Goal: Task Accomplishment & Management: Complete application form

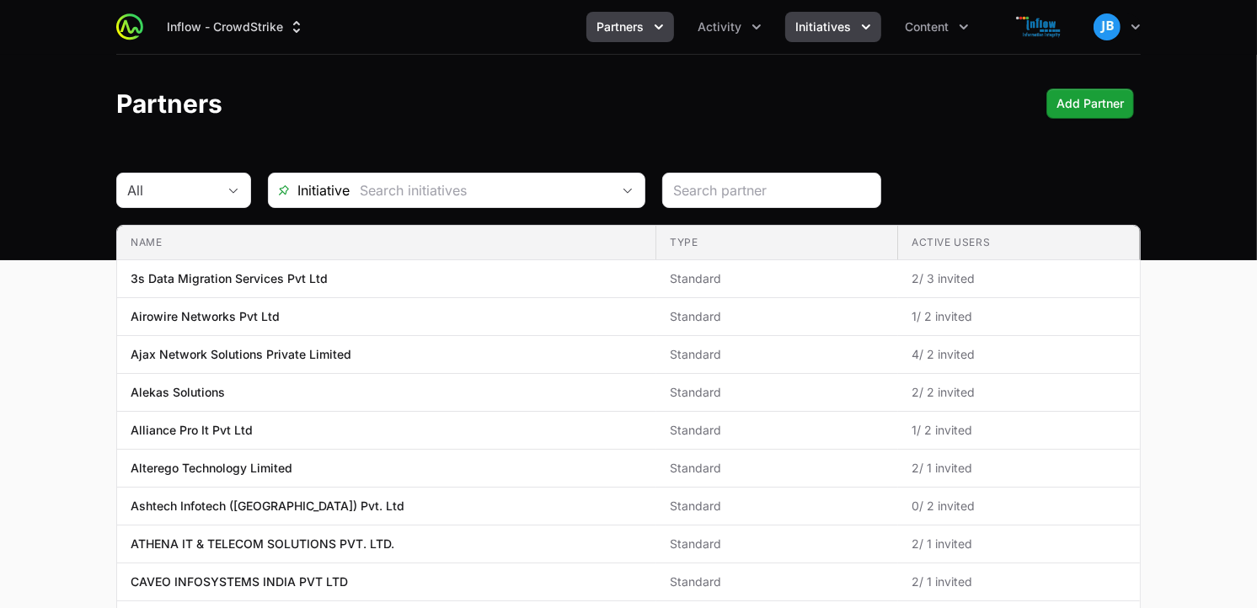
click at [845, 35] on span "Initiatives" at bounding box center [823, 27] width 56 height 17
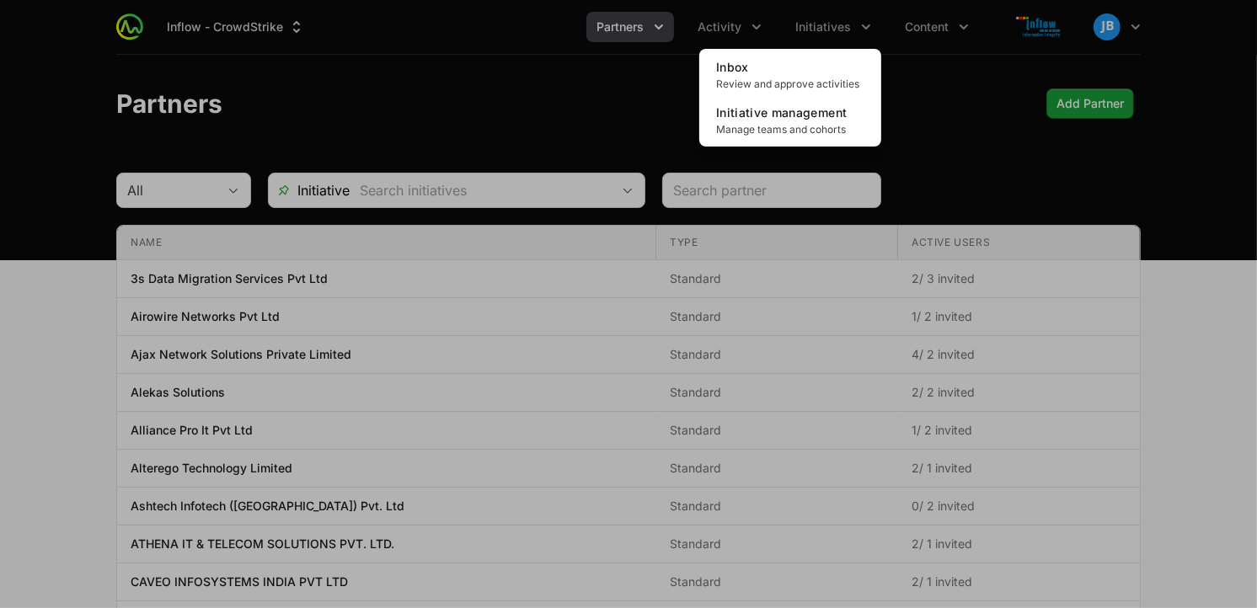
click at [752, 32] on div "Initiatives menu" at bounding box center [628, 304] width 1257 height 608
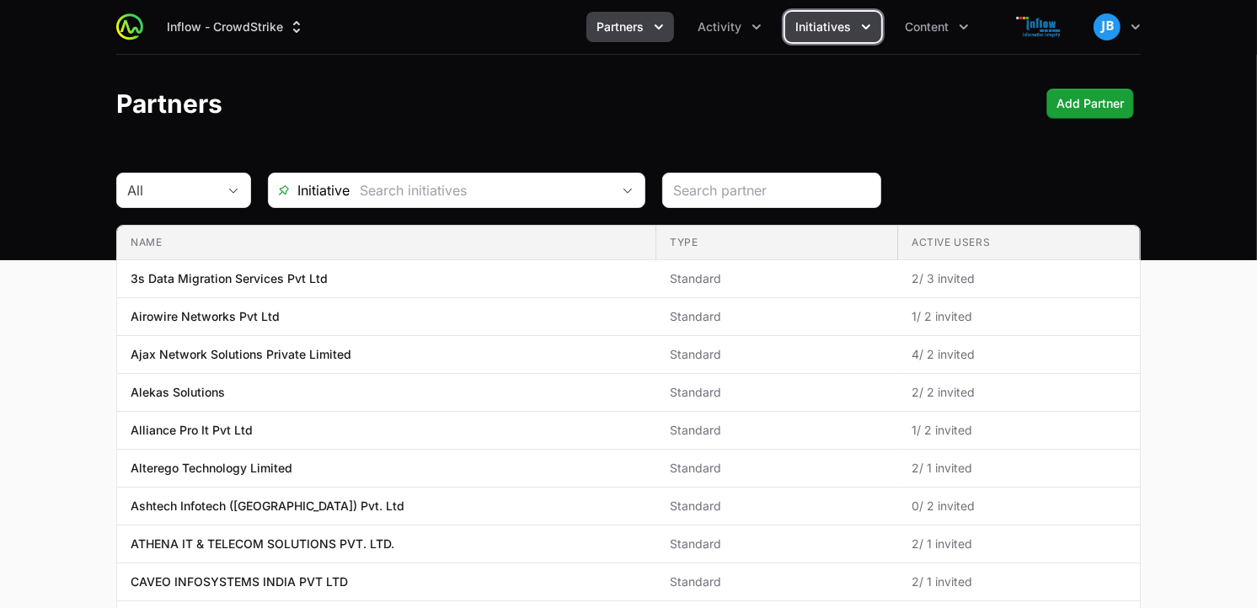
click at [831, 25] on span "Initiatives" at bounding box center [823, 27] width 56 height 17
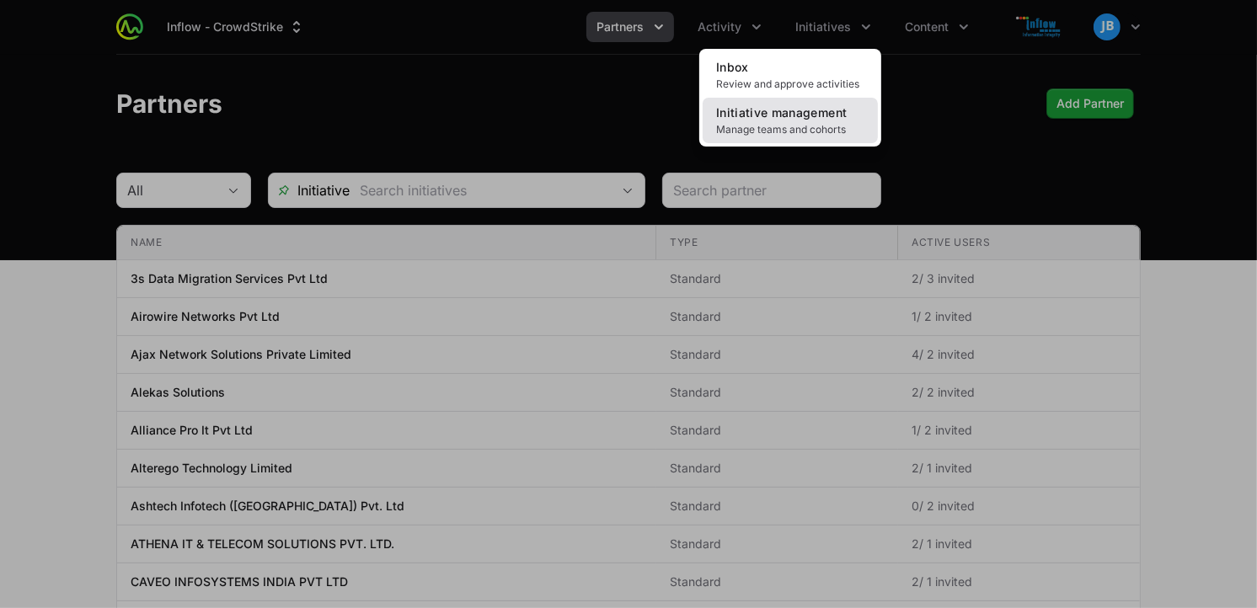
click at [802, 112] on span "Initiative management" at bounding box center [781, 112] width 131 height 14
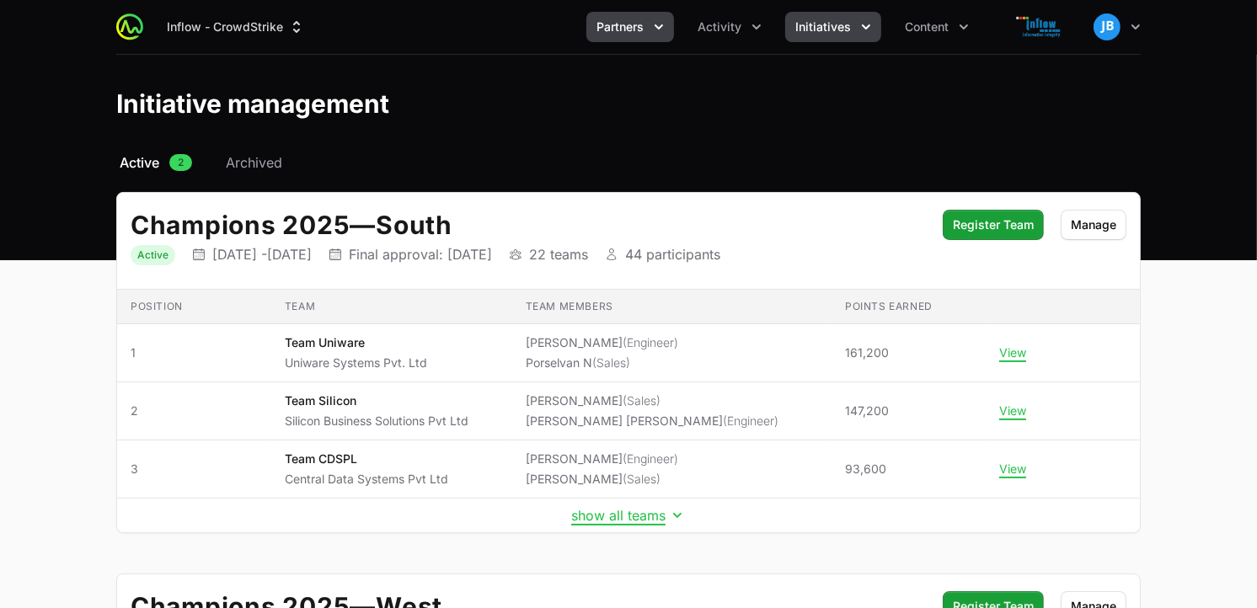
click at [666, 32] on icon "Partners menu" at bounding box center [658, 27] width 17 height 17
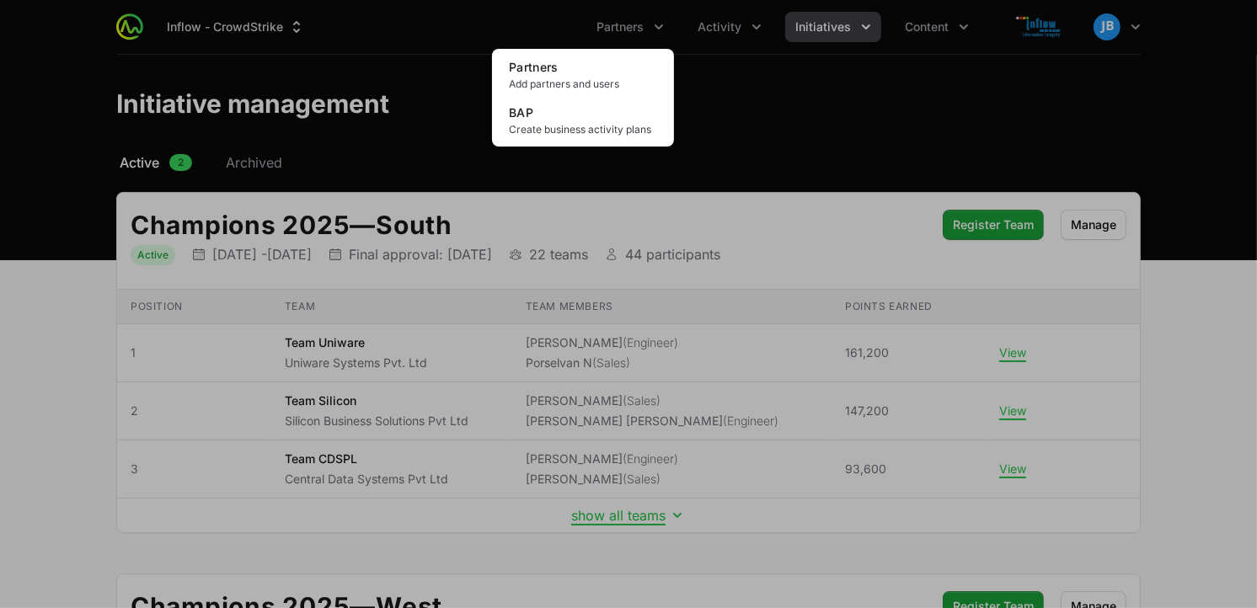
click at [920, 20] on div "Partners menu" at bounding box center [628, 304] width 1257 height 608
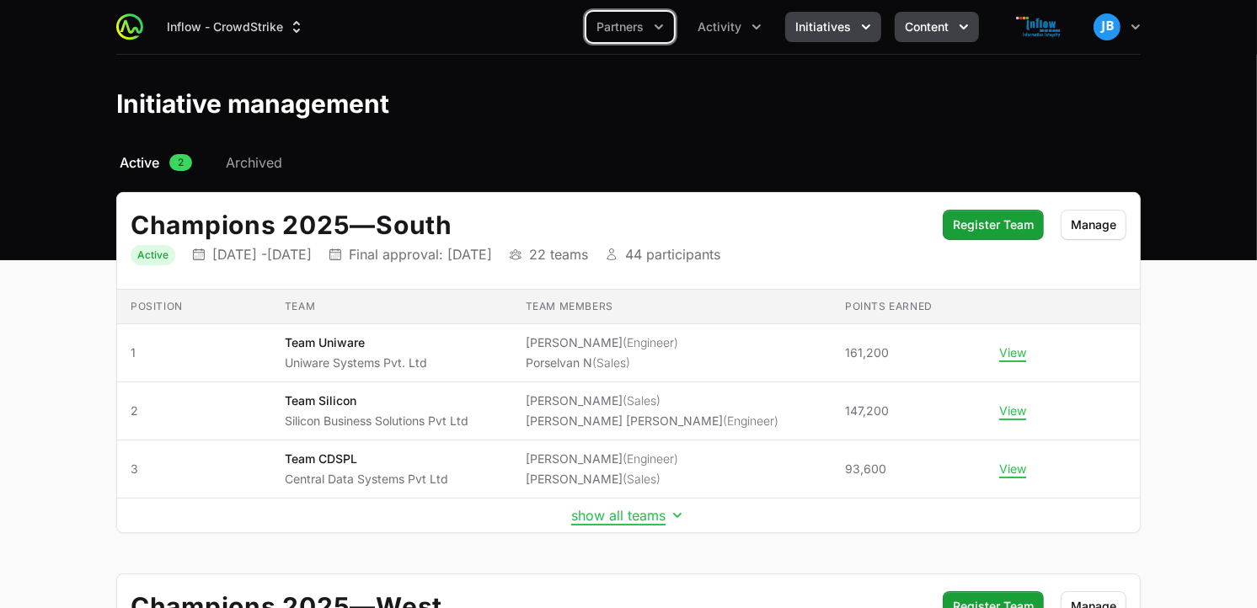
click at [923, 35] on span "Content" at bounding box center [927, 27] width 44 height 17
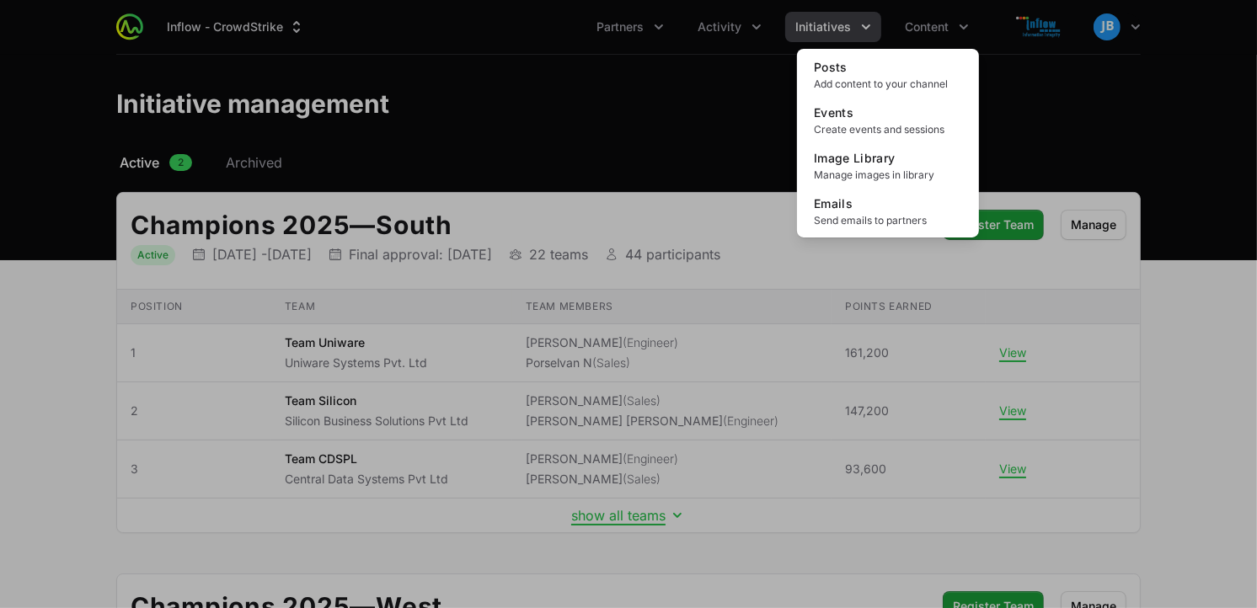
click at [840, 22] on div "Content menu" at bounding box center [628, 304] width 1257 height 608
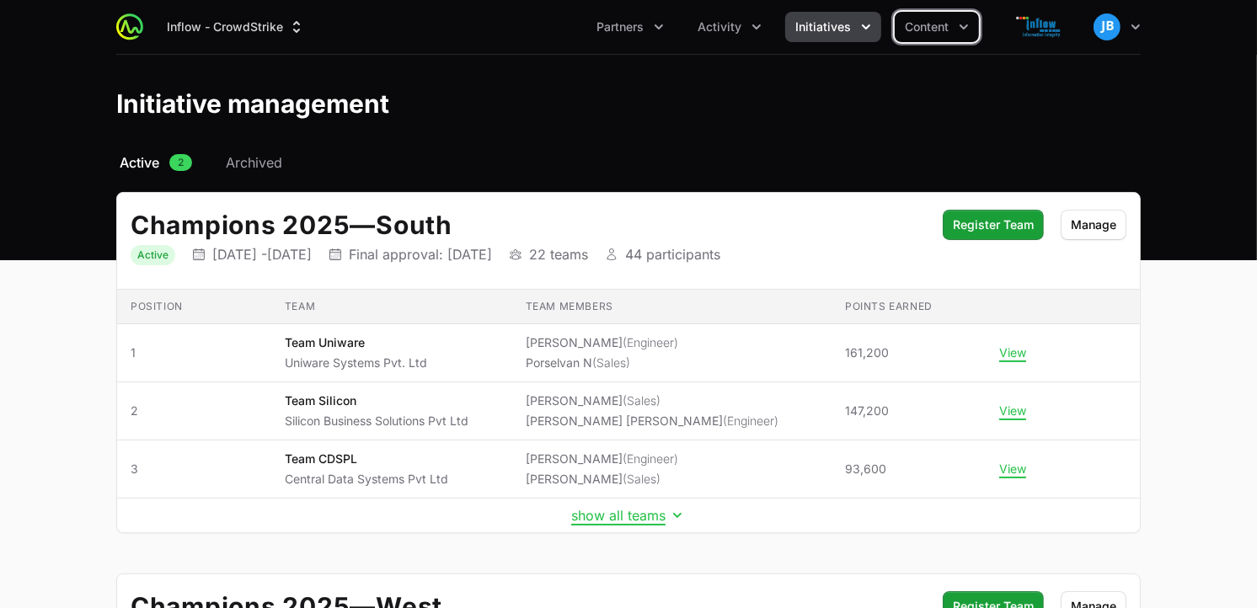
click at [840, 24] on span "Initiatives" at bounding box center [823, 27] width 56 height 17
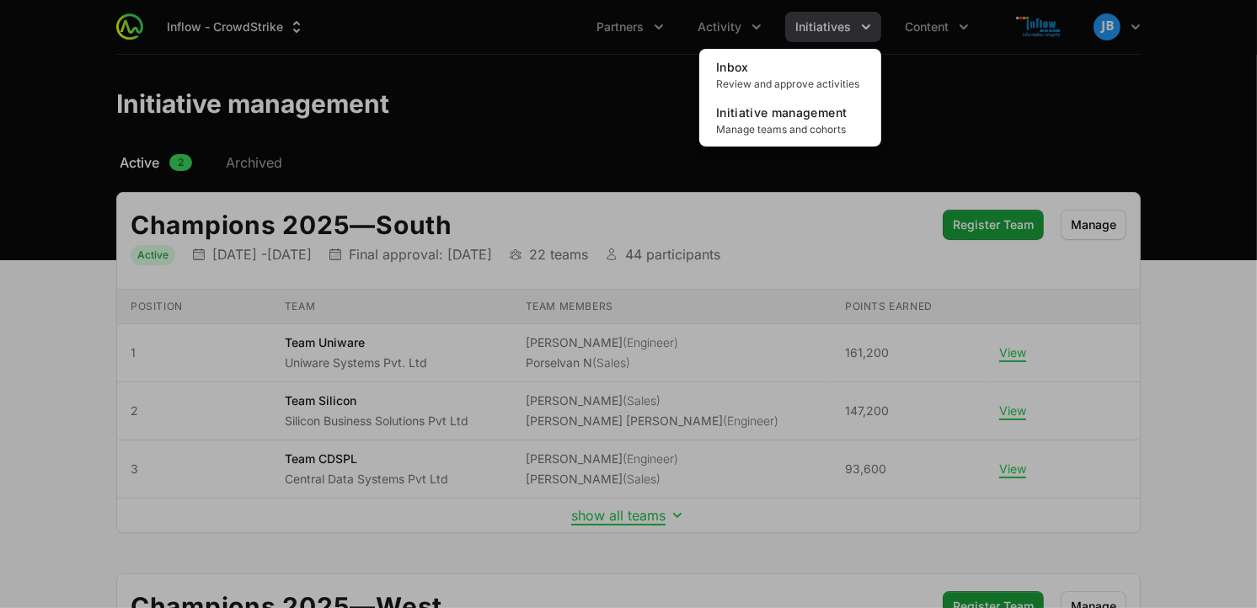
click at [734, 19] on div "Initiatives menu" at bounding box center [628, 304] width 1257 height 608
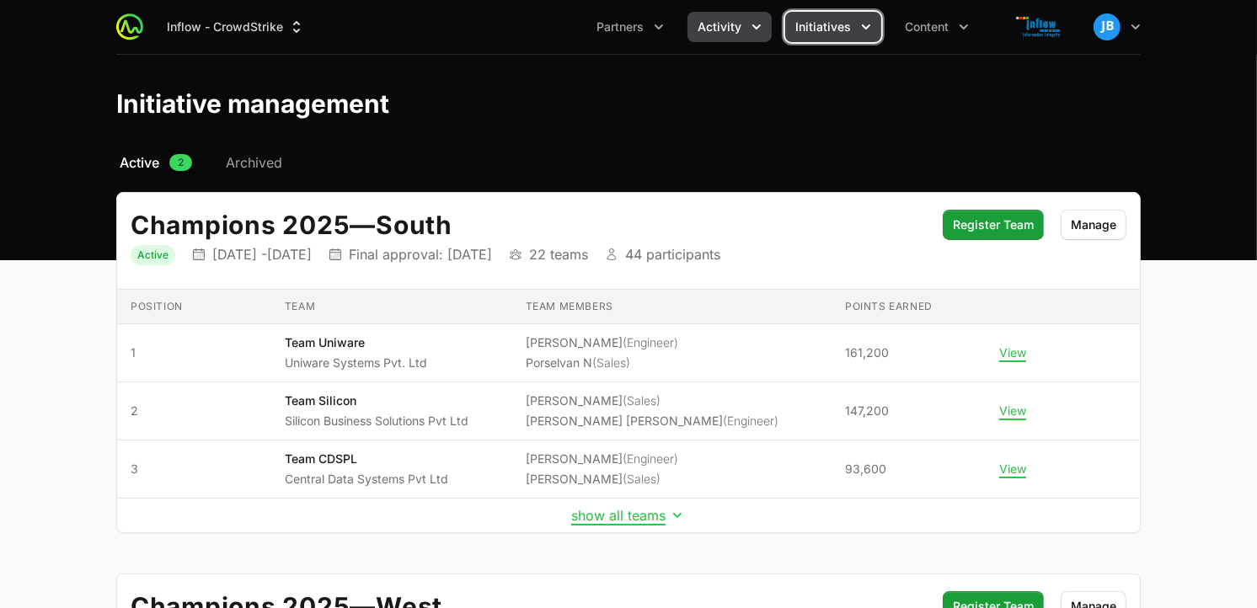
click at [734, 25] on span "Activity" at bounding box center [719, 27] width 44 height 17
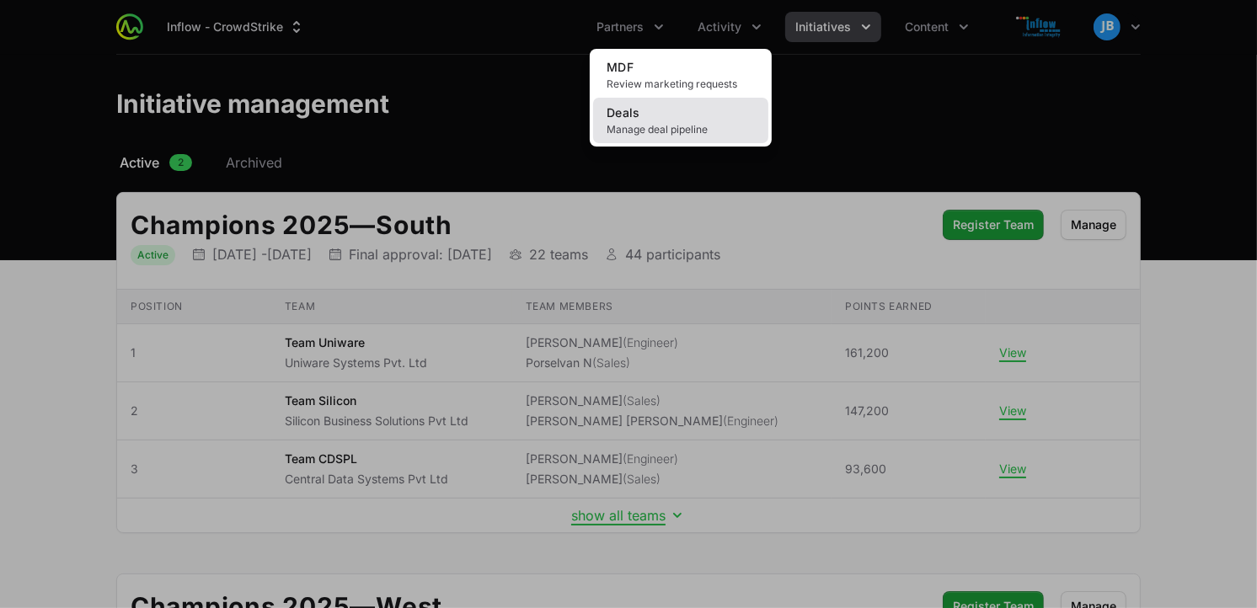
click at [672, 118] on link "Deals Manage deal pipeline" at bounding box center [680, 120] width 175 height 45
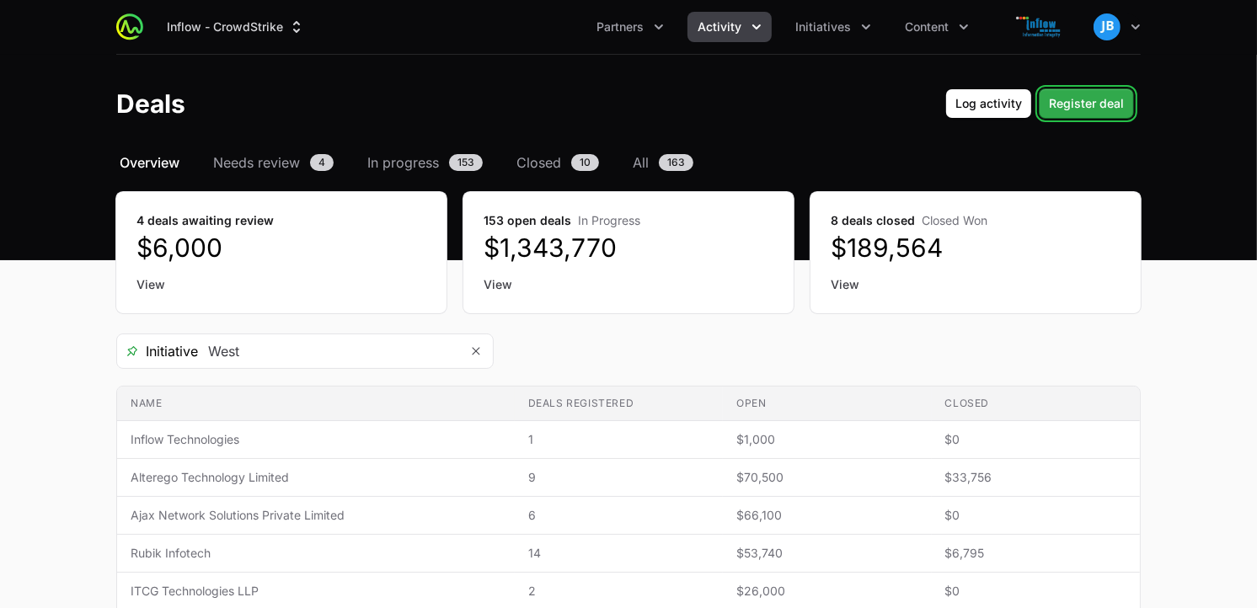
click at [1074, 88] on button "Register deal" at bounding box center [1085, 103] width 95 height 30
click at [1074, 89] on button "Register deal" at bounding box center [1085, 103] width 95 height 30
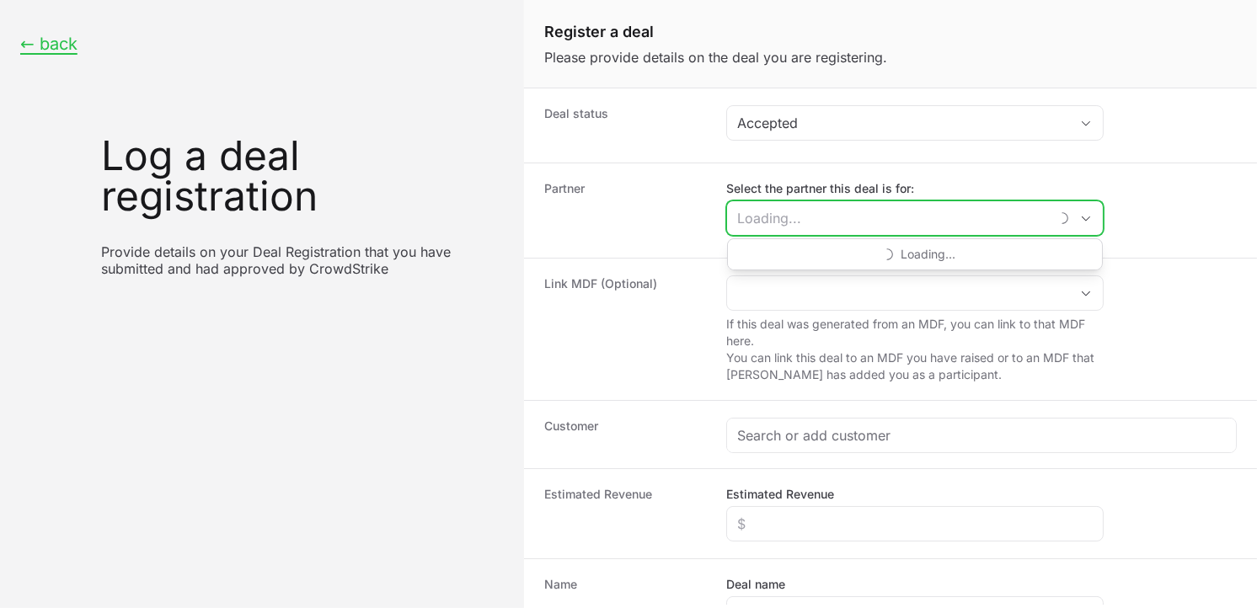
click at [810, 220] on input "Select the partner this deal is for:" at bounding box center [888, 218] width 322 height 34
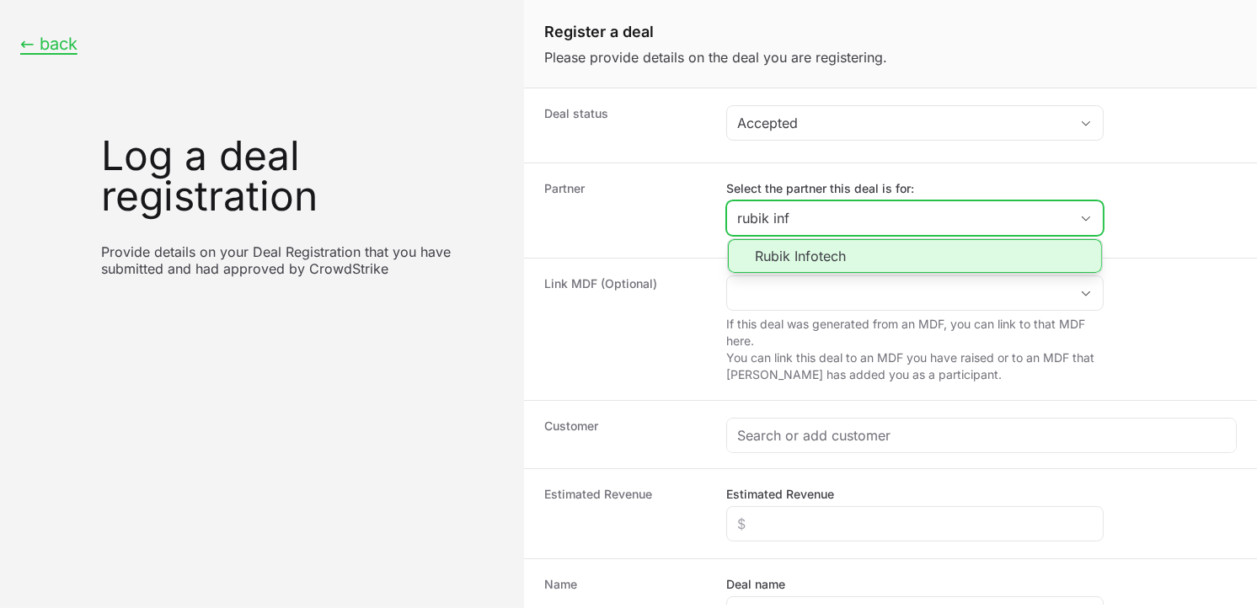
click at [819, 256] on li "Rubik Infotech" at bounding box center [915, 256] width 374 height 34
type input "Rubik Infotech"
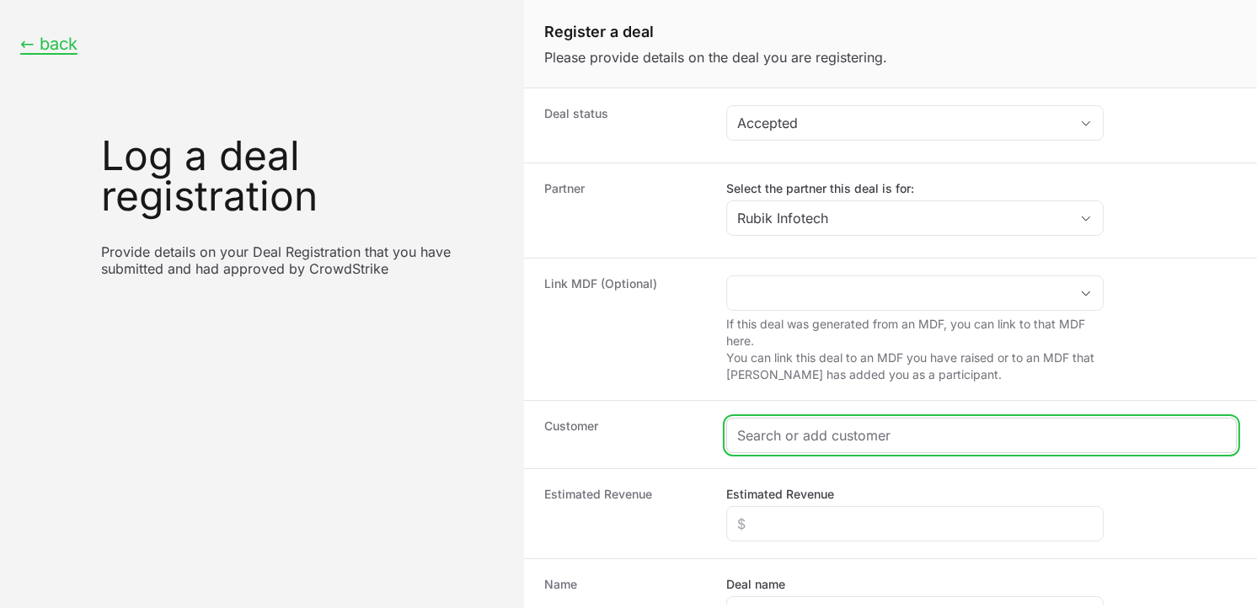
click at [795, 433] on input "Create activity form" at bounding box center [981, 435] width 488 height 20
paste input "[DOMAIN_NAME]"
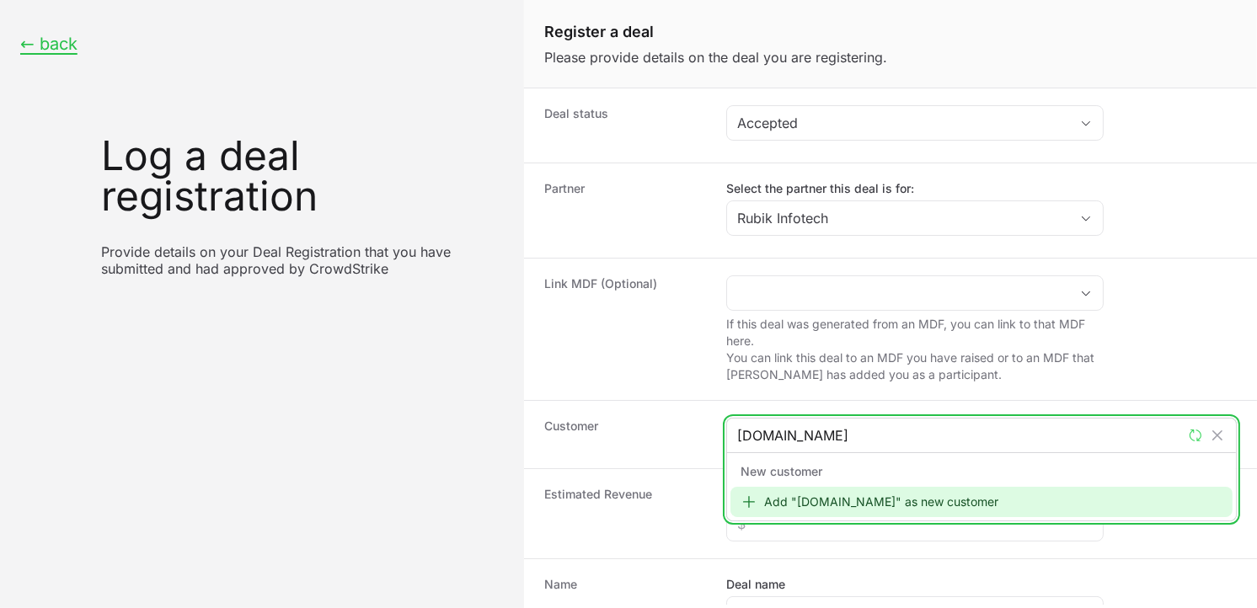
type input "[DOMAIN_NAME]"
click at [796, 502] on div "Add "[DOMAIN_NAME]" as new customer" at bounding box center [981, 502] width 502 height 30
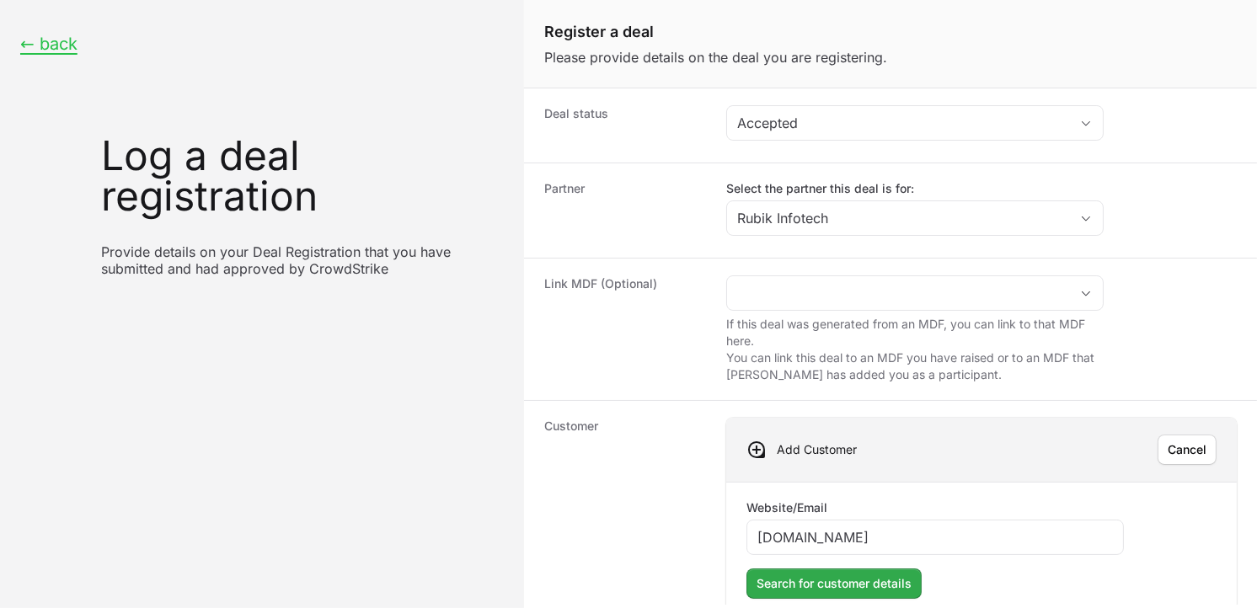
type input "[DOMAIN_NAME]"
click at [831, 547] on span "Search for customer details" at bounding box center [833, 584] width 155 height 20
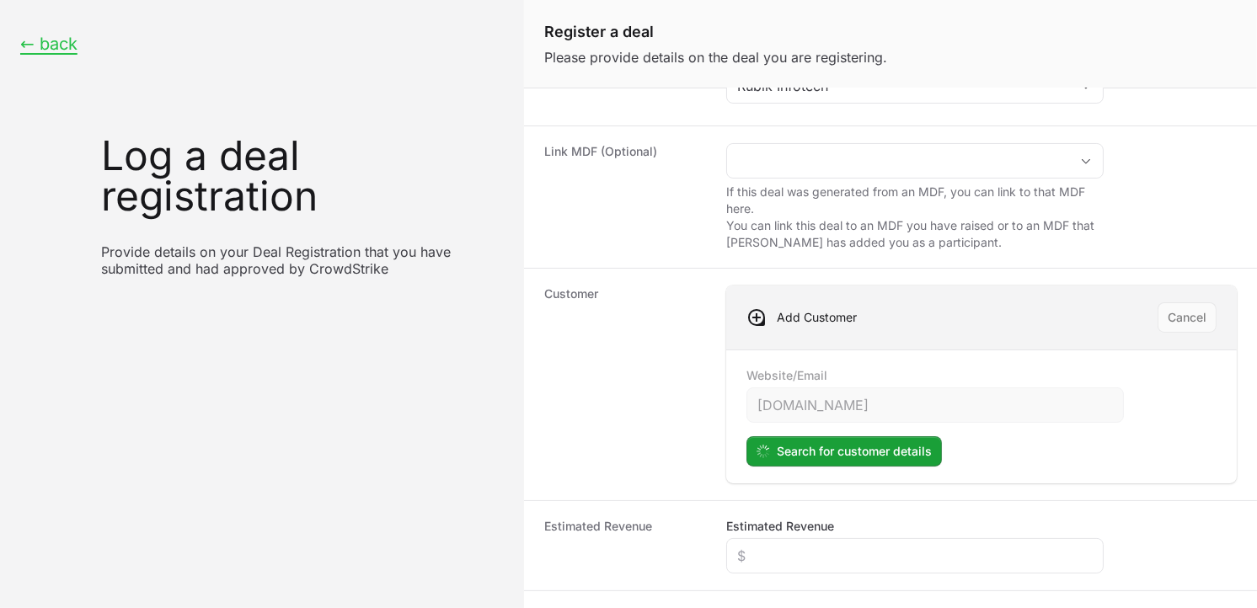
scroll to position [144, 0]
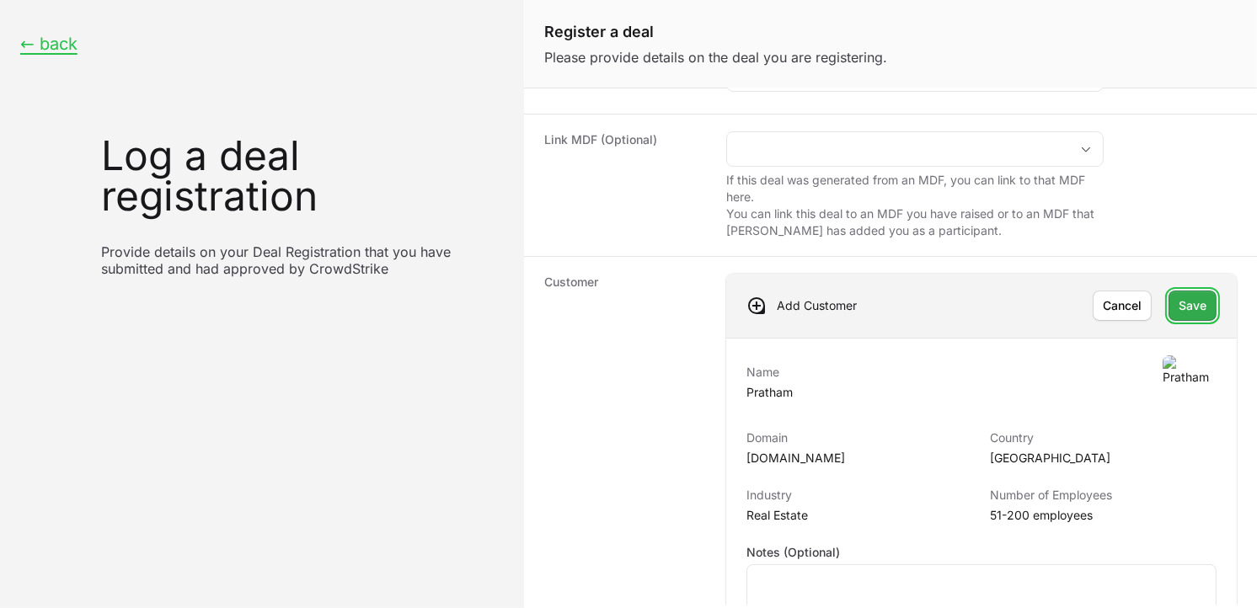
click at [1130, 300] on button "Save" at bounding box center [1192, 306] width 48 height 30
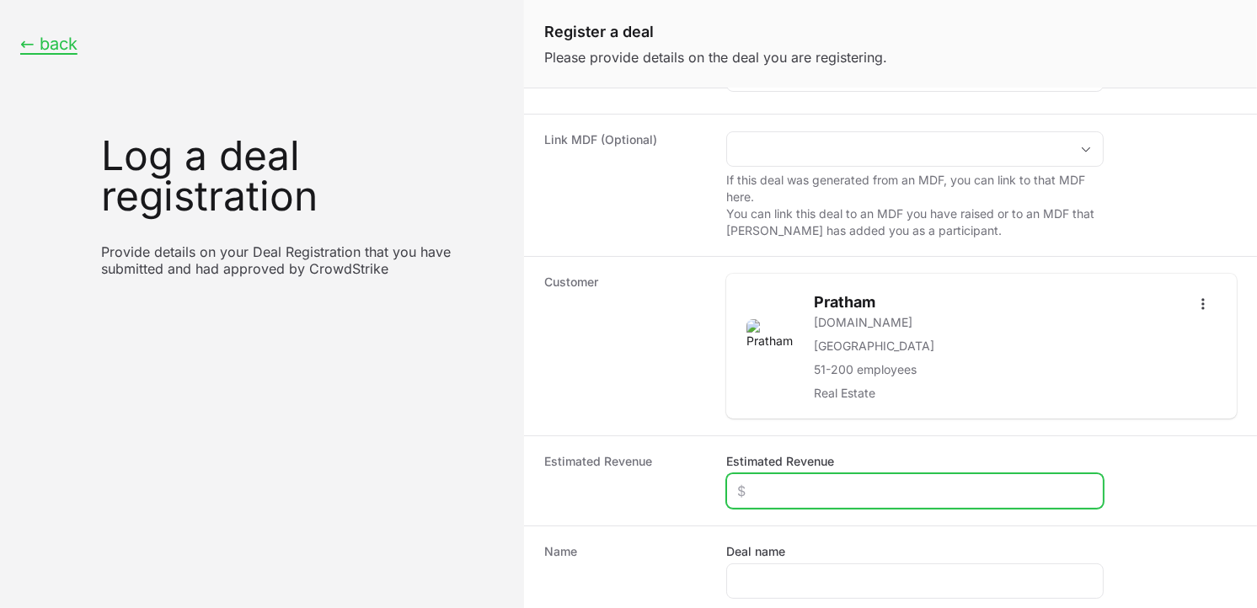
click at [872, 488] on input "Estimated Revenue" at bounding box center [914, 491] width 355 height 20
type input "$2,000"
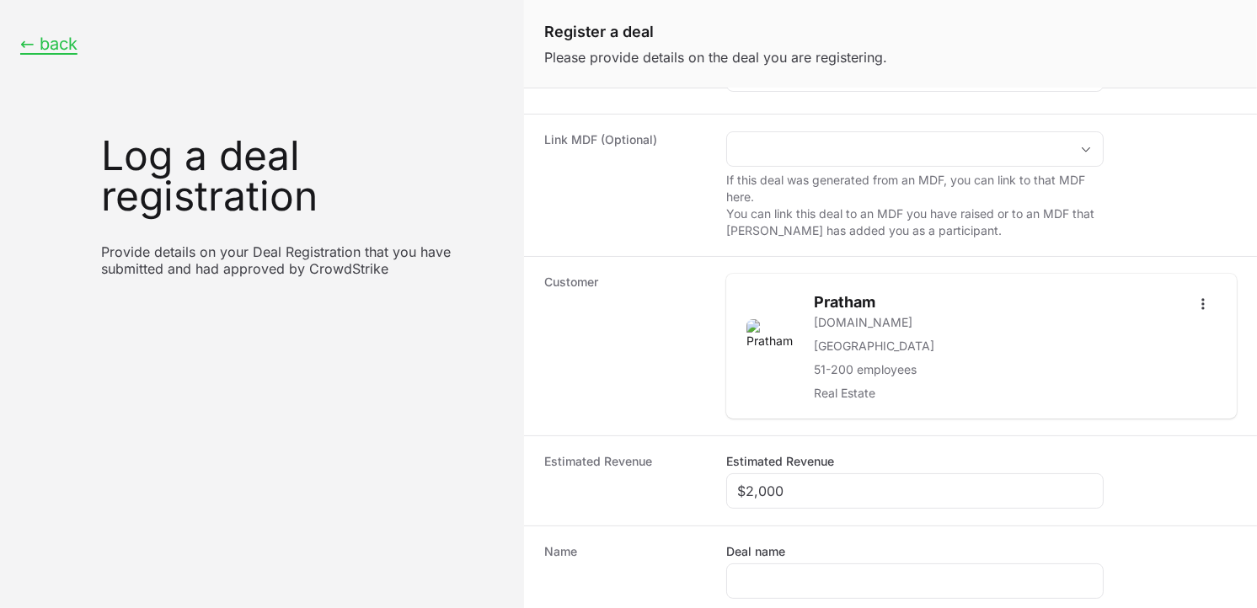
click at [814, 547] on div "Deal name" at bounding box center [914, 571] width 377 height 56
click at [802, 547] on div "Create activity form" at bounding box center [914, 580] width 377 height 35
click at [787, 547] on input "Deal name" at bounding box center [914, 581] width 355 height 20
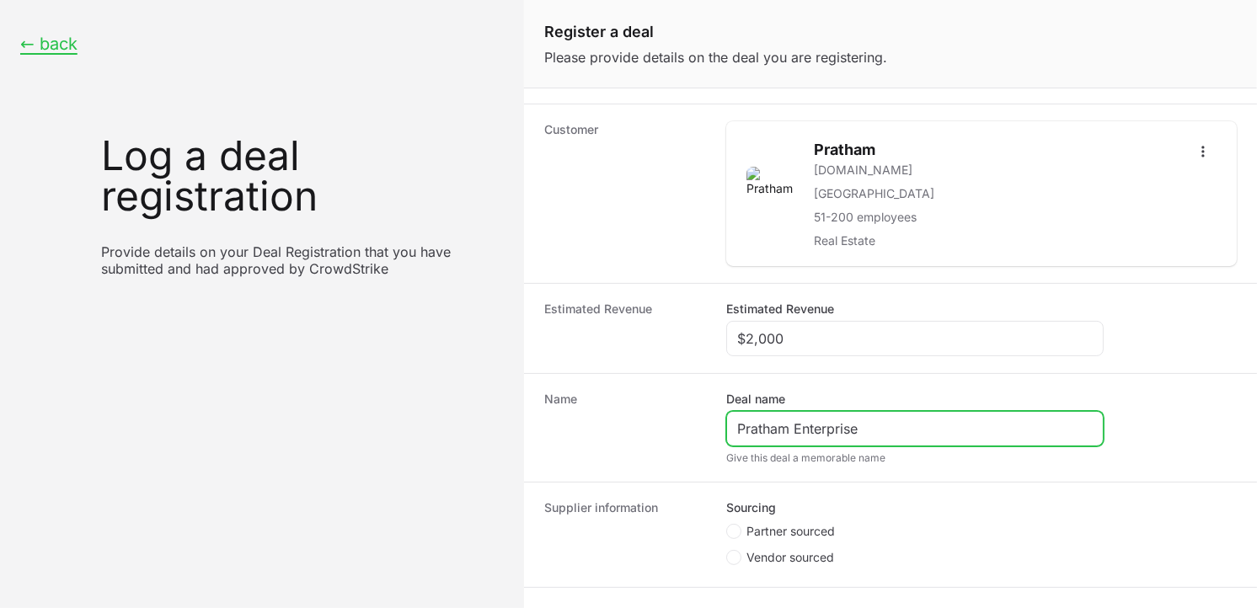
scroll to position [339, 0]
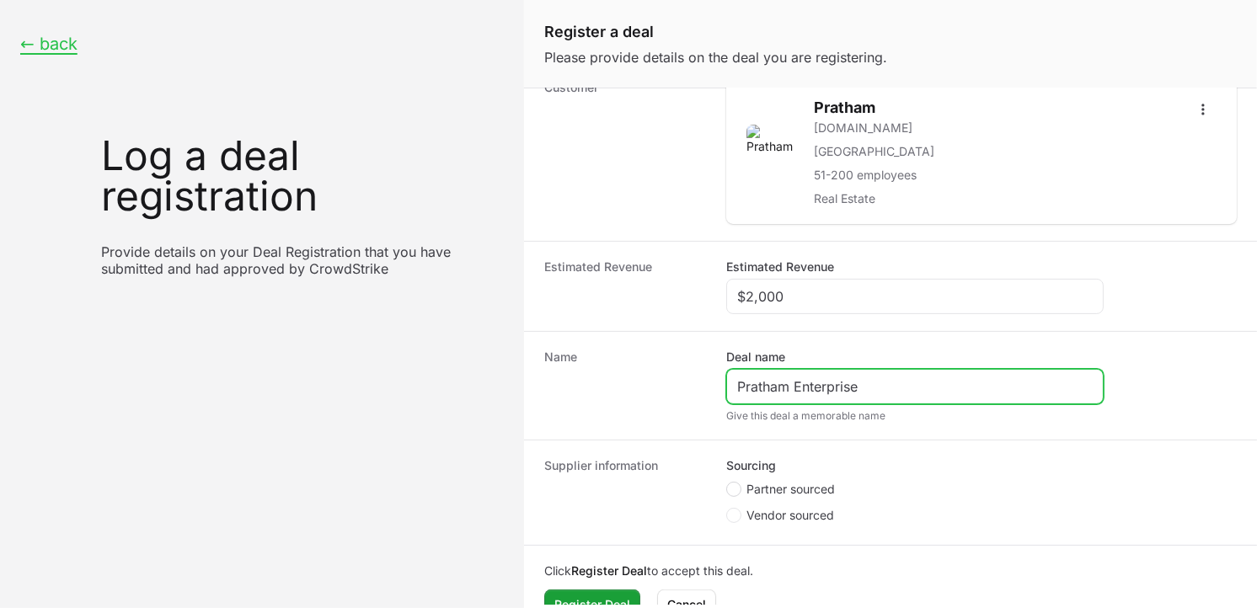
type input "Pratham Enterprise"
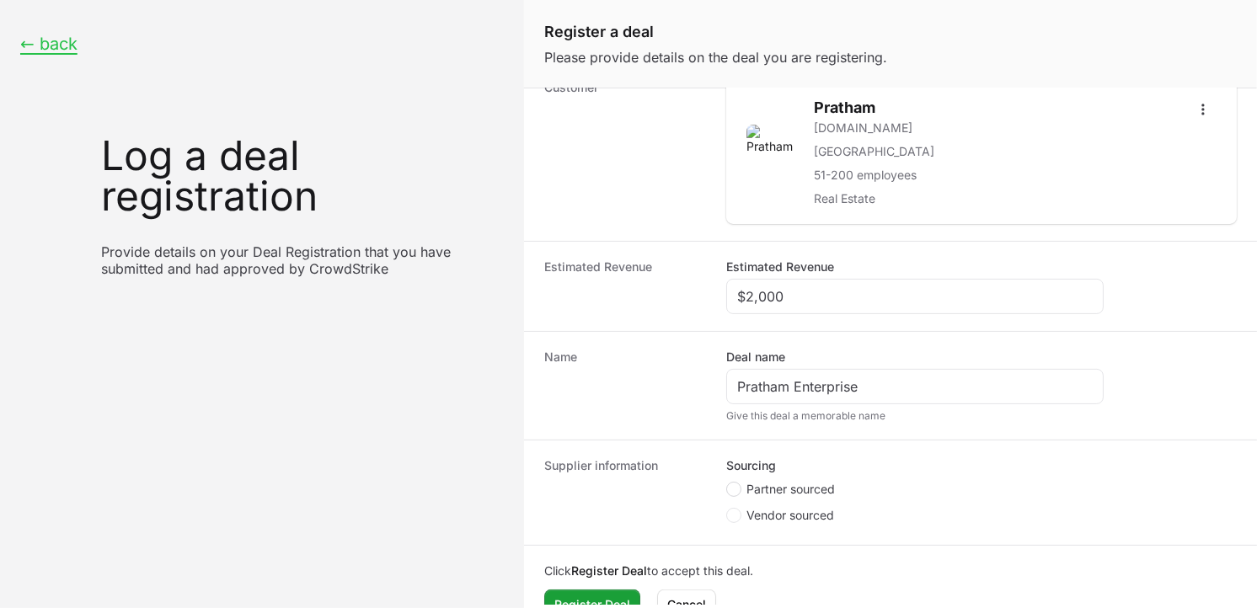
click at [734, 492] on circle "Create activity form" at bounding box center [733, 489] width 7 height 7
radio input "true"
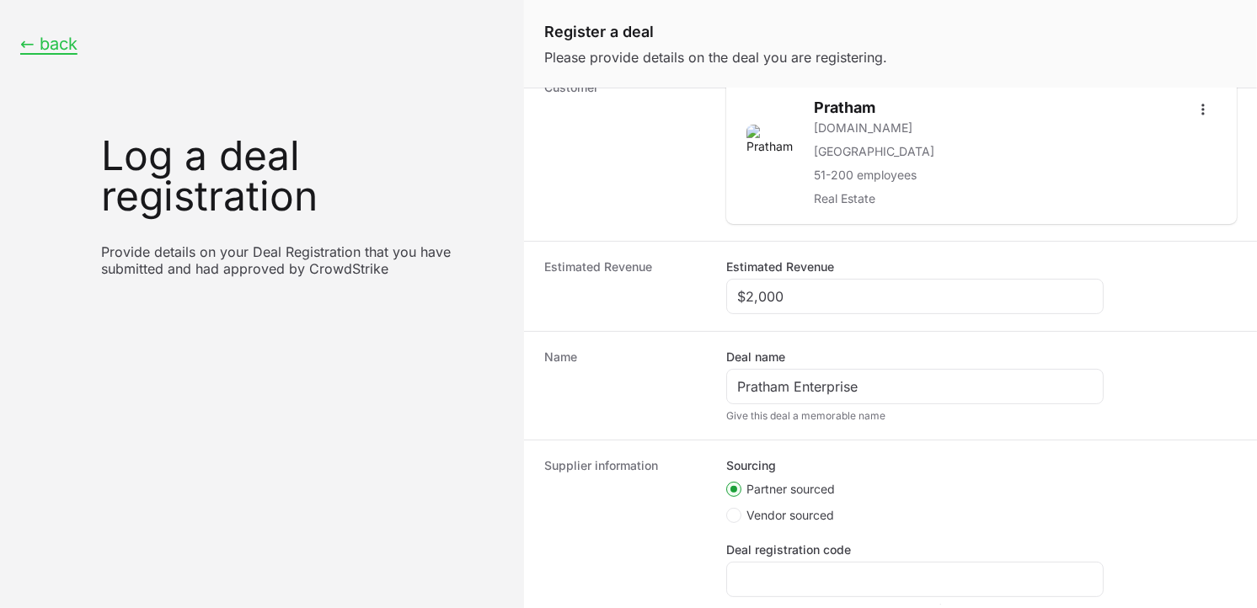
scroll to position [241, 0]
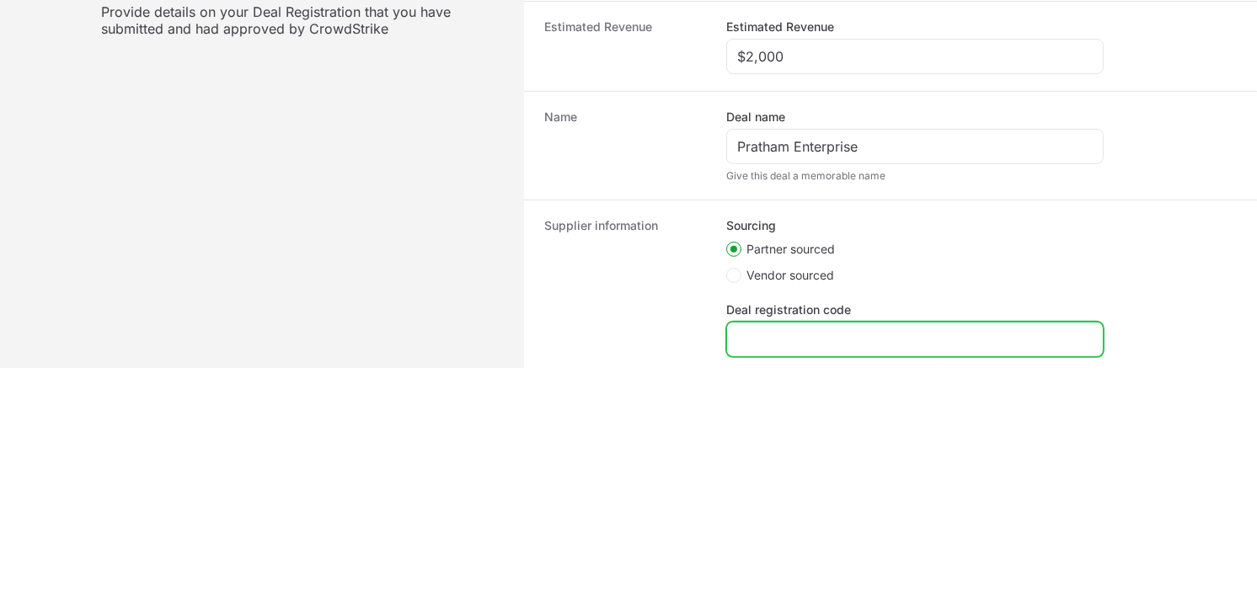
click at [818, 333] on input "Deal registration code" at bounding box center [914, 339] width 355 height 20
paste input "DR-a54f356b"
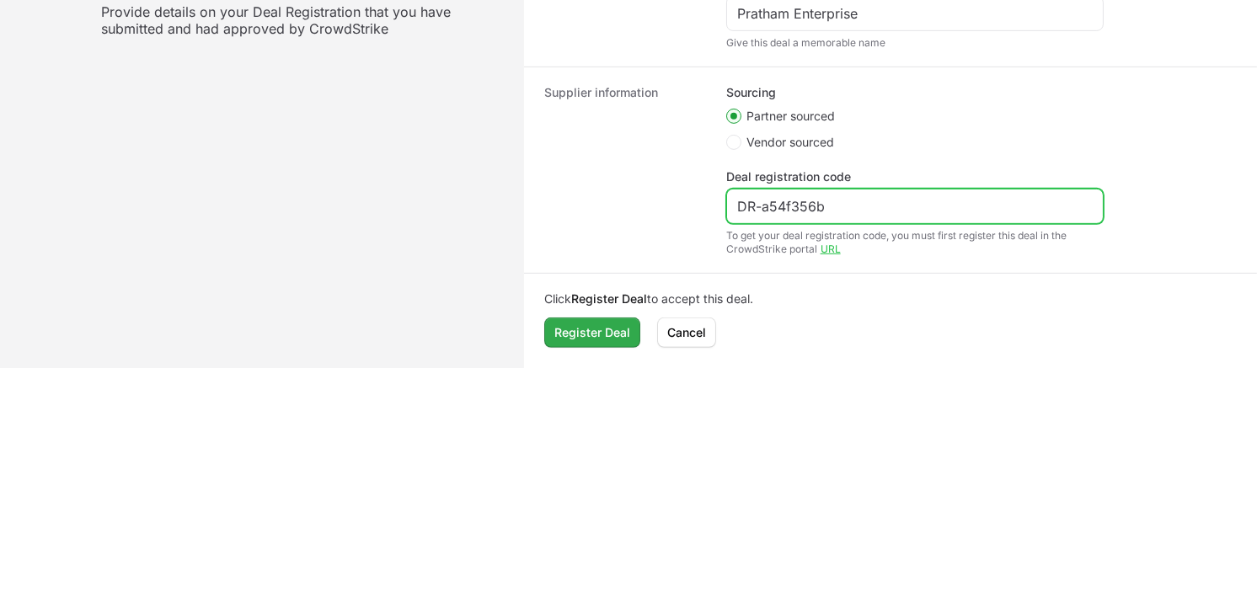
type input "DR-a54f356b"
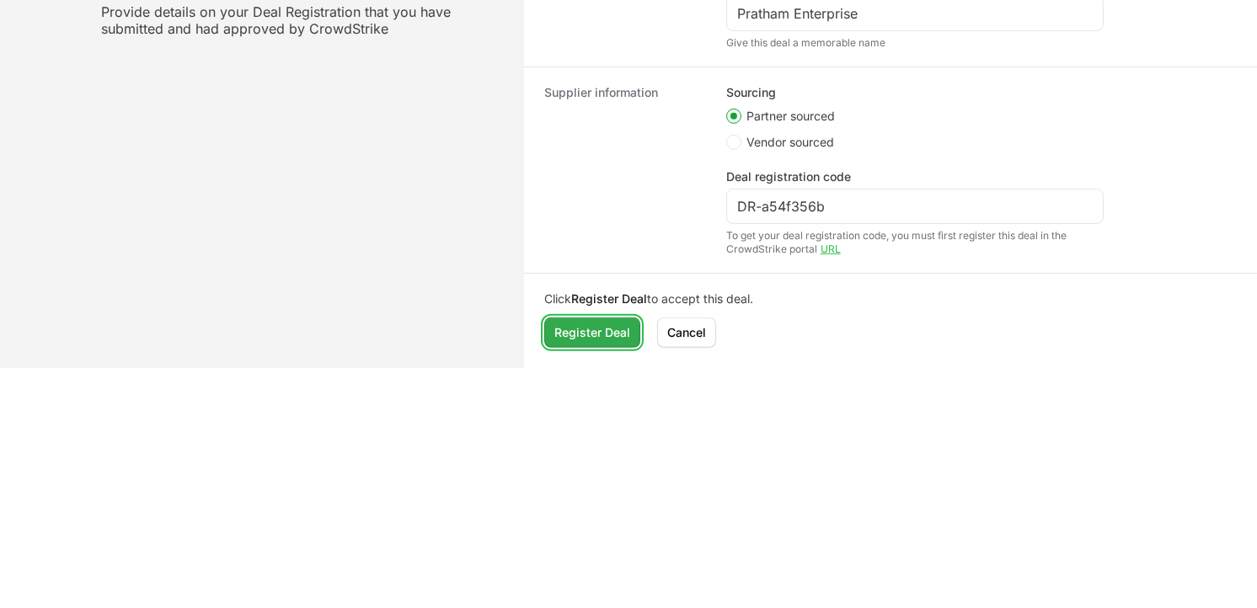
click at [575, 334] on span "Register Deal" at bounding box center [592, 333] width 76 height 20
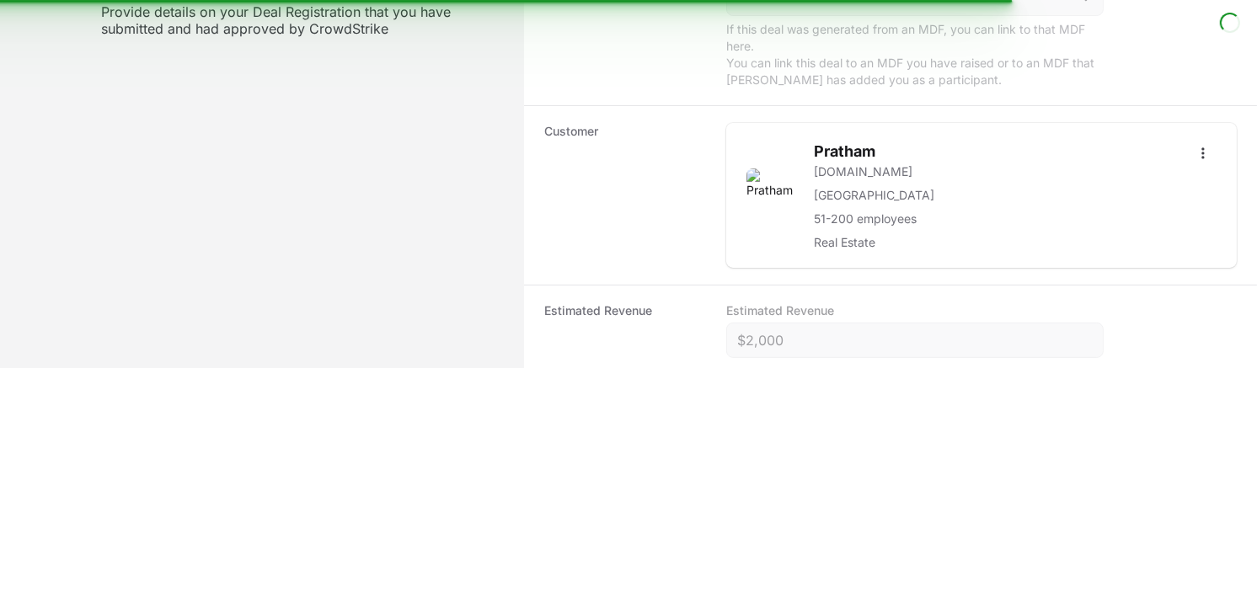
scroll to position [45, 0]
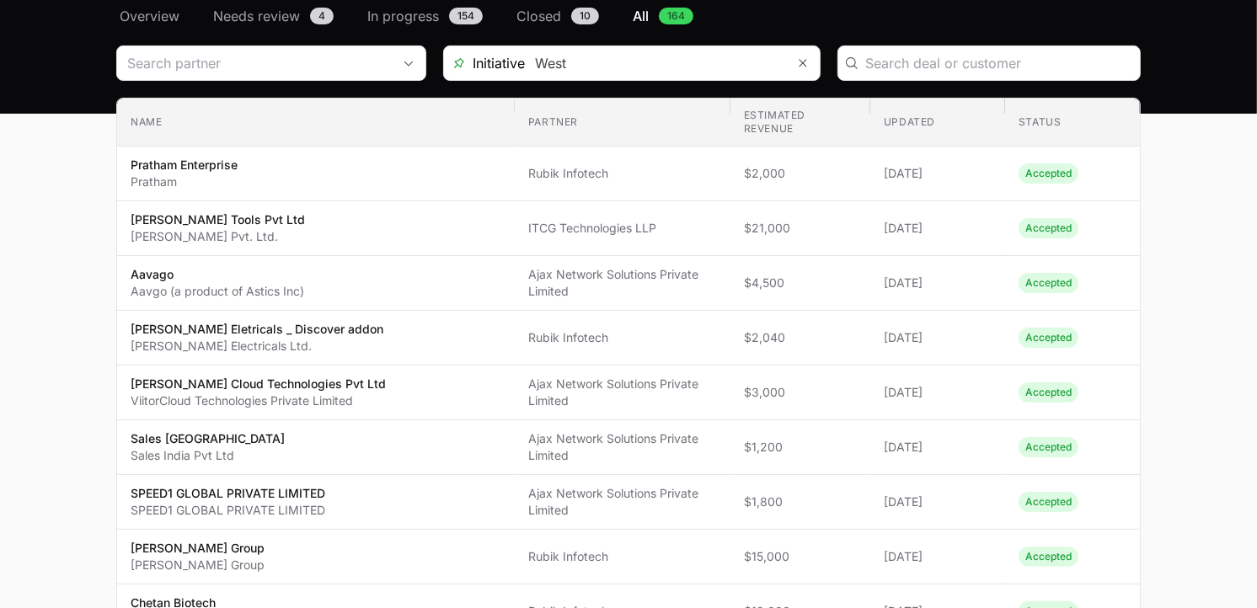
scroll to position [13, 0]
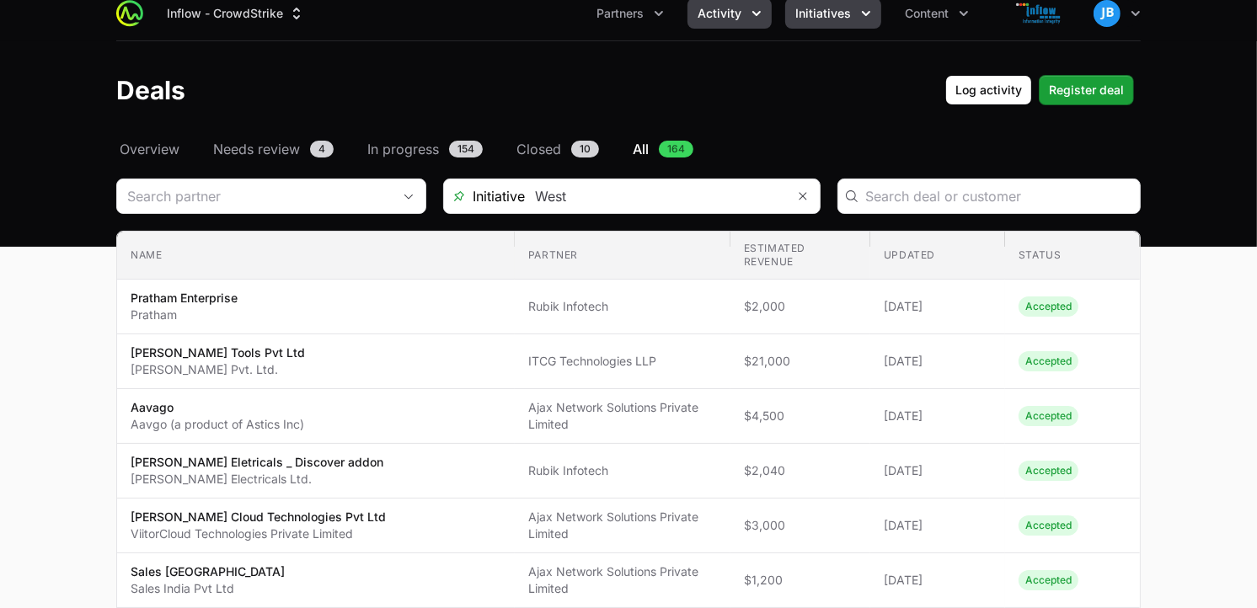
click at [835, 18] on span "Initiatives" at bounding box center [823, 13] width 56 height 17
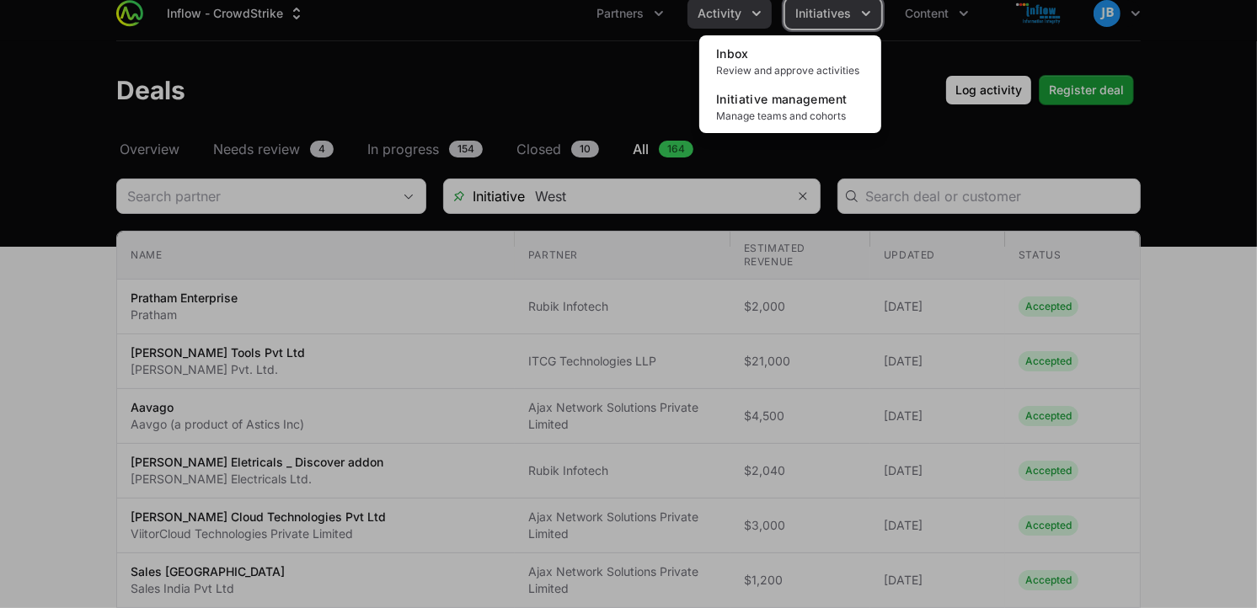
scroll to position [12, 0]
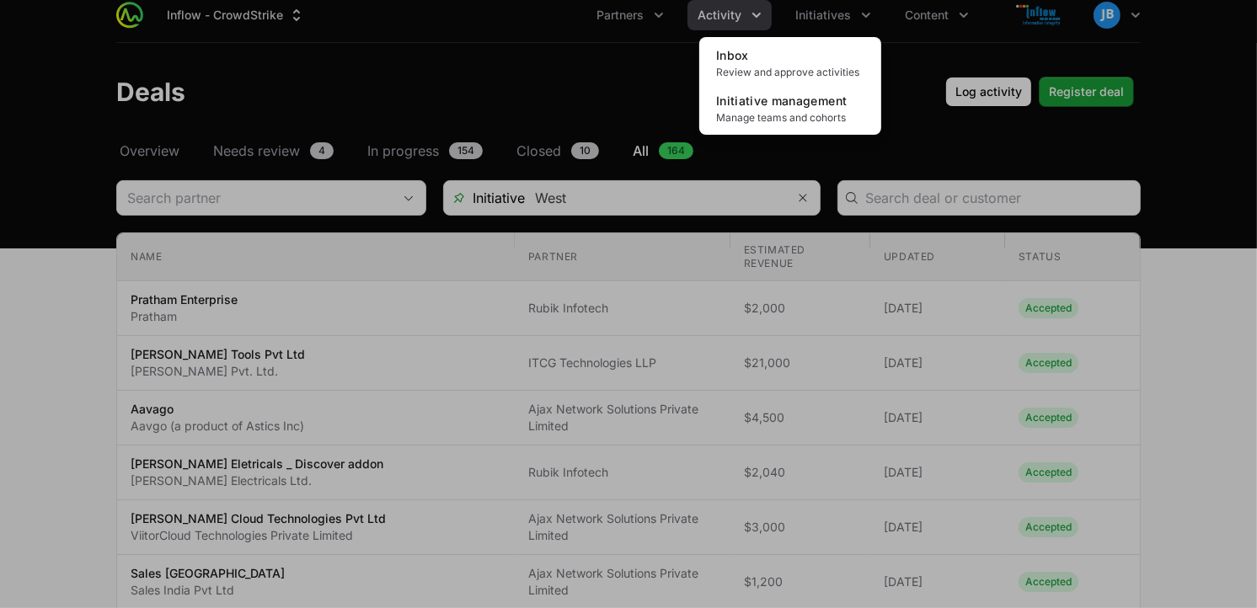
click at [1070, 101] on div "Initiatives menu" at bounding box center [628, 304] width 1257 height 608
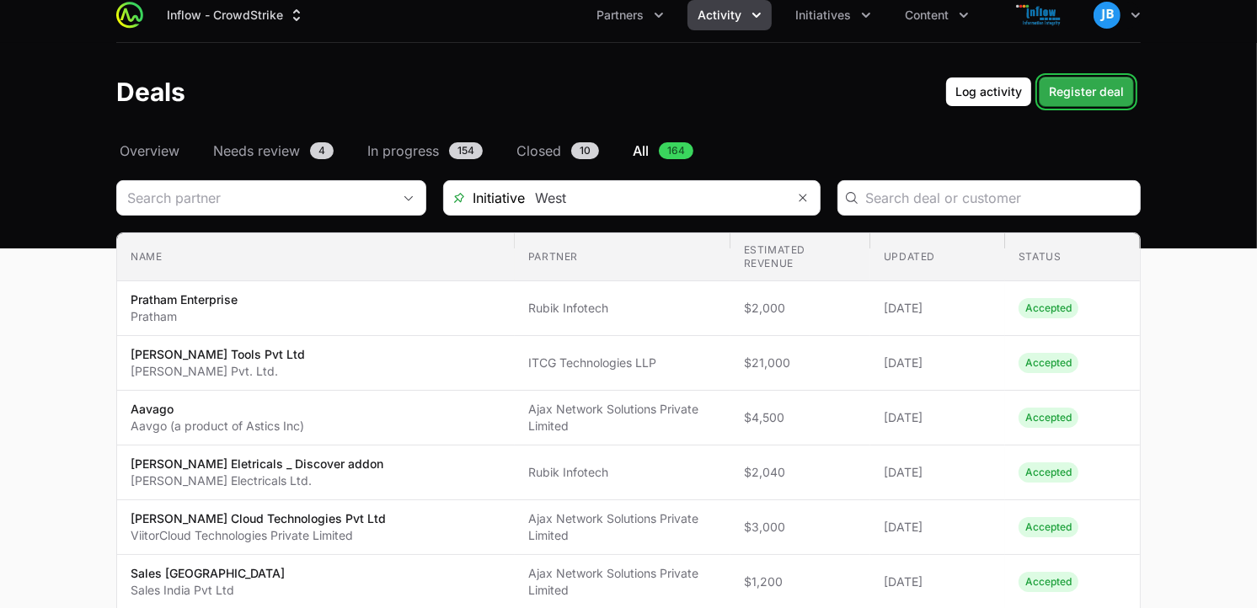
click at [1071, 93] on span "Register deal" at bounding box center [1086, 92] width 75 height 20
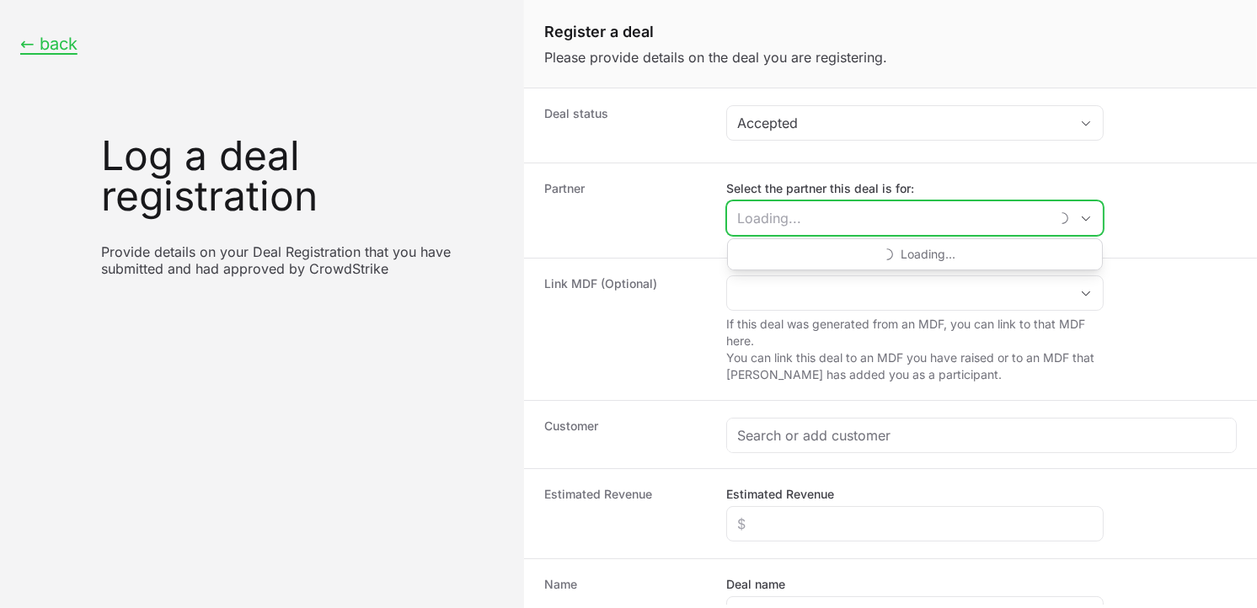
click at [822, 217] on input "Select the partner this deal is for:" at bounding box center [888, 218] width 322 height 34
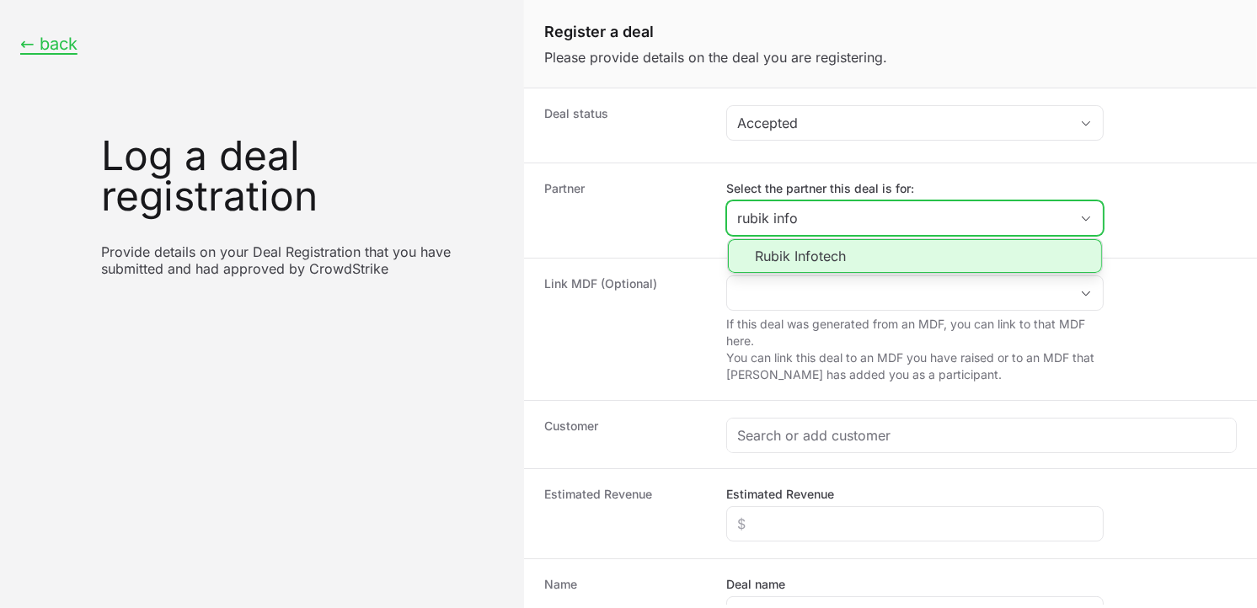
click at [826, 255] on li "Rubik Infotech" at bounding box center [915, 256] width 374 height 34
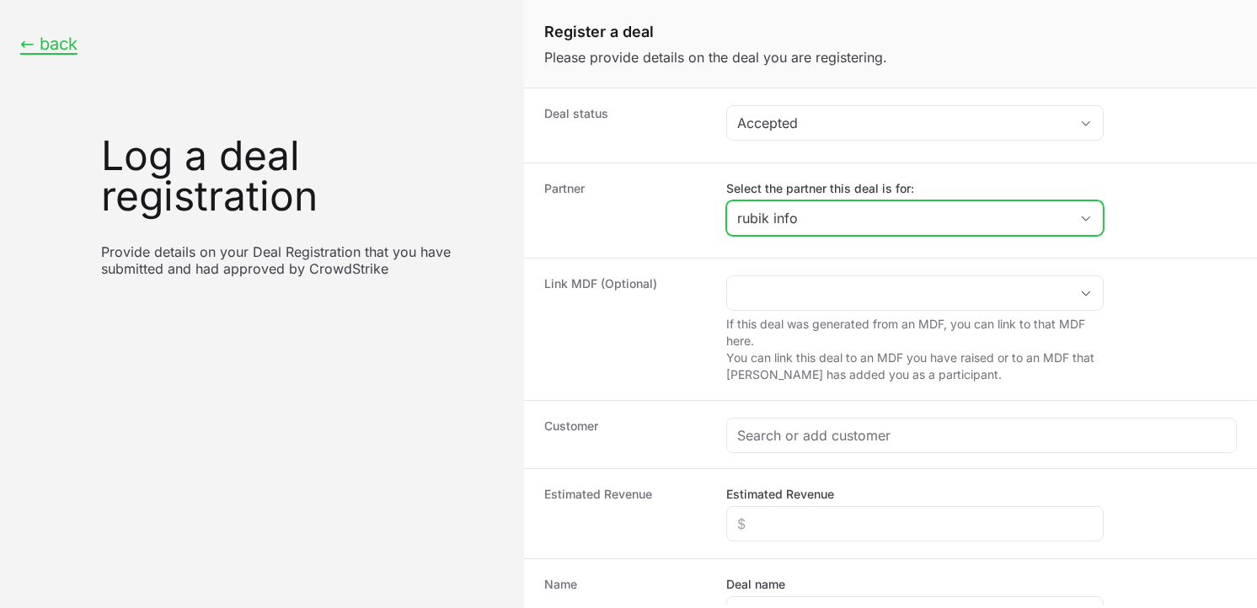
type input "Rubik Infotech"
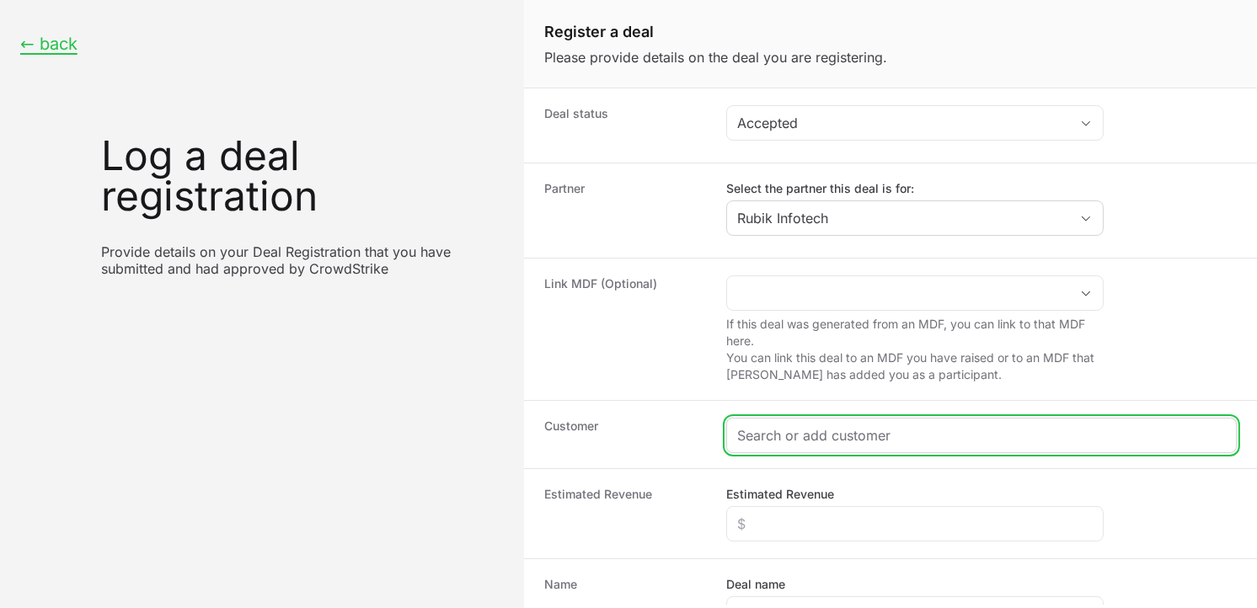
click at [787, 440] on input "Create activity form" at bounding box center [981, 435] width 488 height 20
paste input "[URL][DOMAIN_NAME]"
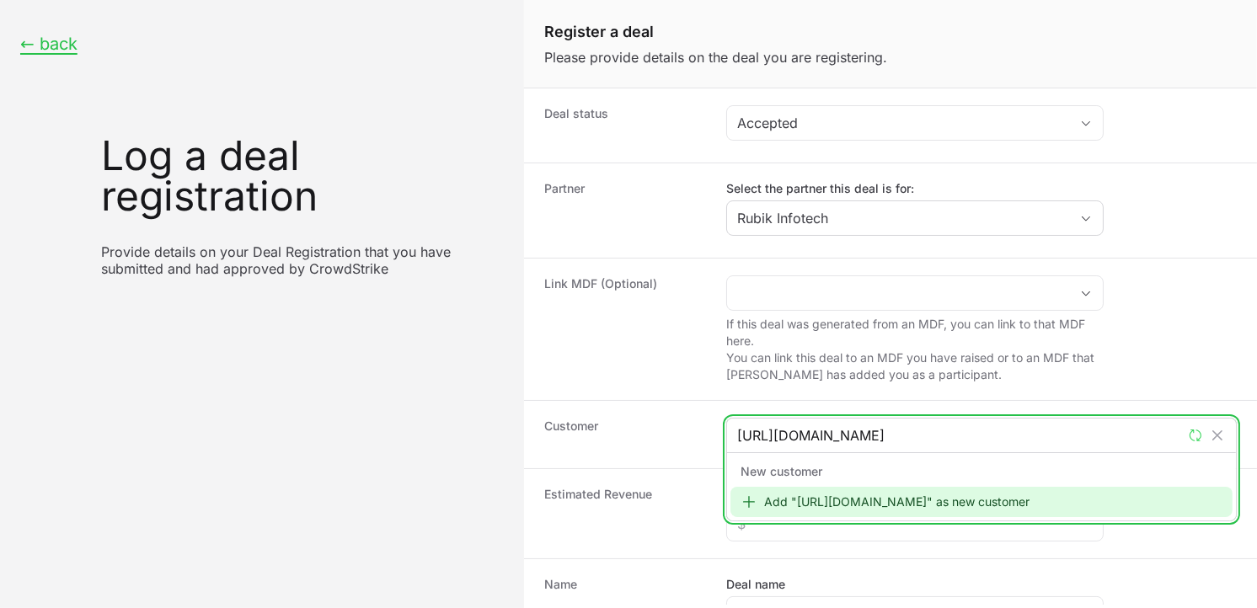
type input "[URL][DOMAIN_NAME]"
click at [814, 499] on div "Add "[URL][DOMAIN_NAME]" as new customer" at bounding box center [981, 502] width 502 height 30
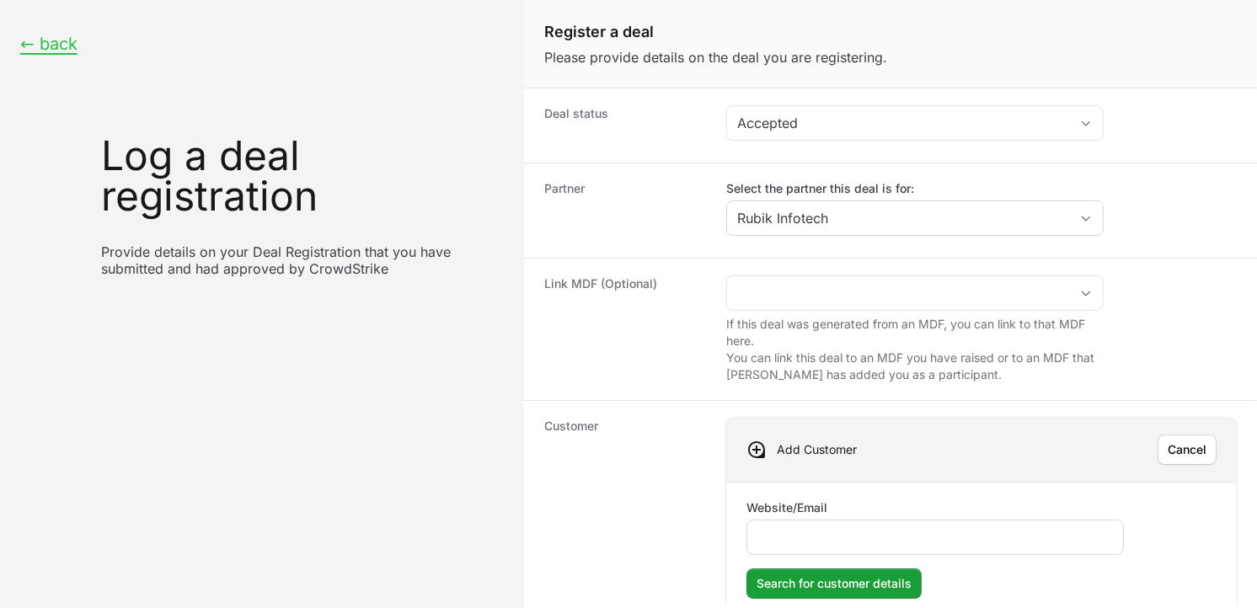
click at [819, 525] on div "Create activity form" at bounding box center [934, 537] width 377 height 35
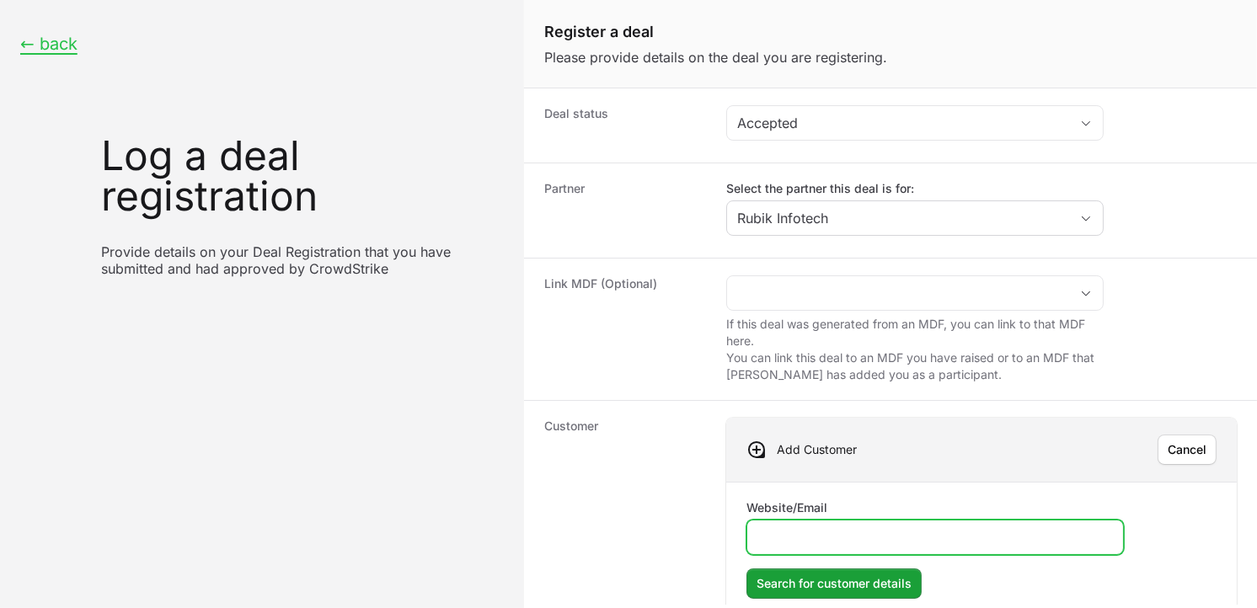
click at [819, 540] on input "Website/Email" at bounding box center [934, 537] width 355 height 20
paste input "[URL][DOMAIN_NAME]"
type input "[URL][DOMAIN_NAME]"
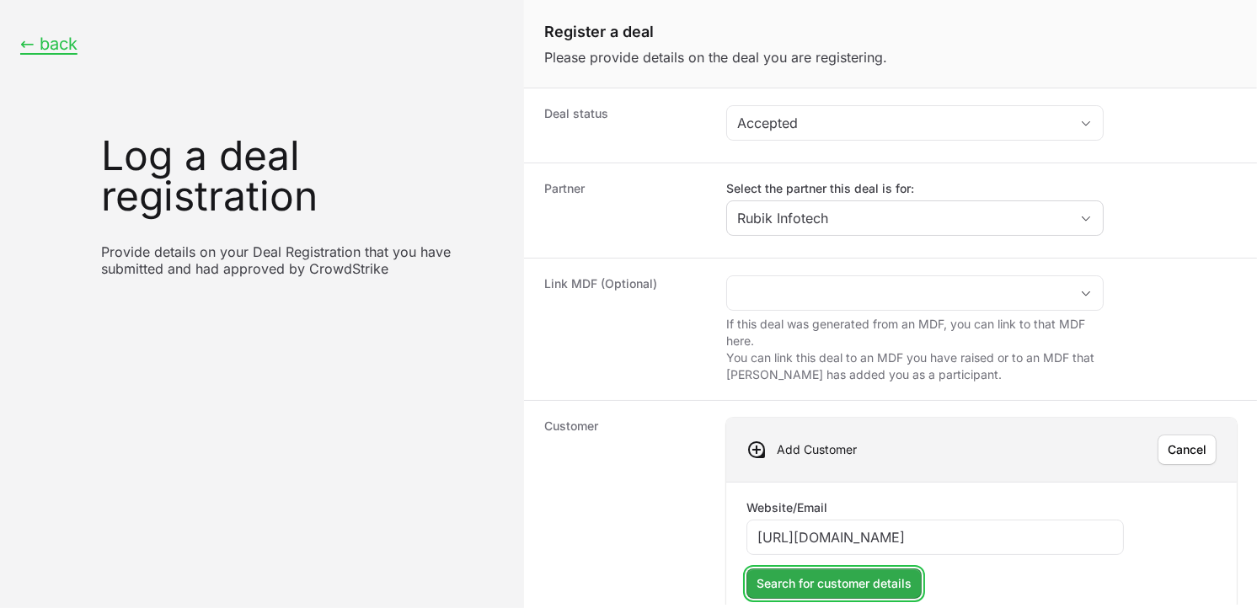
click at [835, 547] on span "Search for customer details" at bounding box center [833, 584] width 155 height 20
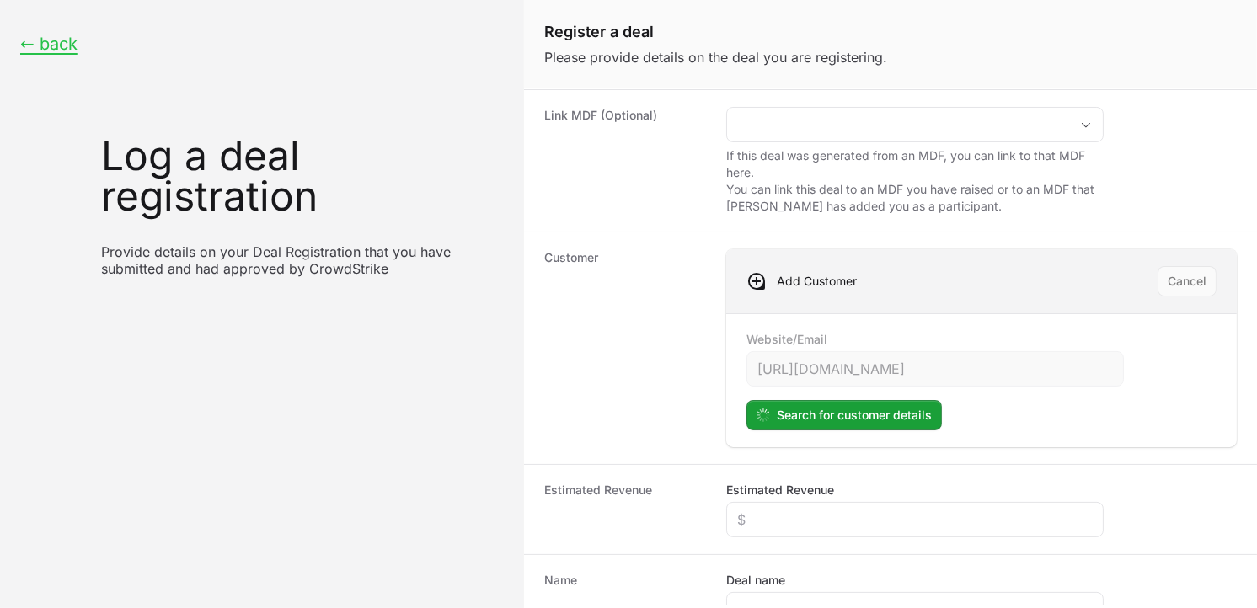
scroll to position [269, 0]
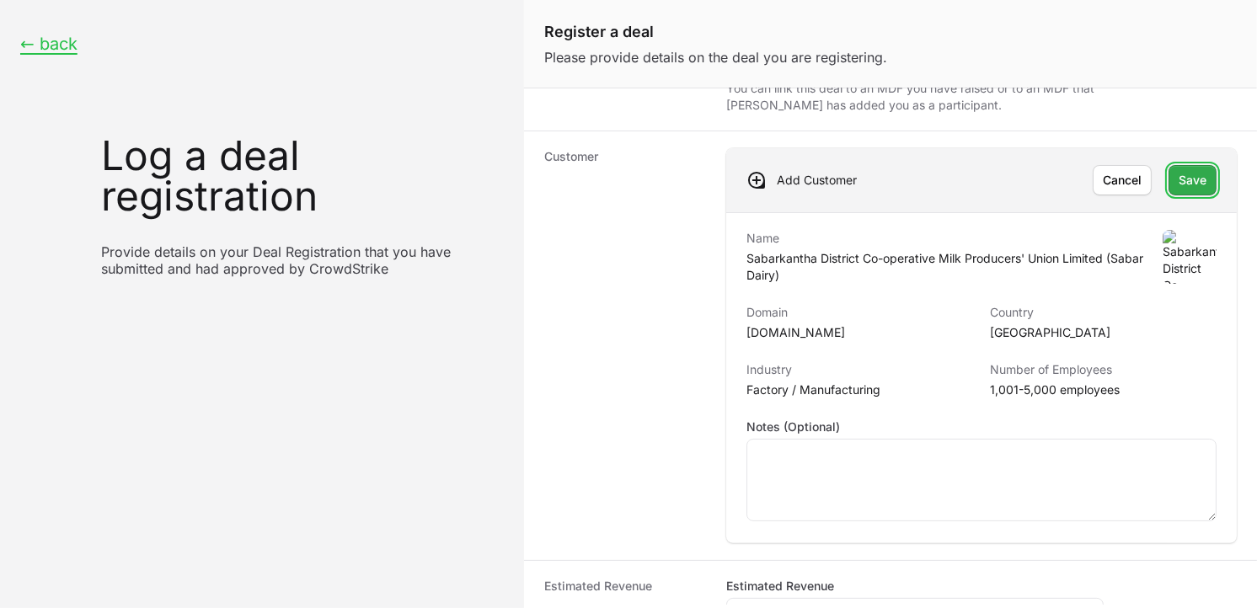
click at [1130, 186] on button "Save" at bounding box center [1192, 180] width 48 height 30
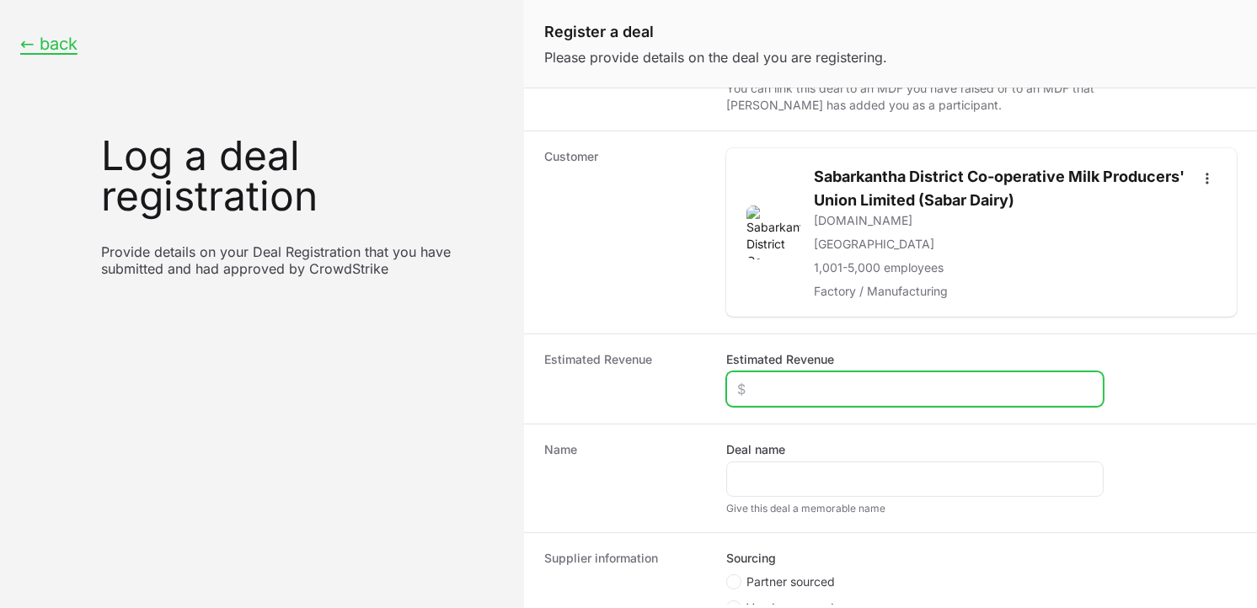
click at [829, 399] on input "Estimated Revenue" at bounding box center [914, 389] width 355 height 20
type input "$3,000"
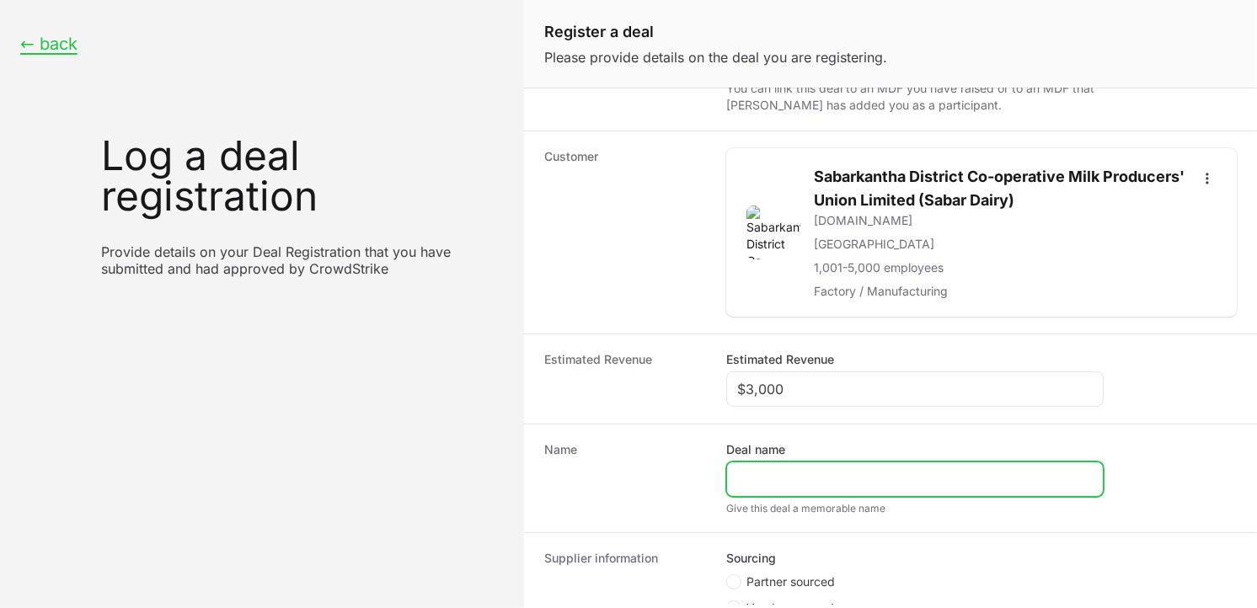
click at [786, 484] on input "Deal name" at bounding box center [914, 479] width 355 height 20
paste input "Sabarkantha District Co-operative Milk Producers’ Union Limited"
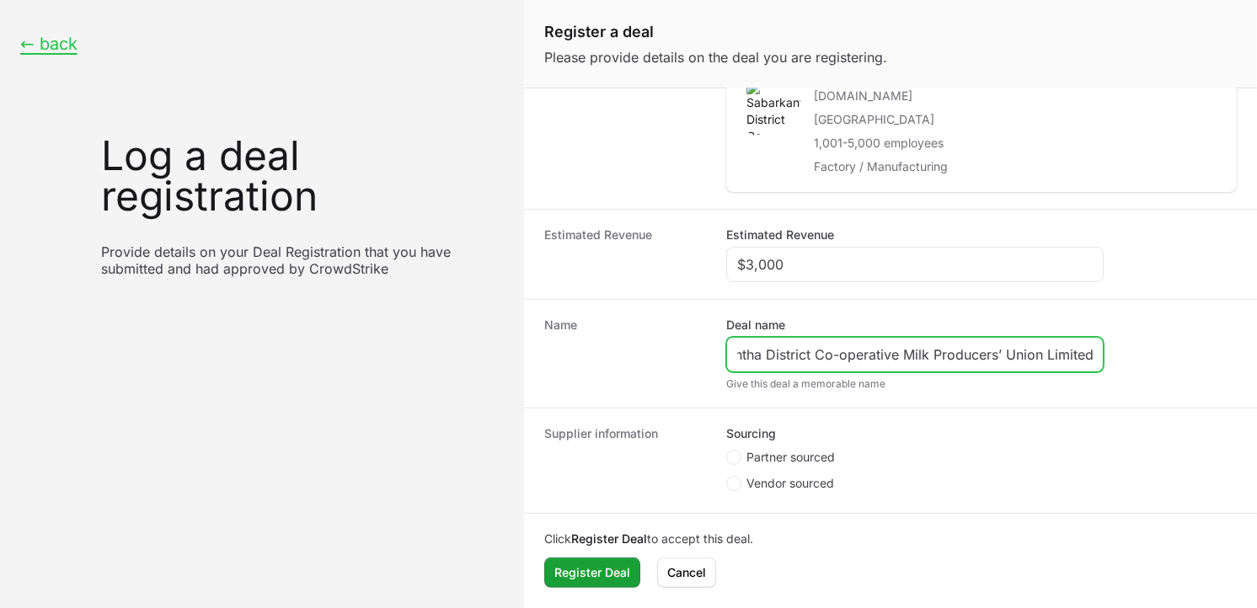
type input "Sabarkantha District Co-operative Milk Producers’ Union Limited"
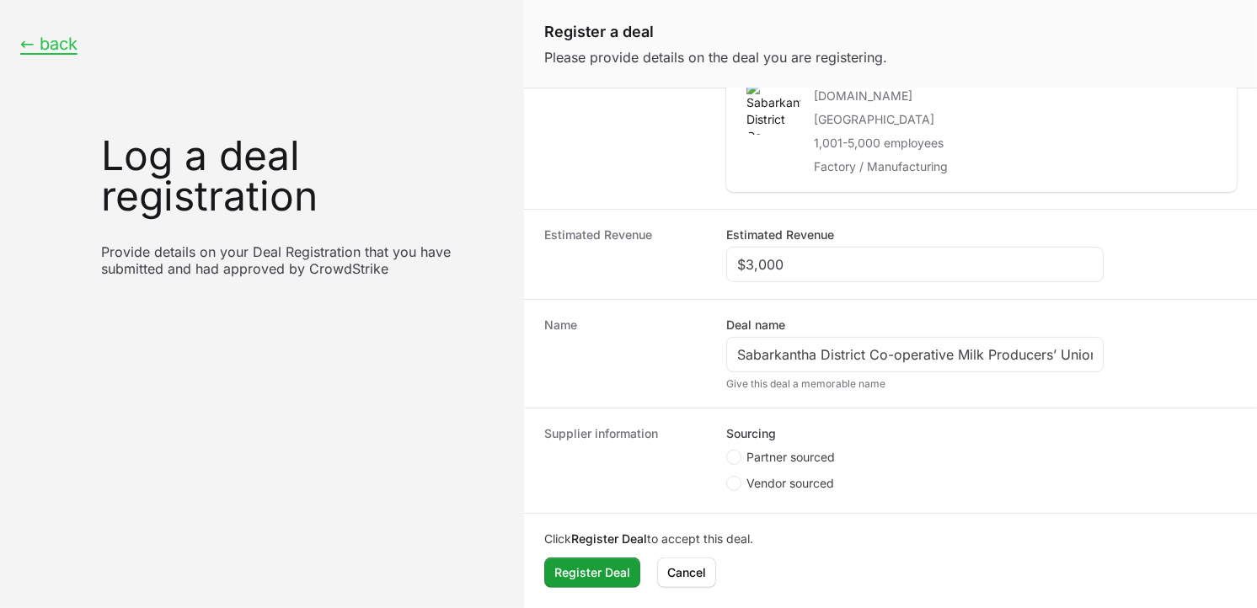
click at [739, 460] on span "Create activity form" at bounding box center [736, 457] width 20 height 15
radio input "true"
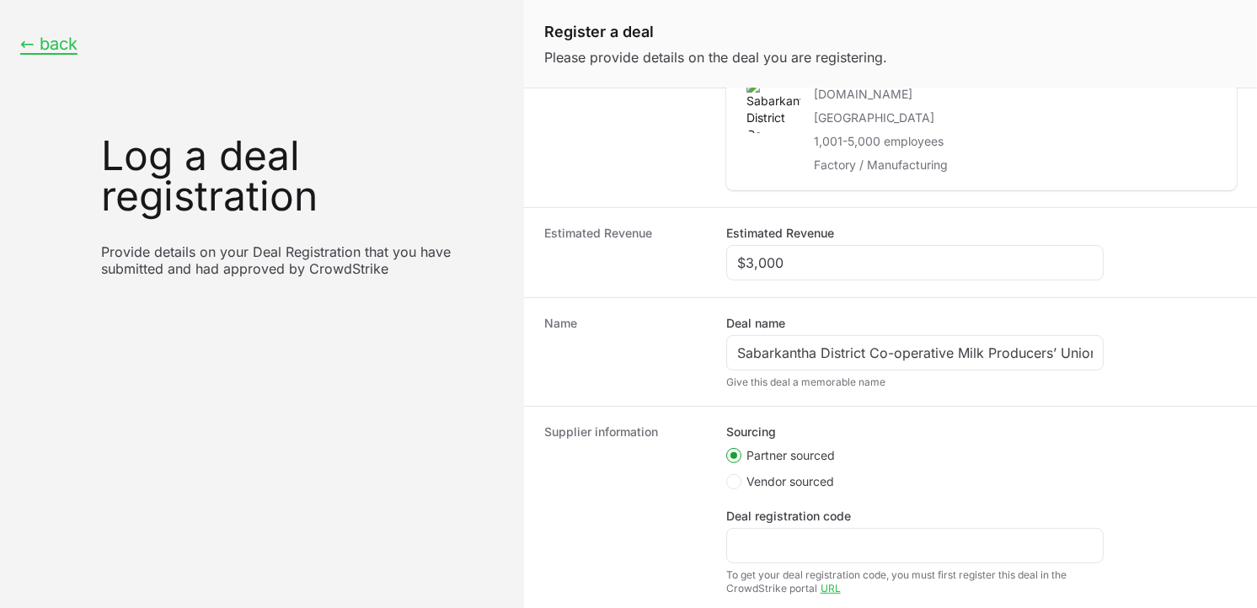
scroll to position [264, 0]
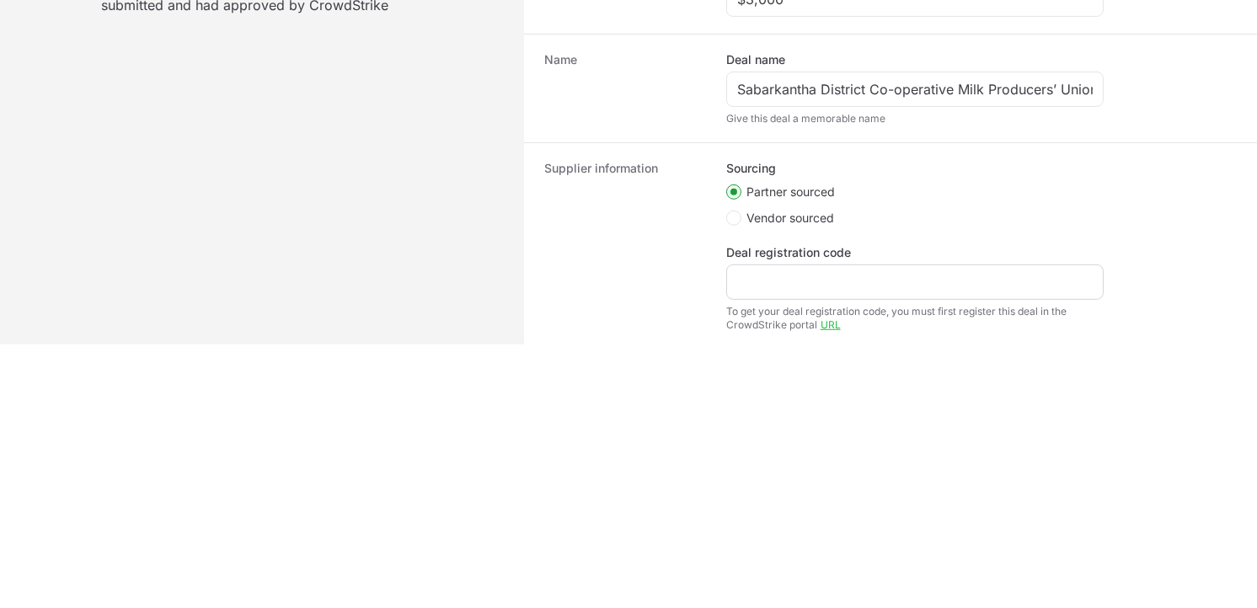
click at [790, 271] on div "Create activity form" at bounding box center [914, 281] width 377 height 35
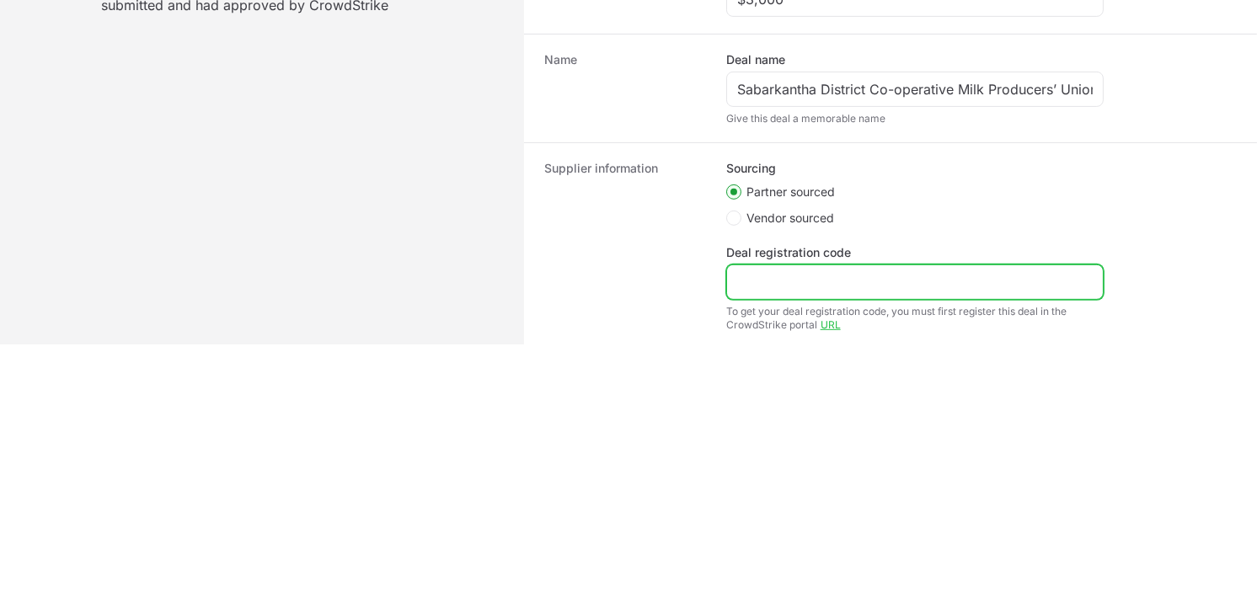
click at [787, 276] on input "Deal registration code" at bounding box center [914, 282] width 355 height 20
paste input "DR-e0a4876f"
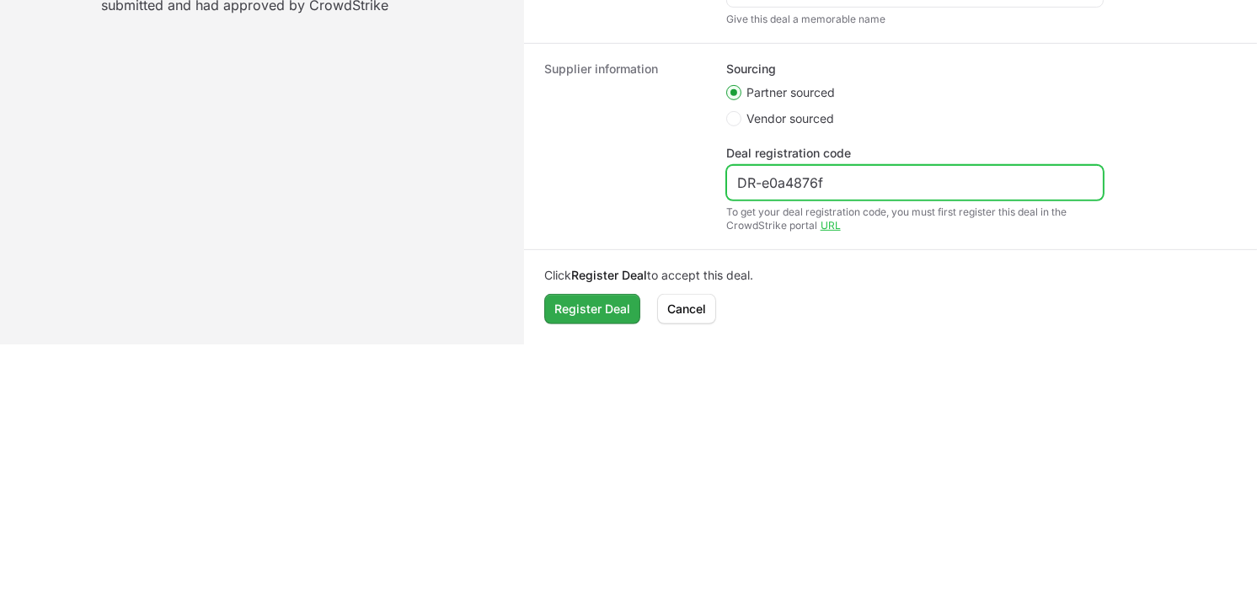
type input "DR-e0a4876f"
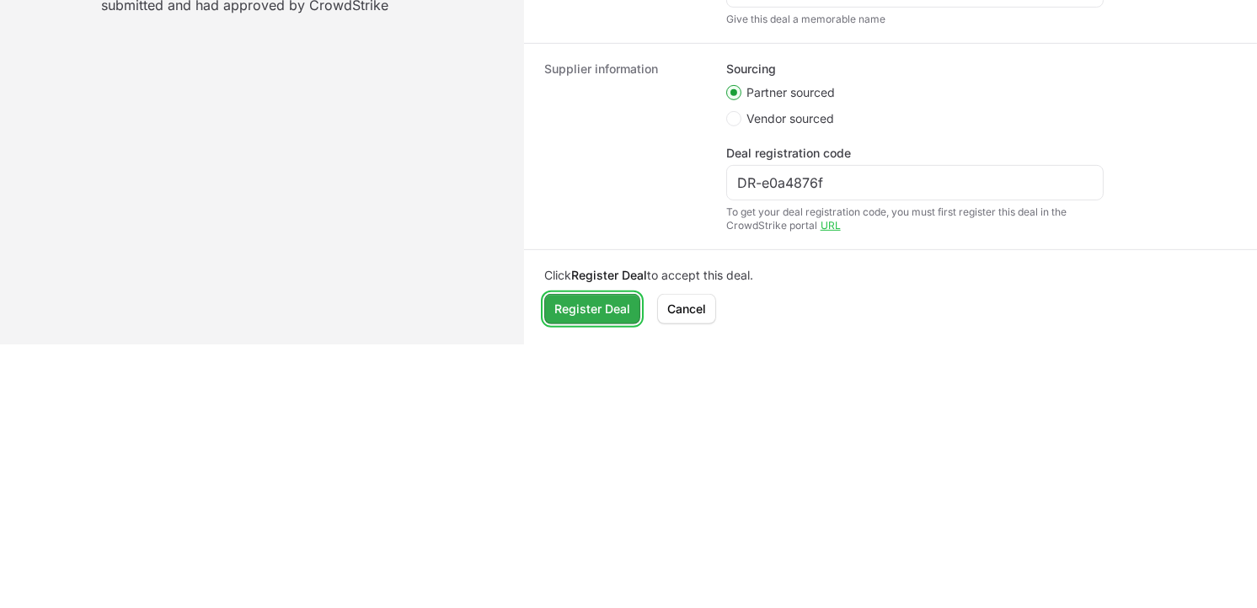
click at [592, 306] on span "Register Deal" at bounding box center [592, 309] width 76 height 20
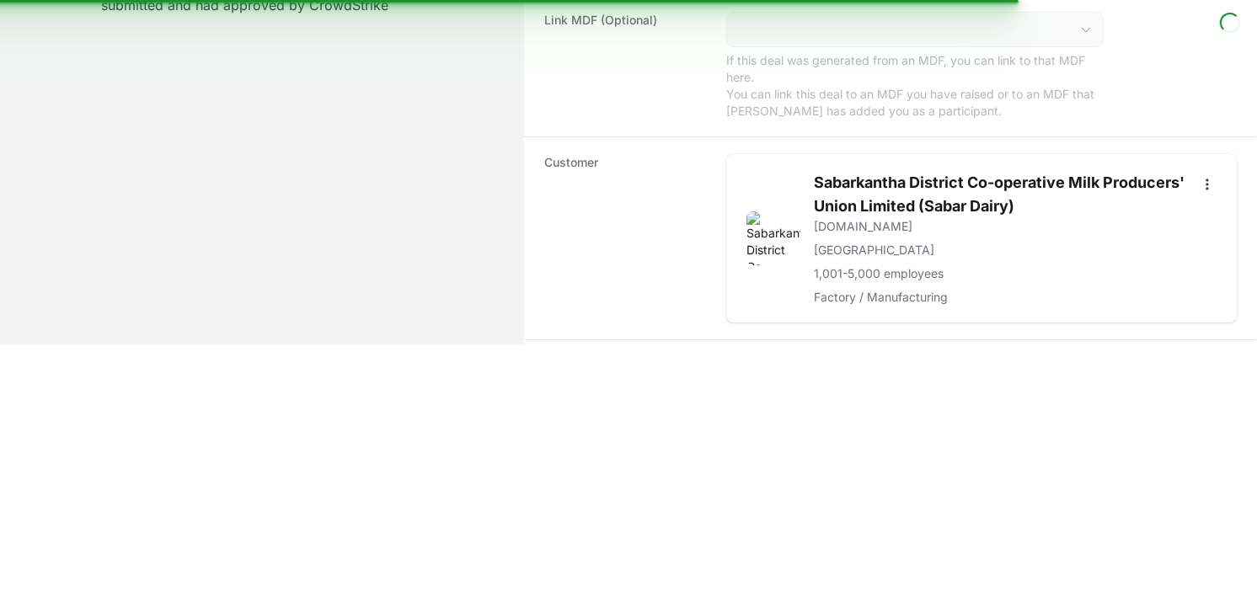
scroll to position [0, 0]
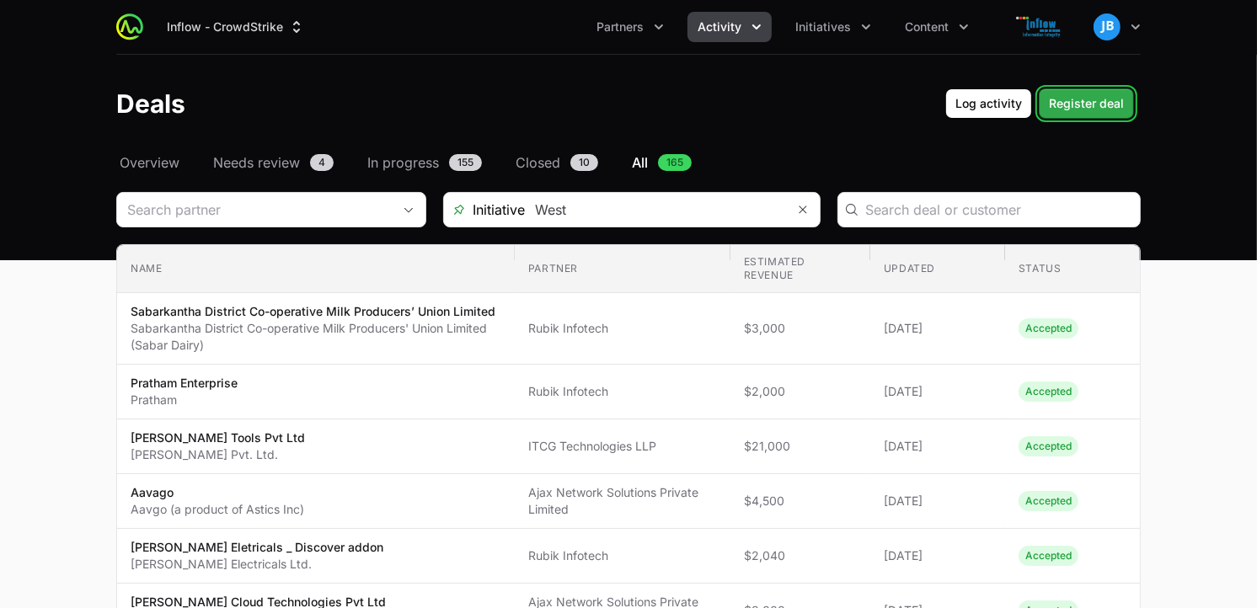
click at [1102, 104] on span "Register deal" at bounding box center [1086, 103] width 75 height 20
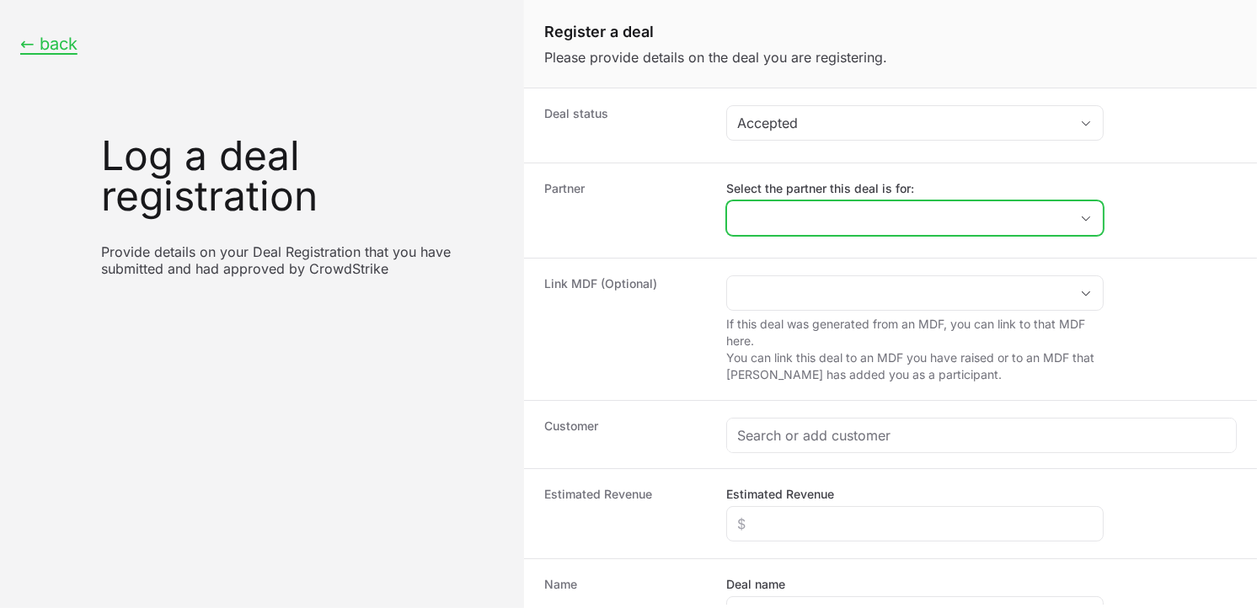
click at [873, 222] on input "Select the partner this deal is for:" at bounding box center [898, 218] width 342 height 34
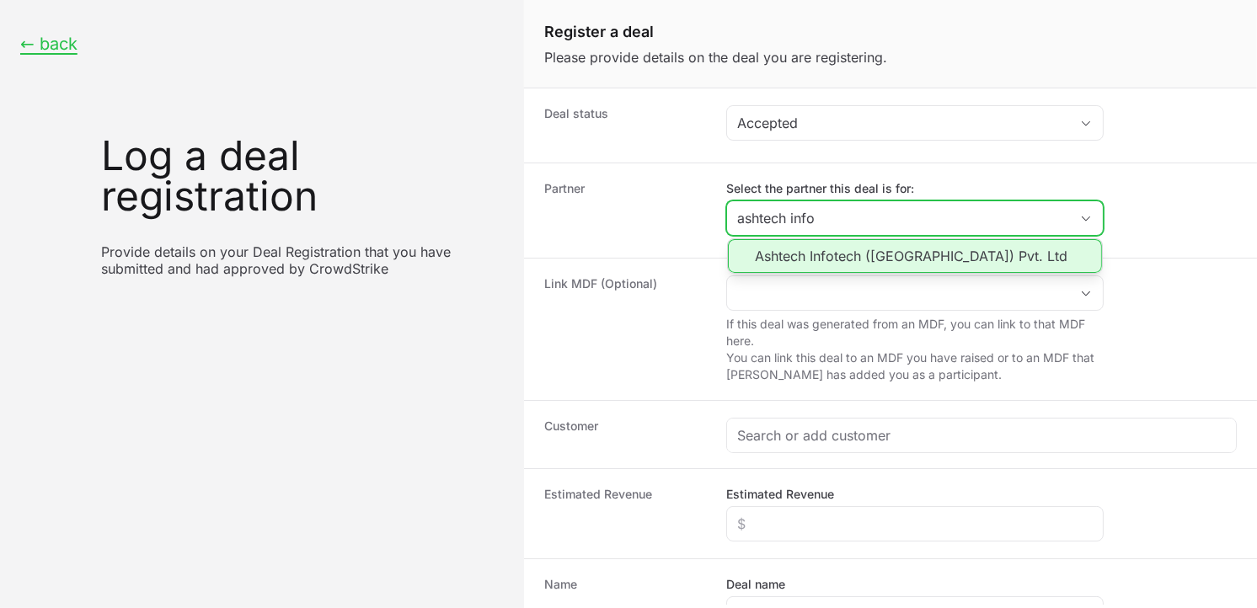
click at [846, 251] on li "Ashtech Infotech ([GEOGRAPHIC_DATA]) Pvt. Ltd" at bounding box center [915, 256] width 374 height 34
type input "Ashtech Infotech ([GEOGRAPHIC_DATA]) Pvt. Ltd"
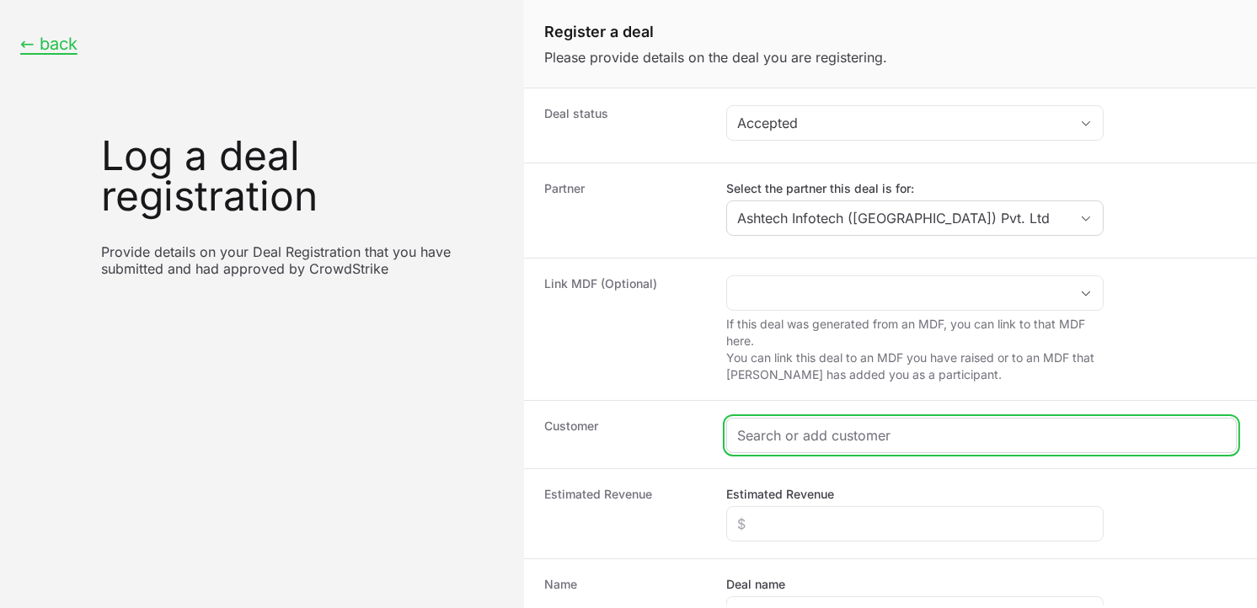
click at [798, 431] on input "Create activity form" at bounding box center [981, 435] width 488 height 20
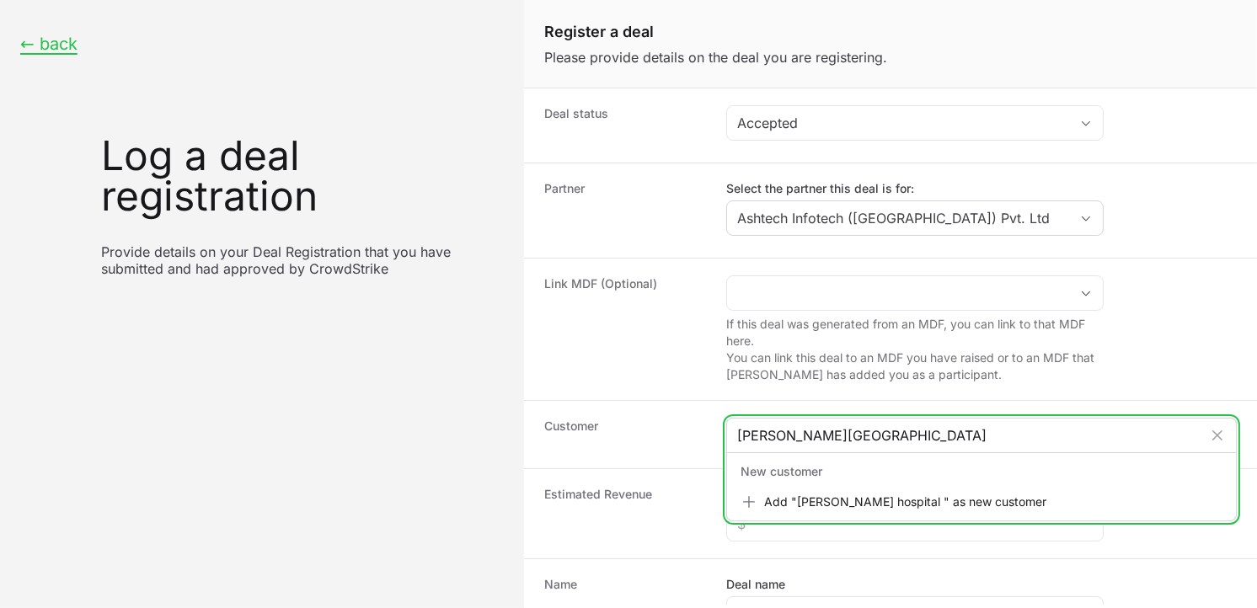
drag, startPoint x: 828, startPoint y: 433, endPoint x: 622, endPoint y: 424, distance: 206.5
click at [622, 424] on div "Customer [PERSON_NAME] hospital New customer Add "[PERSON_NAME] hospital " as n…" at bounding box center [890, 434] width 733 height 68
paste input "[URL][DOMAIN_NAME]"
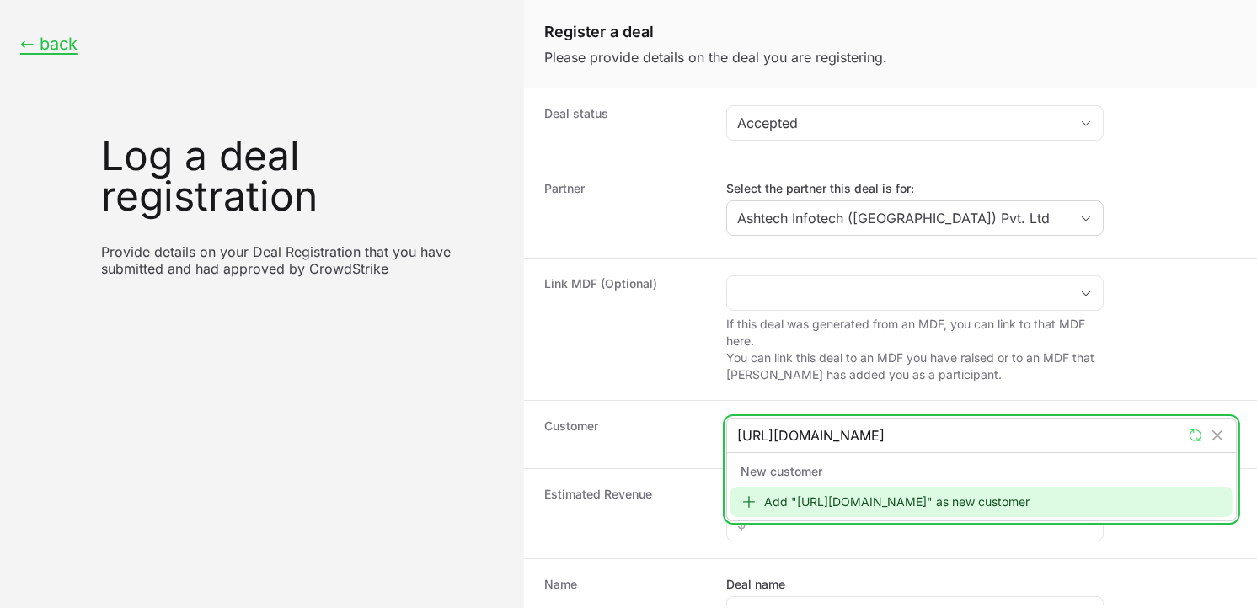
type input "[URL][DOMAIN_NAME]"
click at [859, 507] on div "Add "[URL][DOMAIN_NAME]" as new customer" at bounding box center [981, 502] width 502 height 30
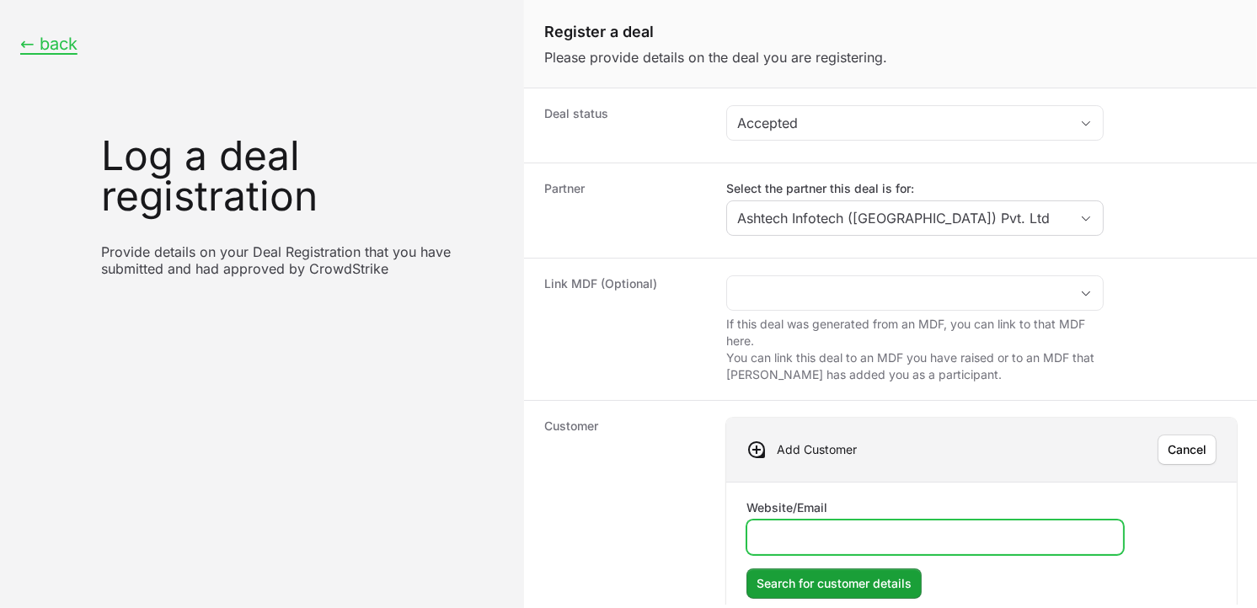
click at [851, 542] on input "Website/Email" at bounding box center [934, 537] width 355 height 20
paste input "[URL][DOMAIN_NAME]"
type input "[URL][DOMAIN_NAME]"
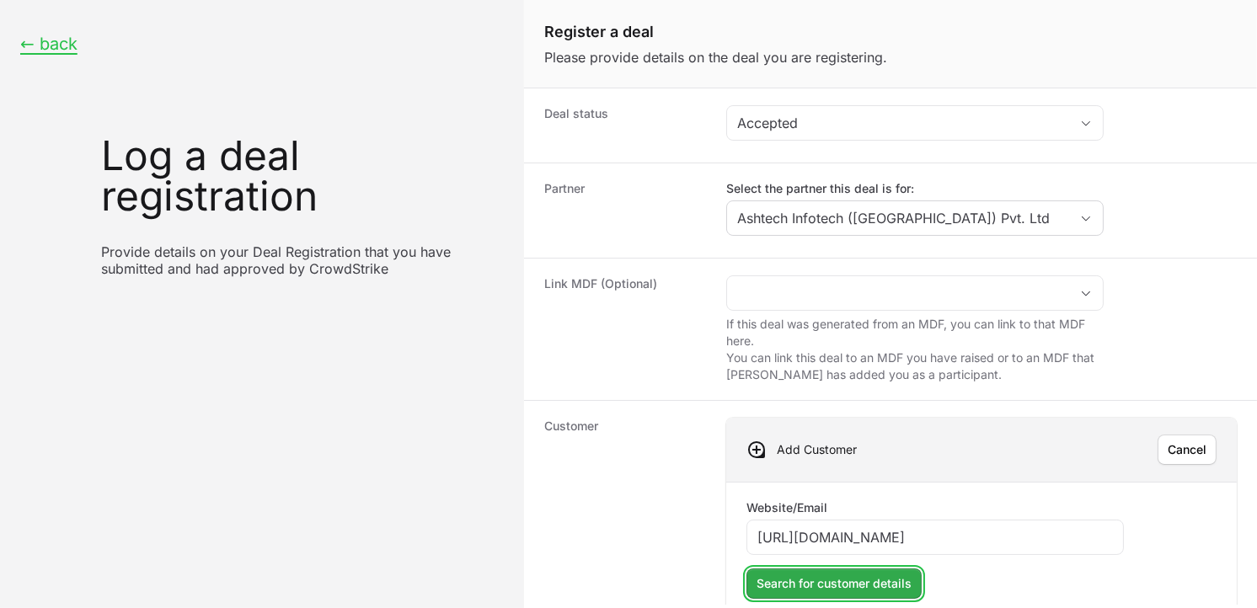
click at [857, 547] on span "Search for customer details" at bounding box center [833, 584] width 155 height 20
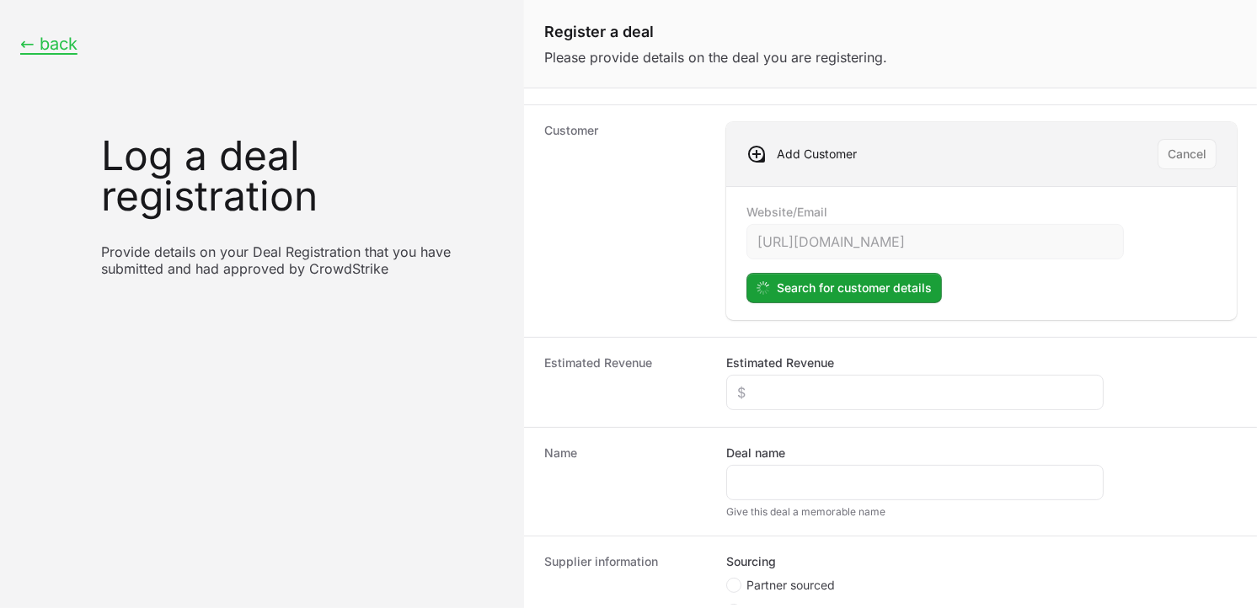
scroll to position [322, 0]
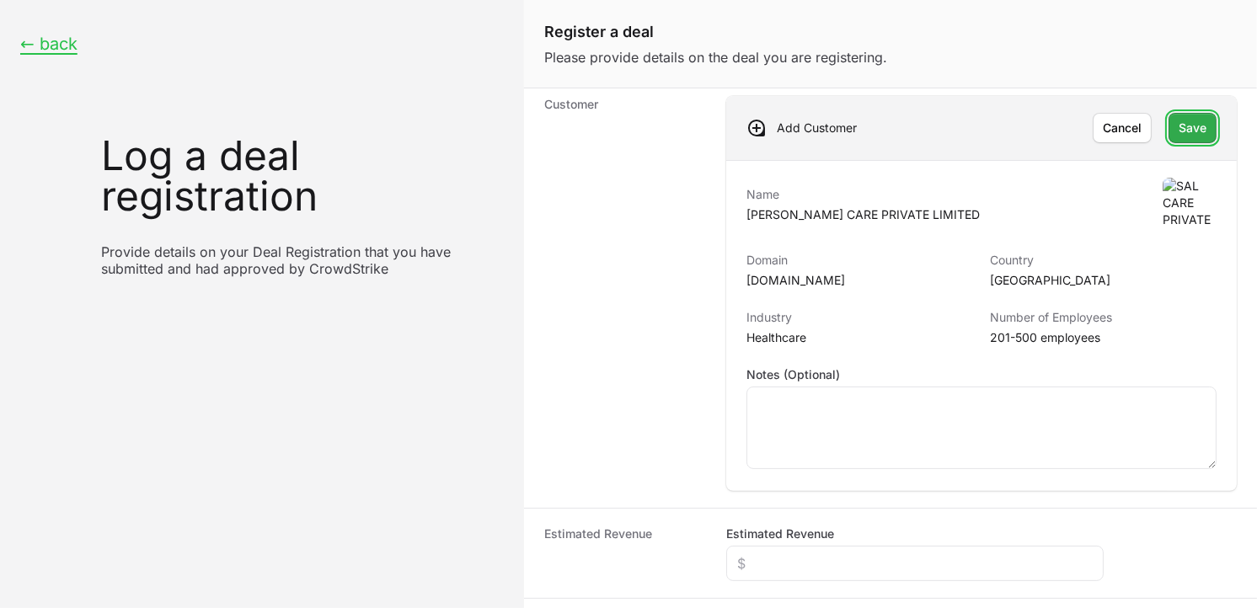
click at [1130, 123] on span "Save" at bounding box center [1192, 128] width 28 height 20
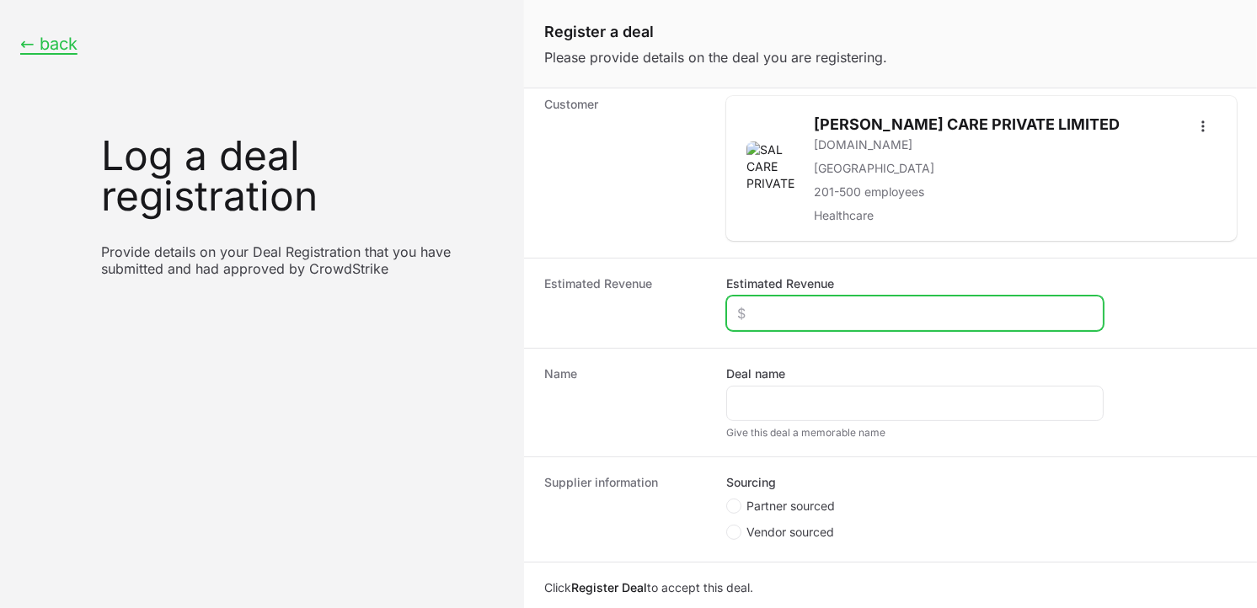
click at [769, 321] on input "Estimated Revenue" at bounding box center [914, 313] width 355 height 20
type input "$900"
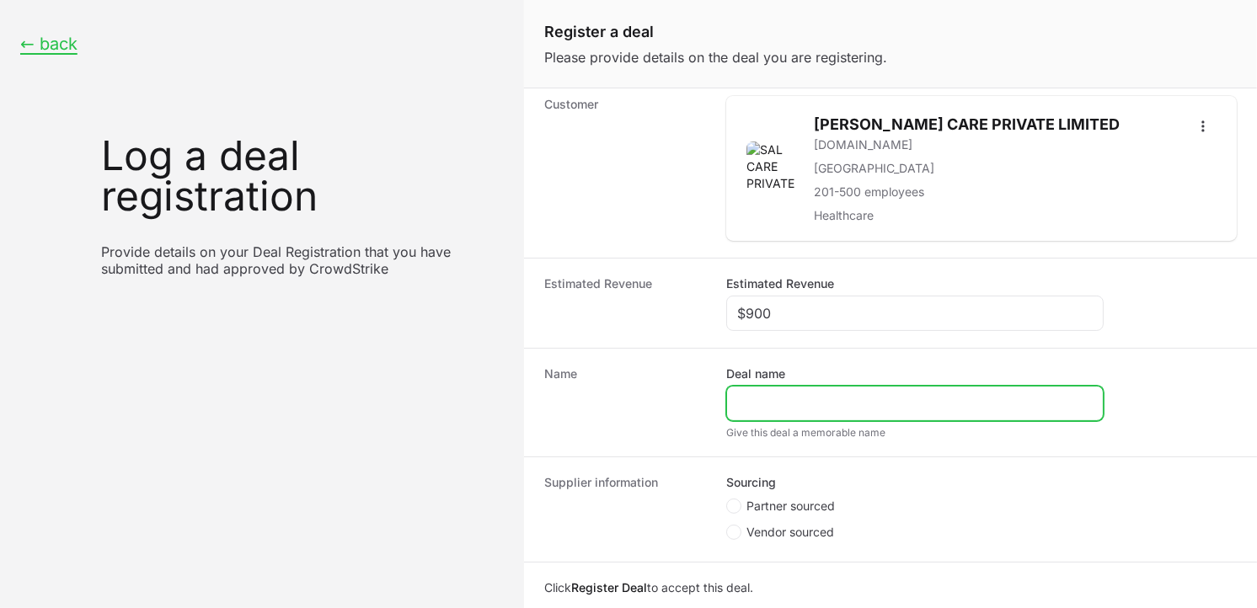
click at [760, 398] on input "Deal name" at bounding box center [914, 403] width 355 height 20
click at [756, 406] on input "[PERSON_NAME][GEOGRAPHIC_DATA]" at bounding box center [914, 403] width 355 height 20
type input "[PERSON_NAME][GEOGRAPHIC_DATA]"
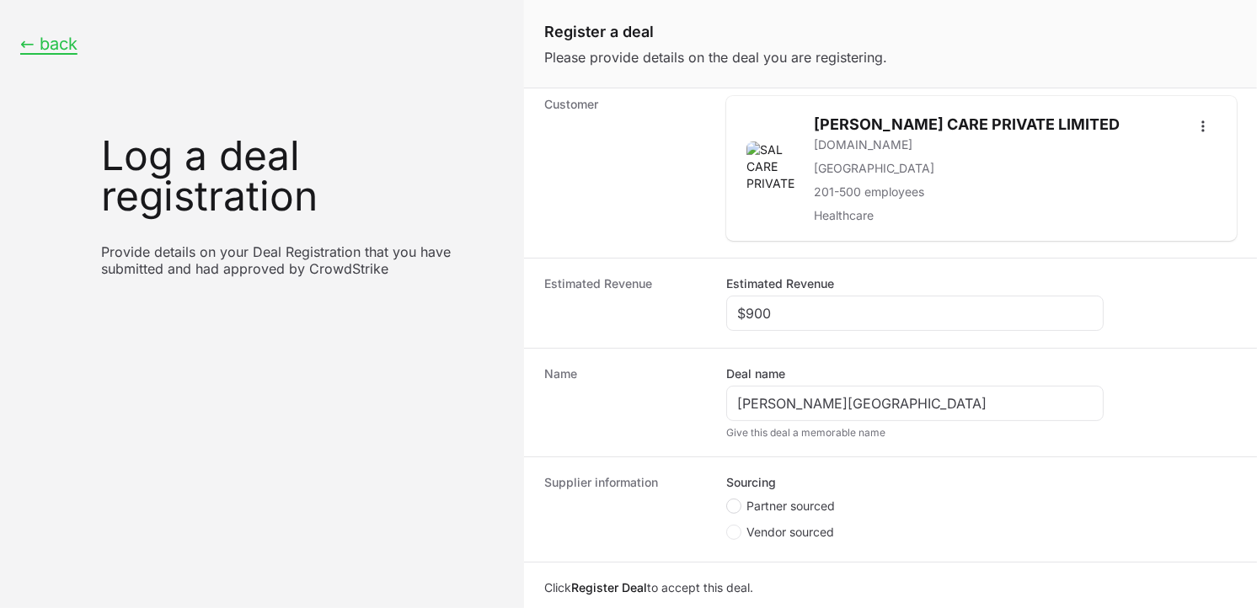
click at [735, 499] on span "Create activity form" at bounding box center [733, 506] width 15 height 15
radio input "true"
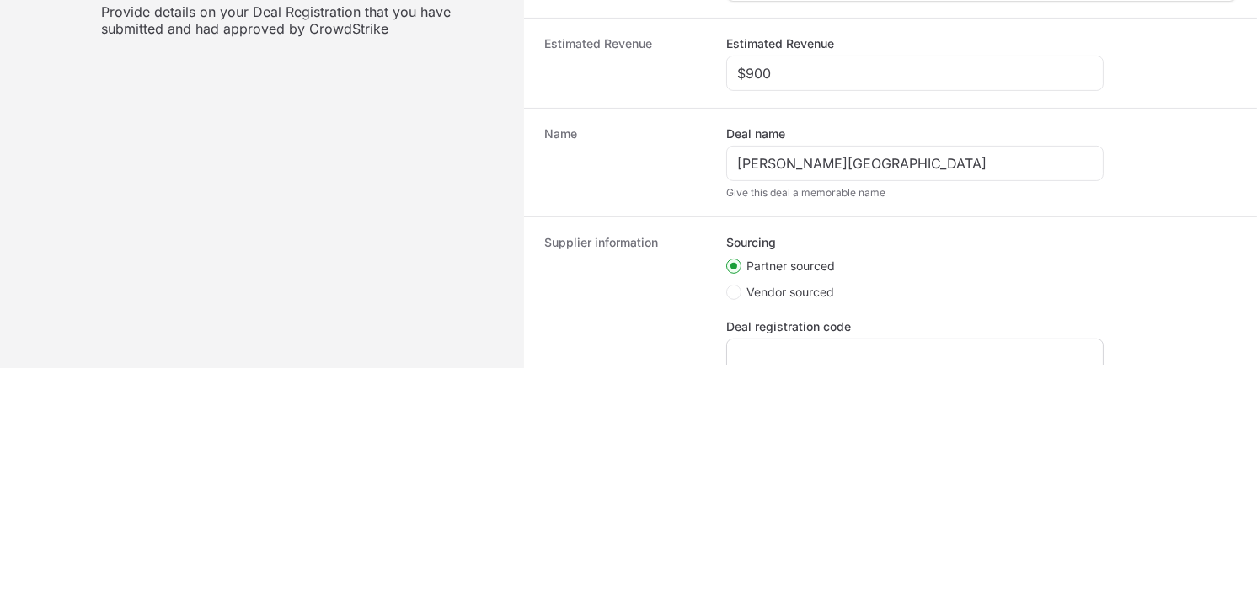
click at [778, 339] on div "Create activity form" at bounding box center [914, 356] width 377 height 35
click at [775, 348] on input "Deal registration code" at bounding box center [914, 356] width 355 height 20
paste input "DR-b06f7b8a"
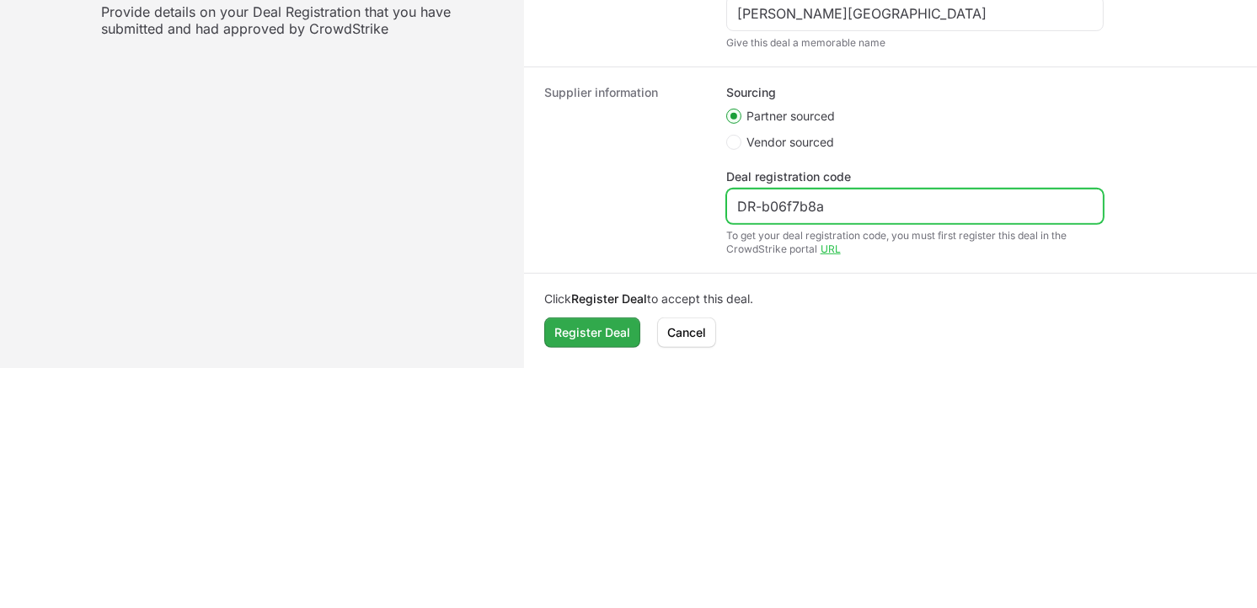
type input "DR-b06f7b8a"
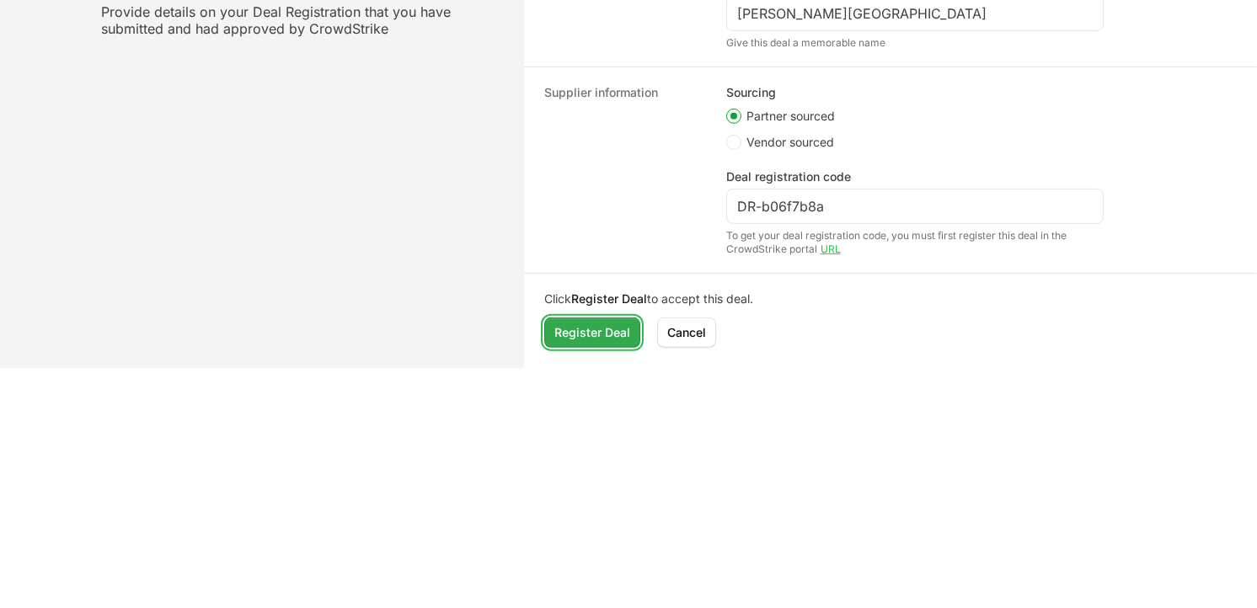
click at [609, 344] on button "Register Deal" at bounding box center [592, 333] width 96 height 30
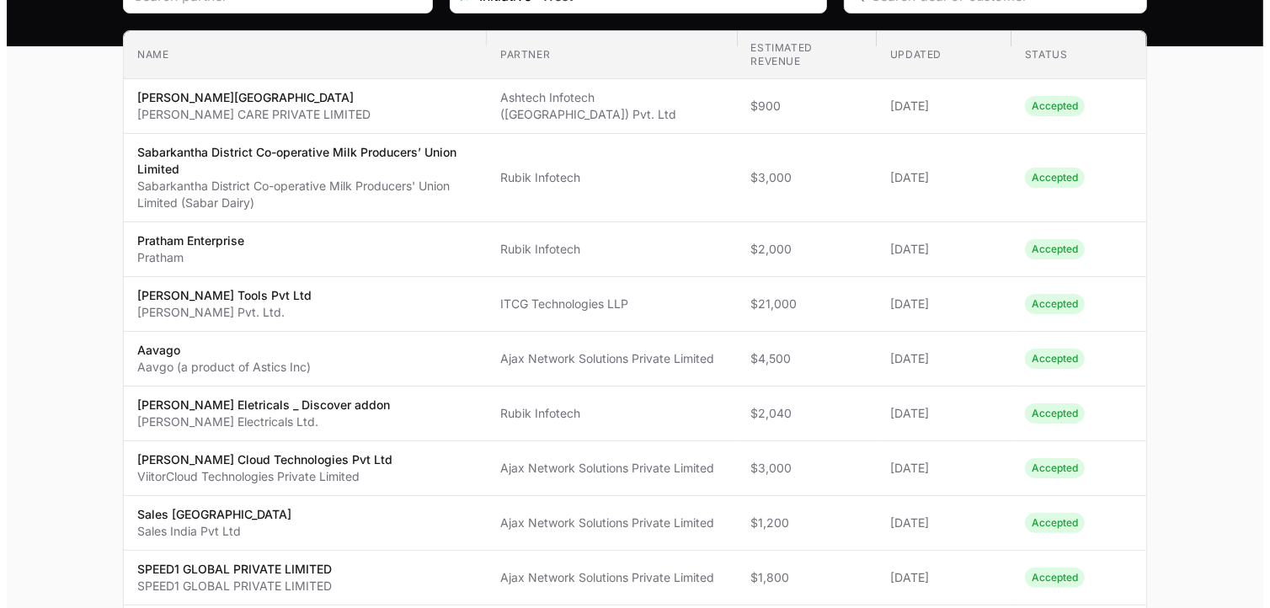
scroll to position [211, 0]
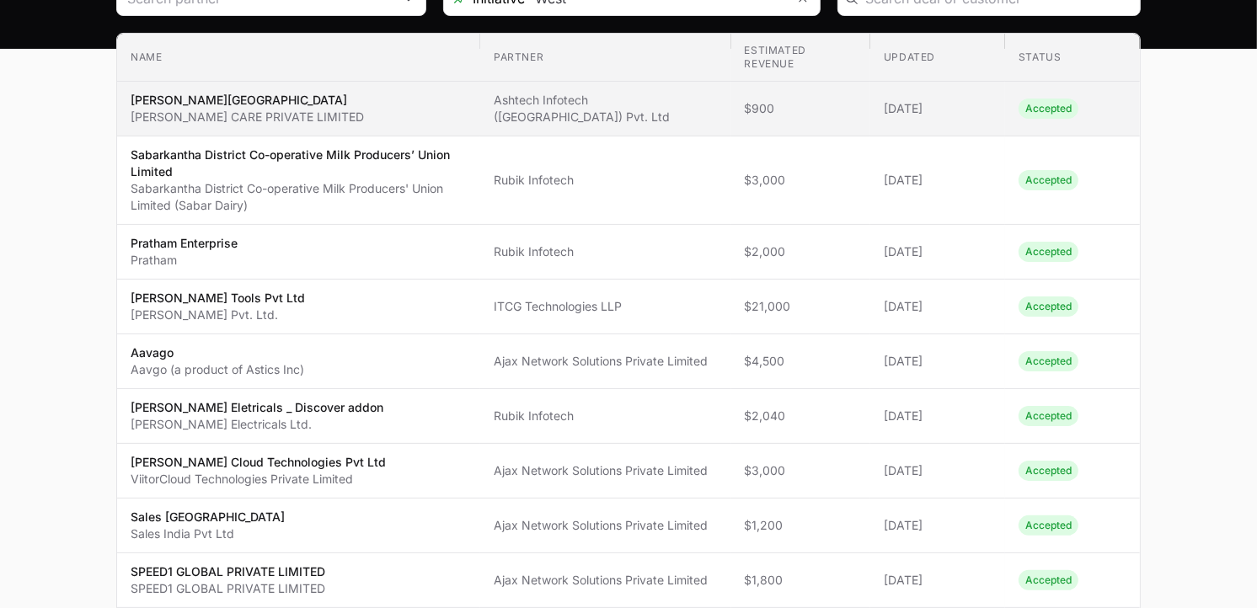
click at [573, 111] on span "Ashtech Infotech ([GEOGRAPHIC_DATA]) Pvt. Ltd" at bounding box center [605, 109] width 223 height 34
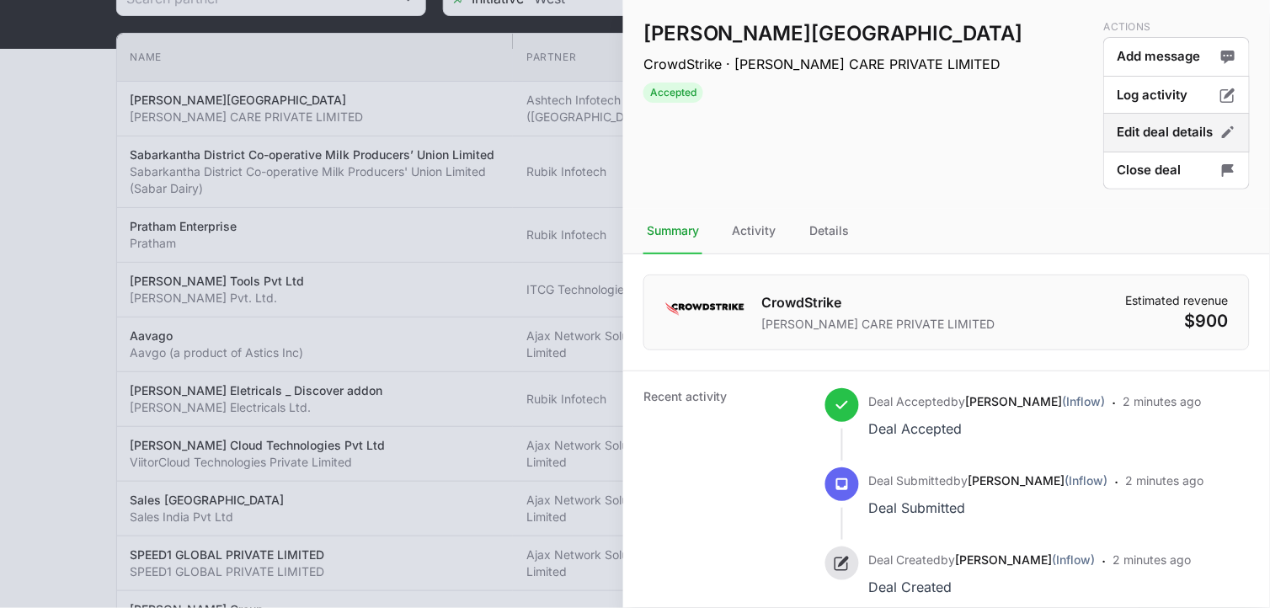
click at [1130, 136] on icon "Deal actions" at bounding box center [1227, 132] width 17 height 17
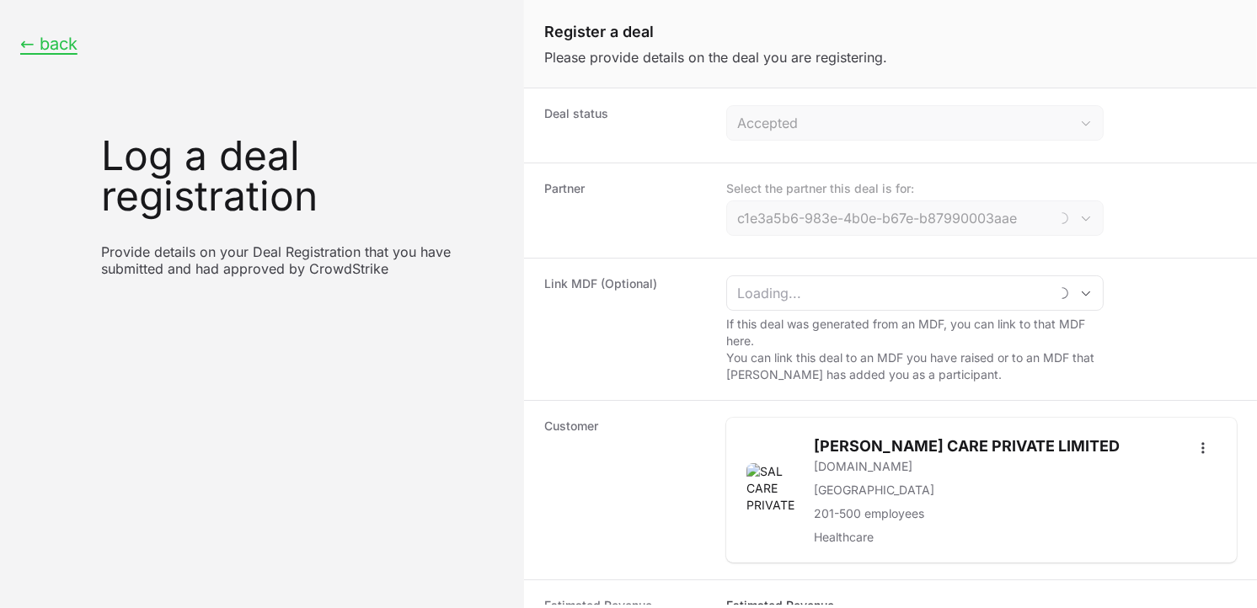
type input "Ashtech Infotech ([GEOGRAPHIC_DATA]) Pvt. Ltd"
click at [1088, 221] on icon "Open" at bounding box center [1085, 219] width 13 height 6
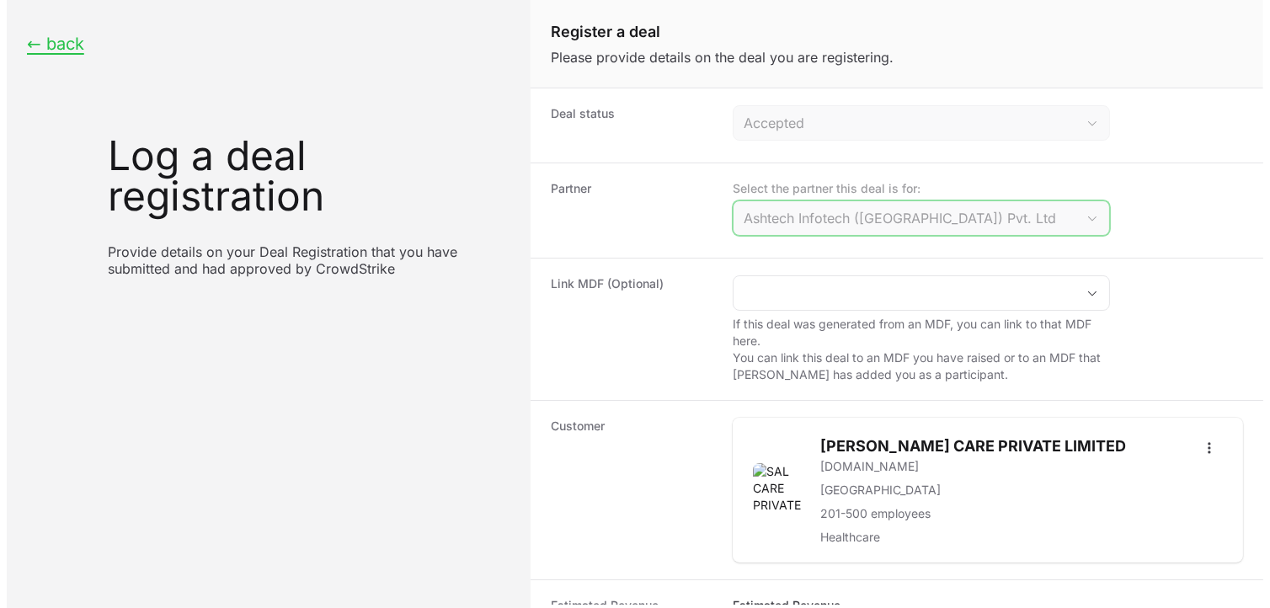
scroll to position [473, 0]
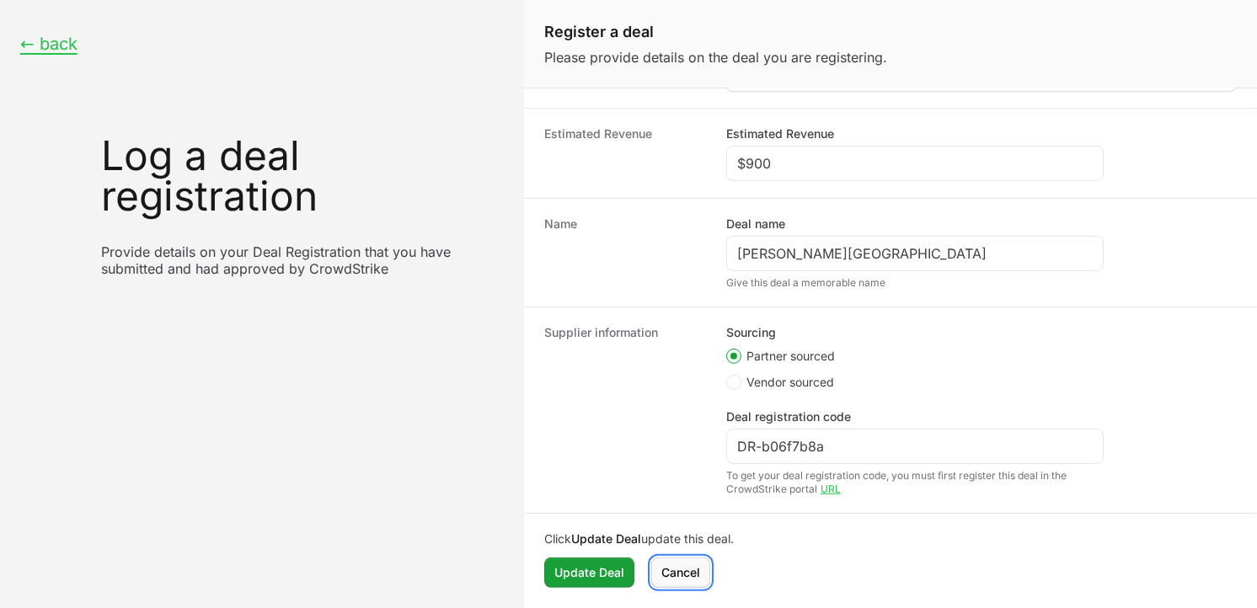
click at [691, 547] on span "Cancel" at bounding box center [680, 573] width 39 height 20
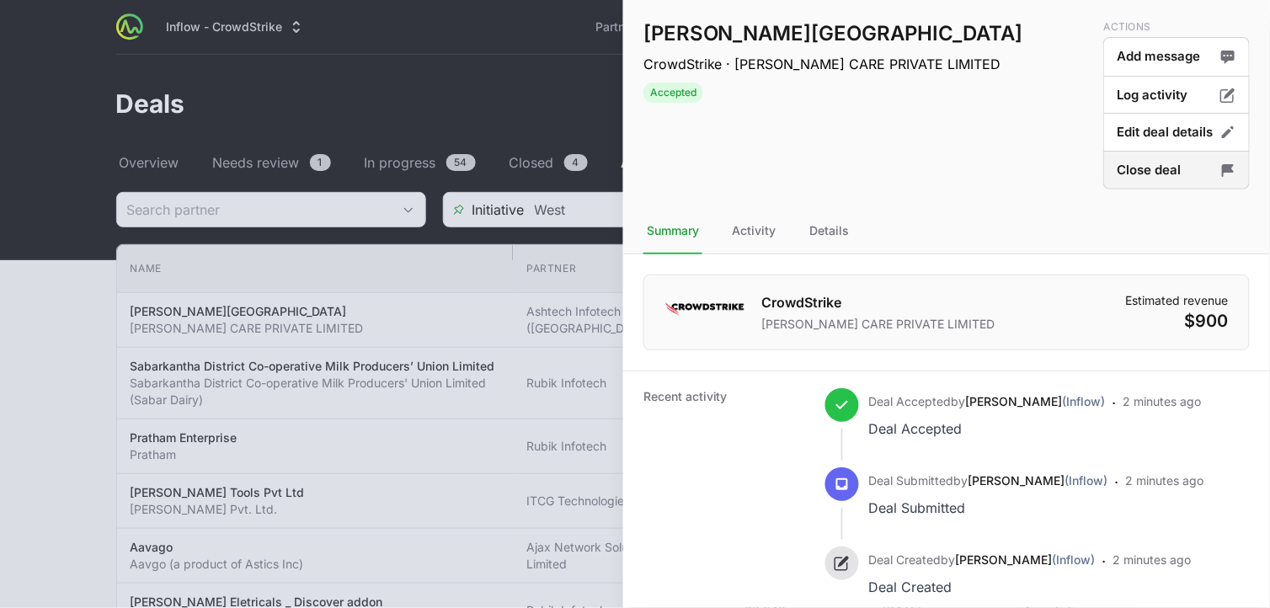
click at [1130, 170] on button "Close deal" at bounding box center [1176, 171] width 147 height 40
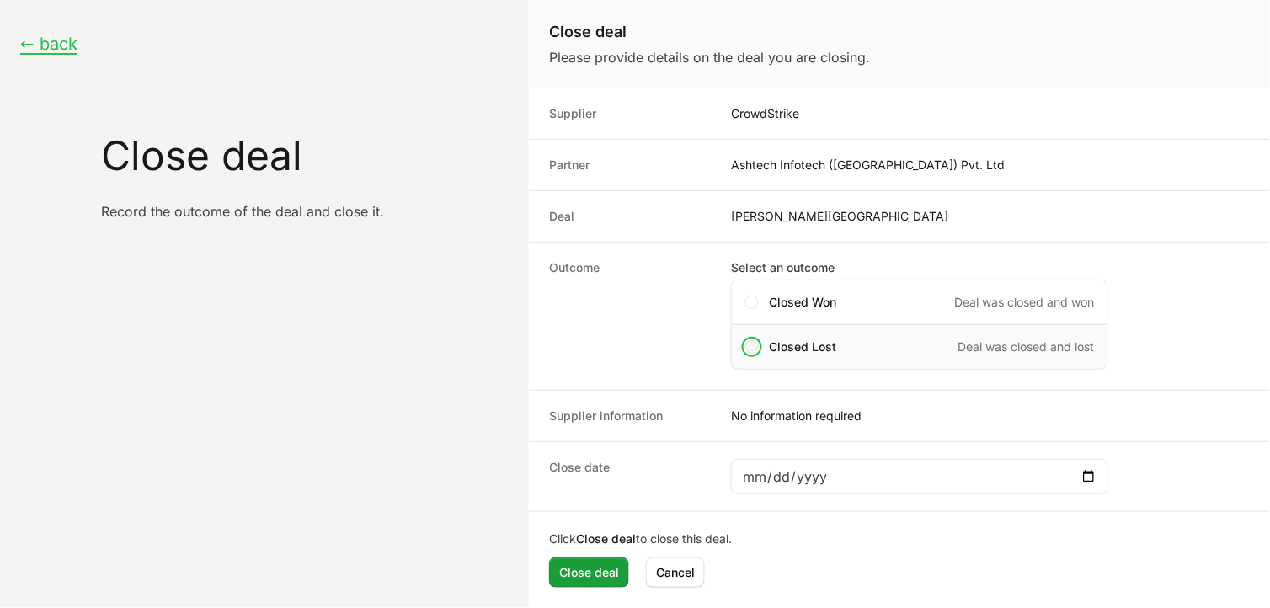
click at [753, 350] on span "Close deal form" at bounding box center [751, 346] width 13 height 13
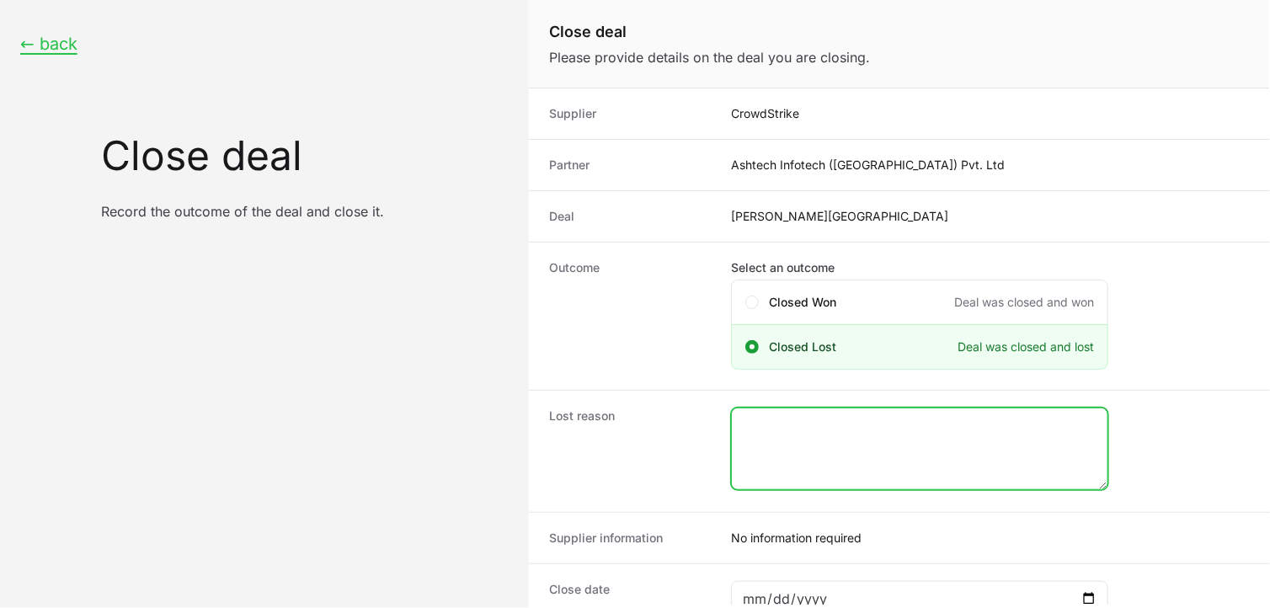
click at [798, 447] on textarea "Close deal form" at bounding box center [920, 448] width 376 height 81
type textarea "w"
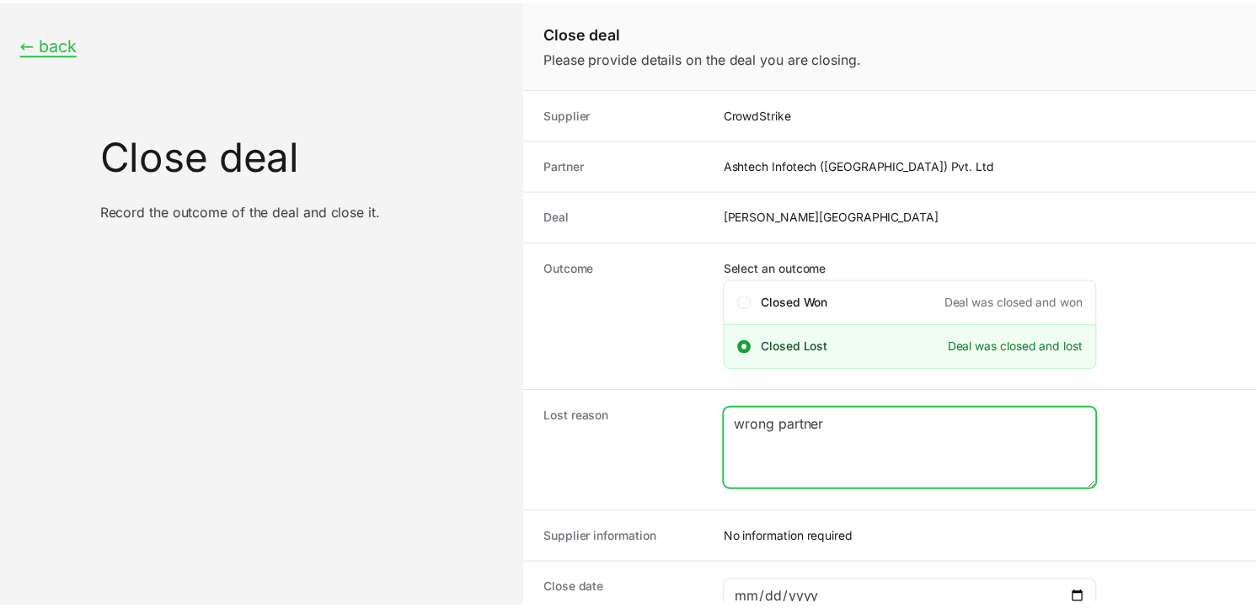
scroll to position [121, 0]
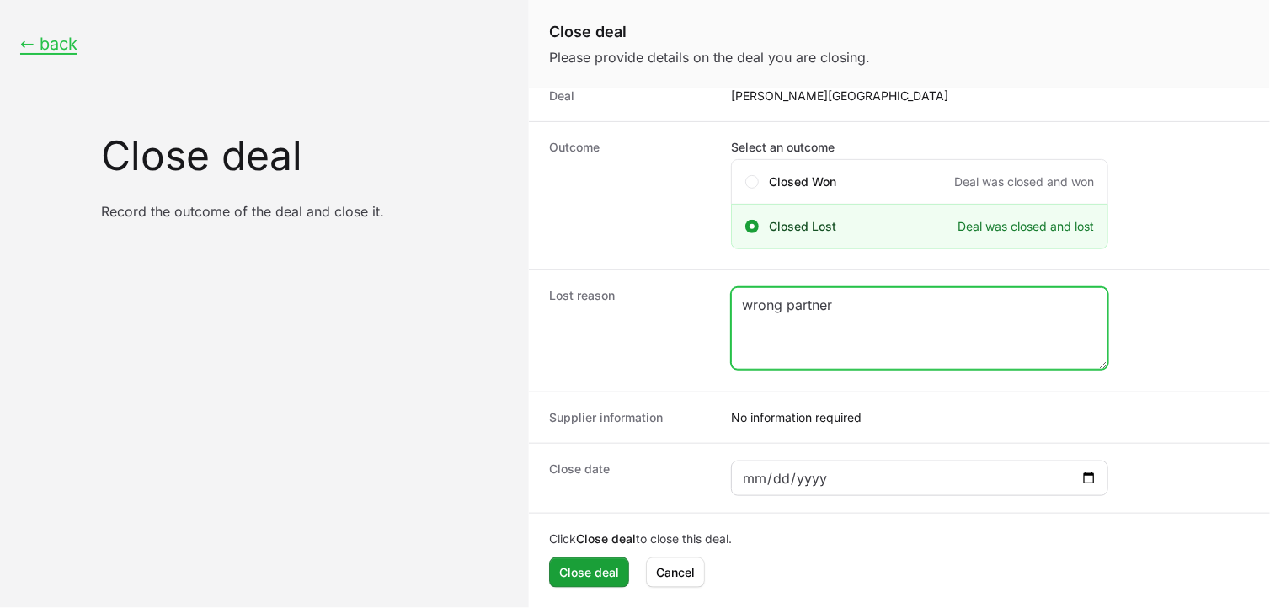
type textarea "wrong partner"
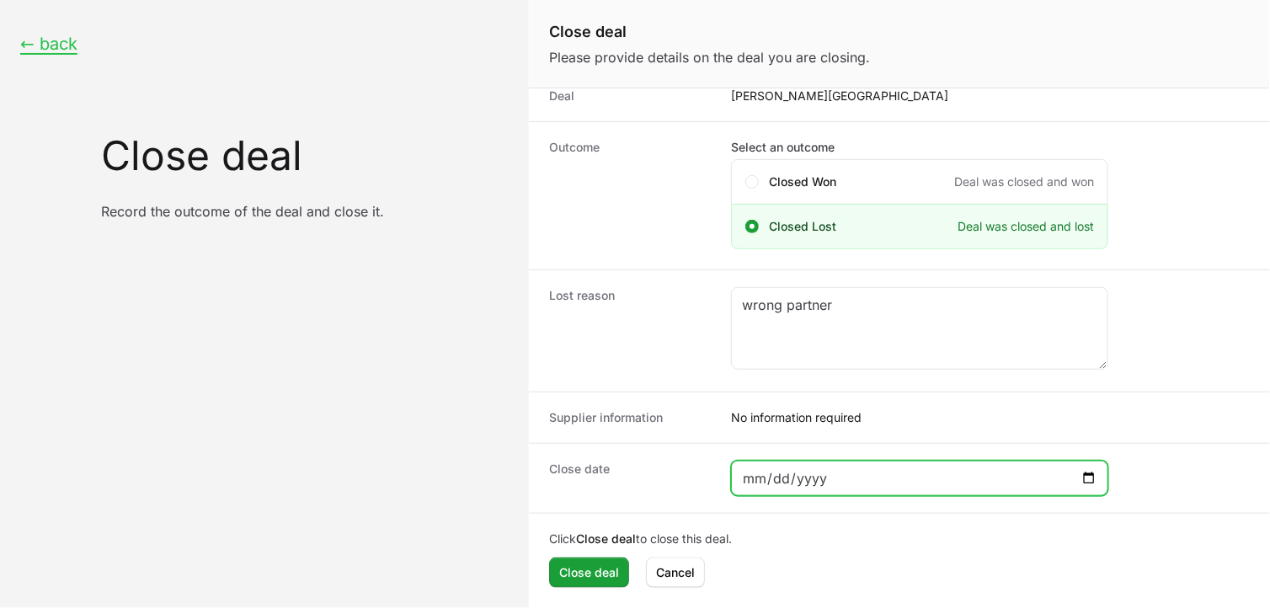
click at [1087, 472] on input "Close deal form" at bounding box center [919, 478] width 355 height 20
type input "[DATE]"
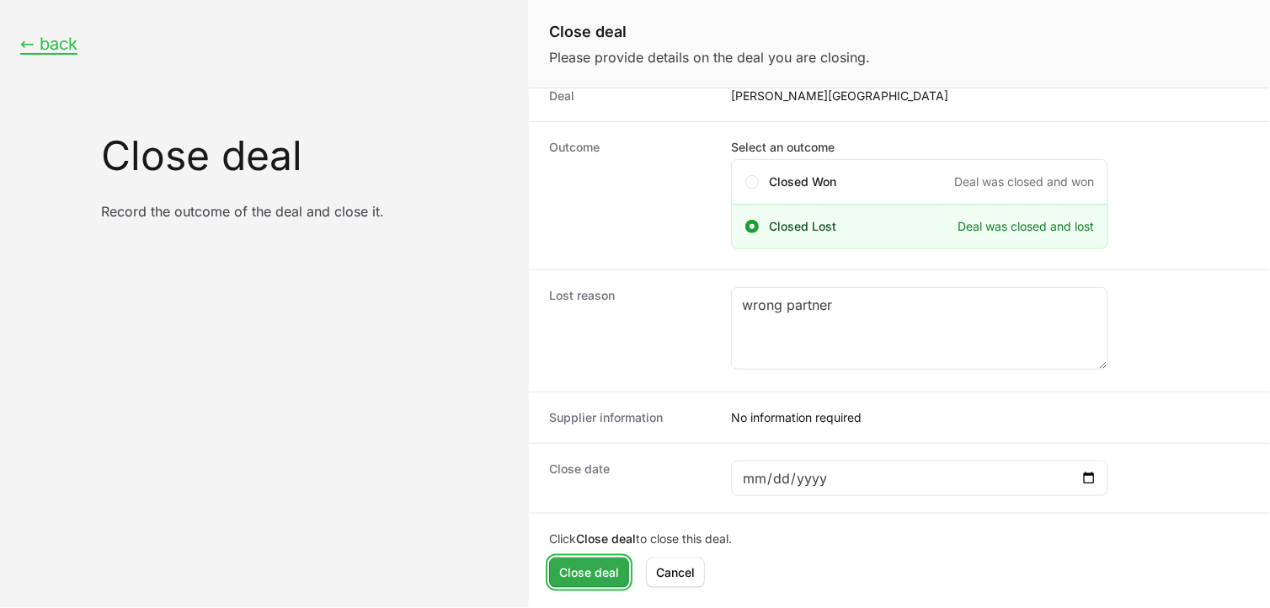
click at [595, 547] on span "Close deal" at bounding box center [589, 573] width 60 height 20
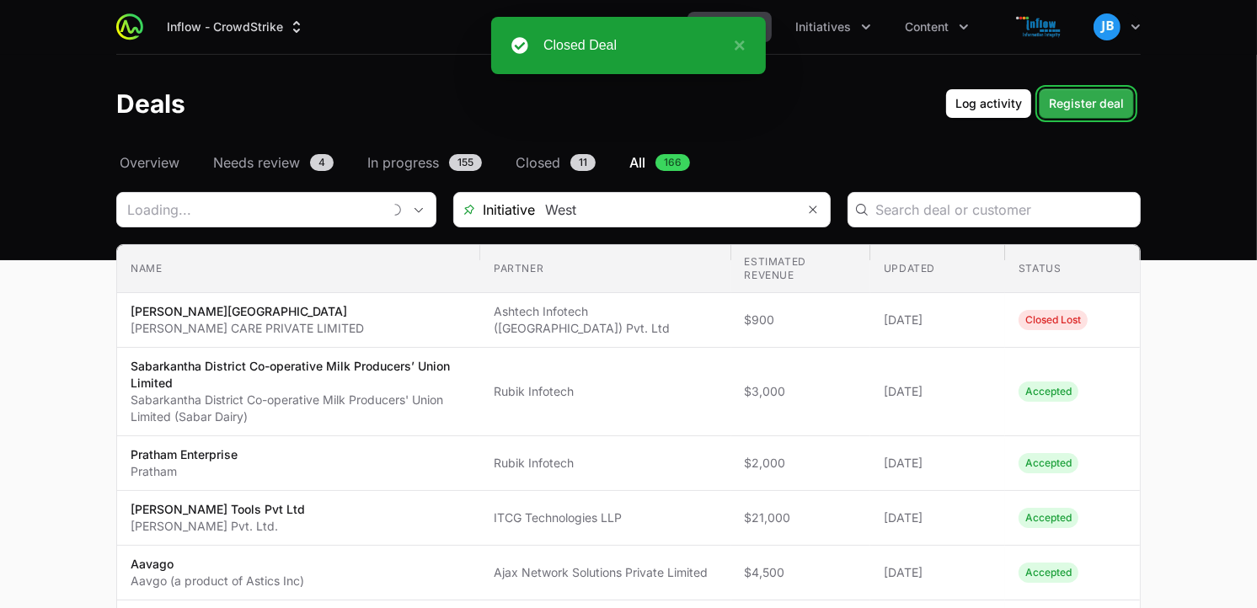
click at [1072, 105] on span "Register deal" at bounding box center [1086, 103] width 75 height 20
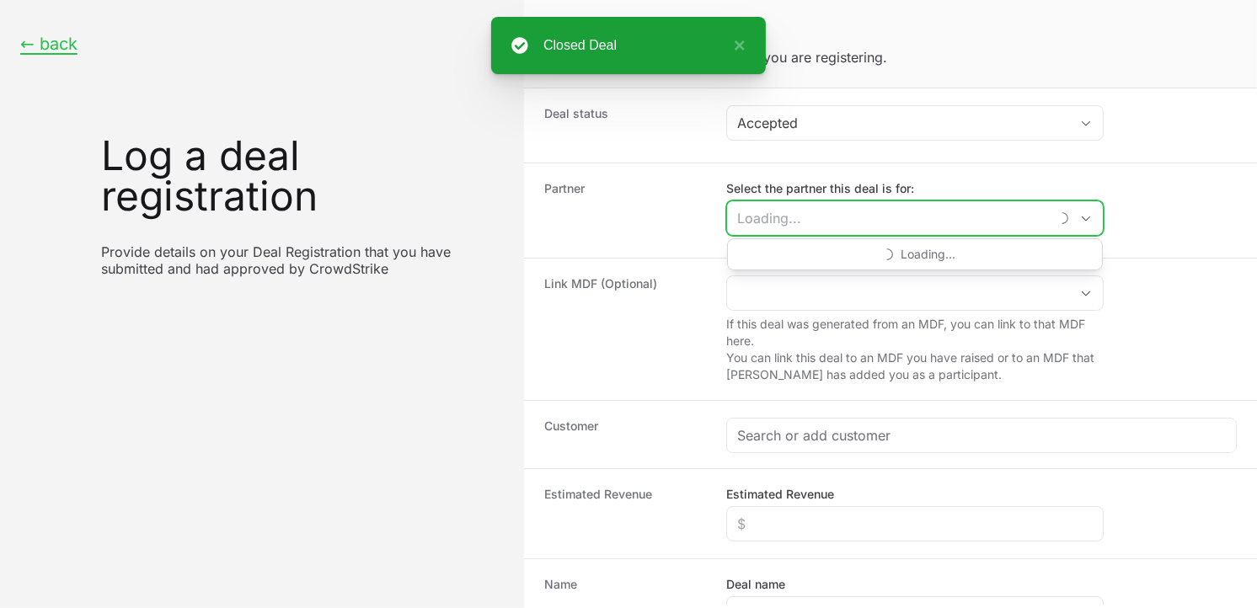
click at [807, 220] on input "Select the partner this deal is for:" at bounding box center [888, 218] width 322 height 34
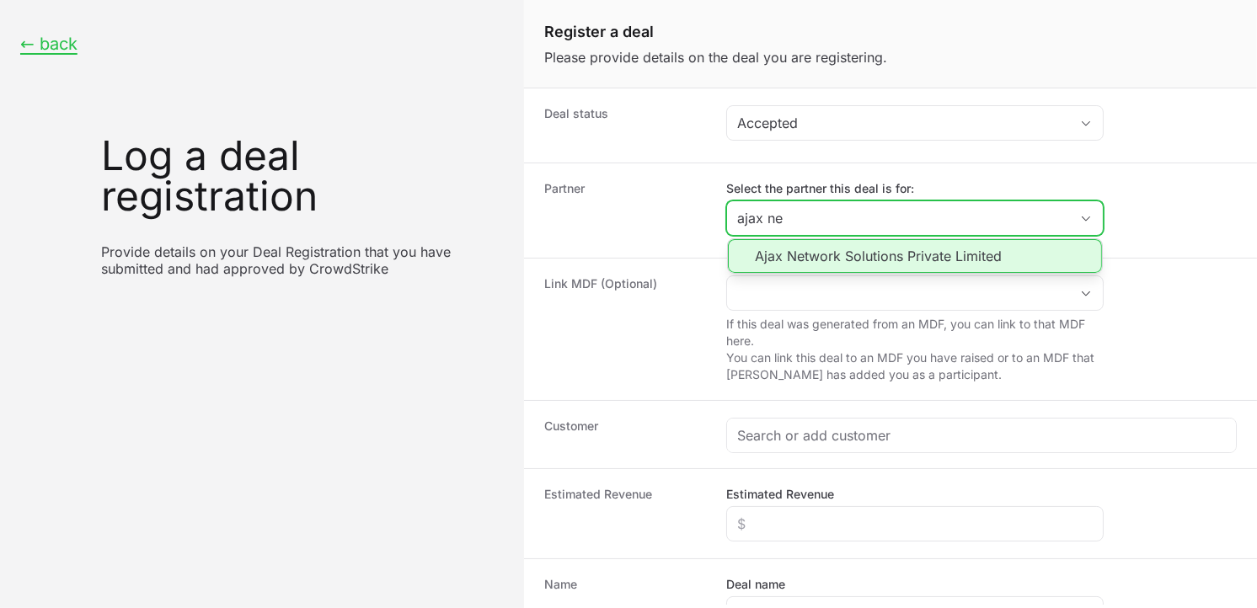
click at [821, 240] on li "Ajax Network Solutions Private Limited" at bounding box center [915, 256] width 374 height 34
type input "Ajax Network Solutions Private Limited"
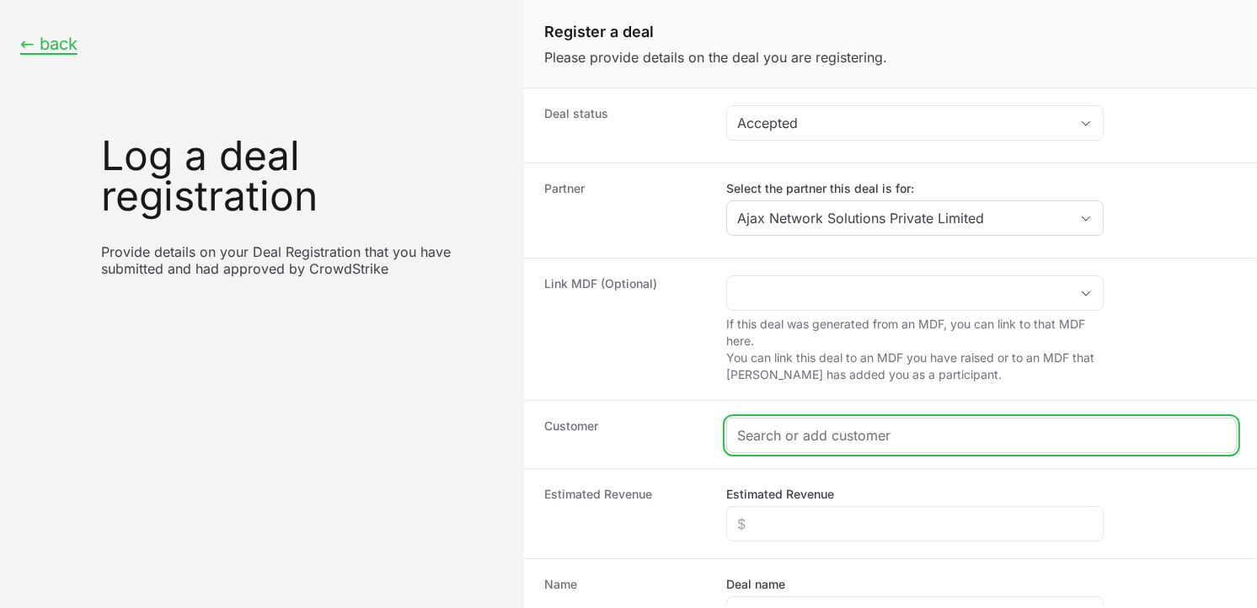
click at [794, 435] on input "Create activity form" at bounding box center [981, 435] width 488 height 20
paste input "[URL][DOMAIN_NAME]"
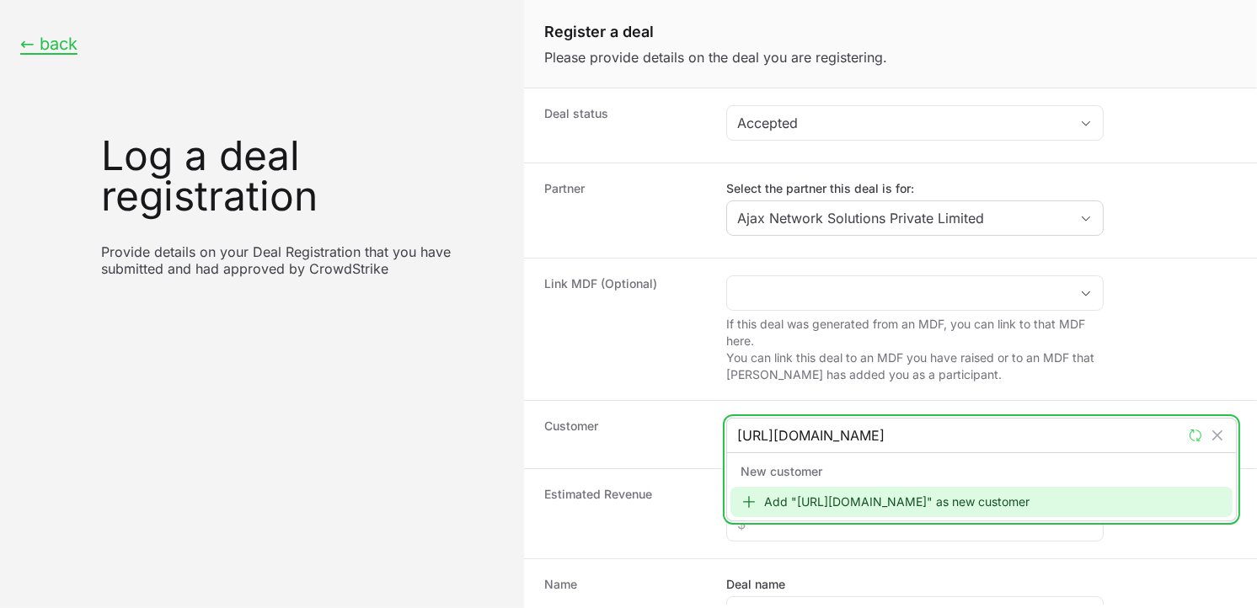
type input "[URL][DOMAIN_NAME]"
click at [857, 494] on div "Add "[URL][DOMAIN_NAME]" as new customer" at bounding box center [981, 502] width 502 height 30
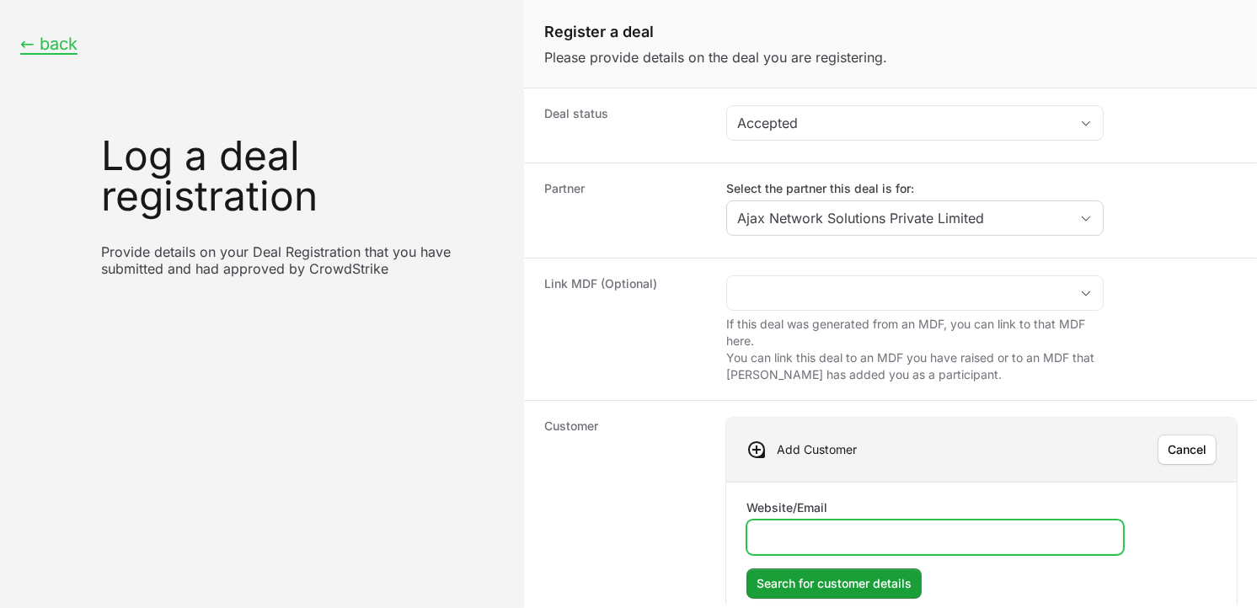
click at [830, 529] on input "Website/Email" at bounding box center [934, 537] width 355 height 20
paste input "[URL][DOMAIN_NAME]"
type input "[URL][DOMAIN_NAME]"
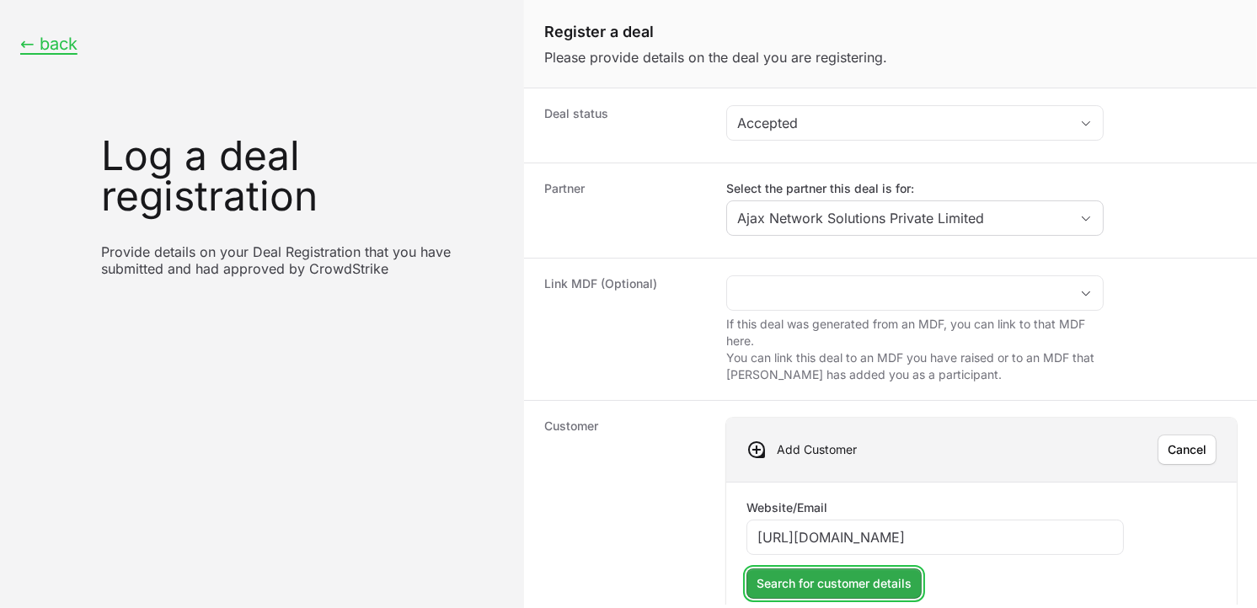
click at [862, 547] on span "Search for customer details" at bounding box center [833, 584] width 155 height 20
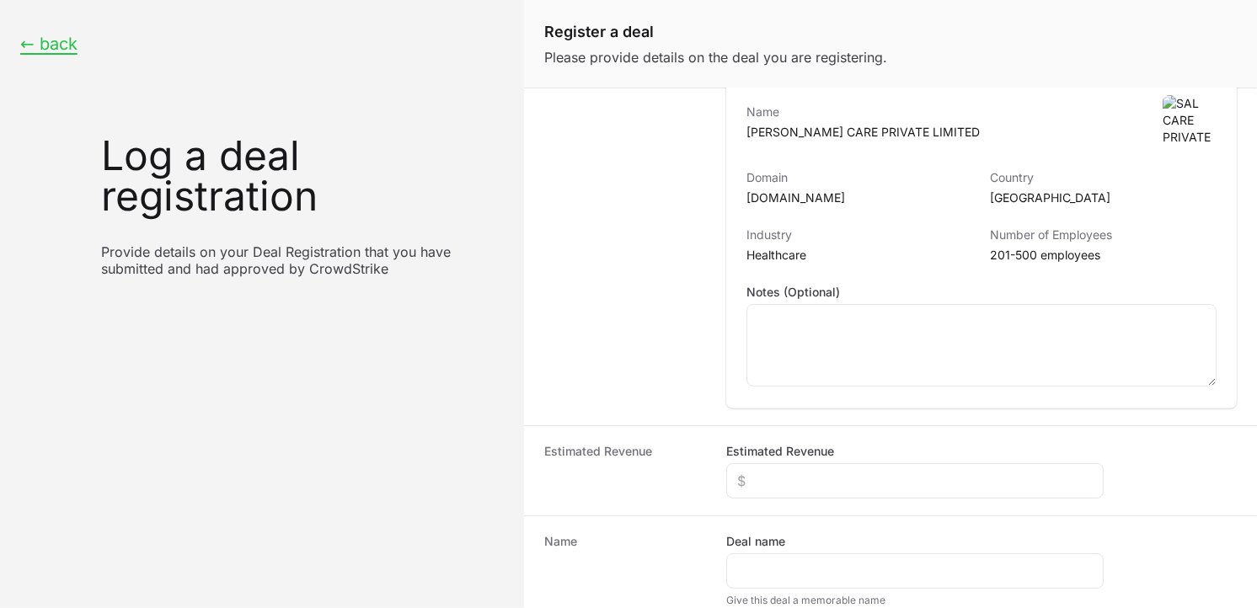
scroll to position [273, 0]
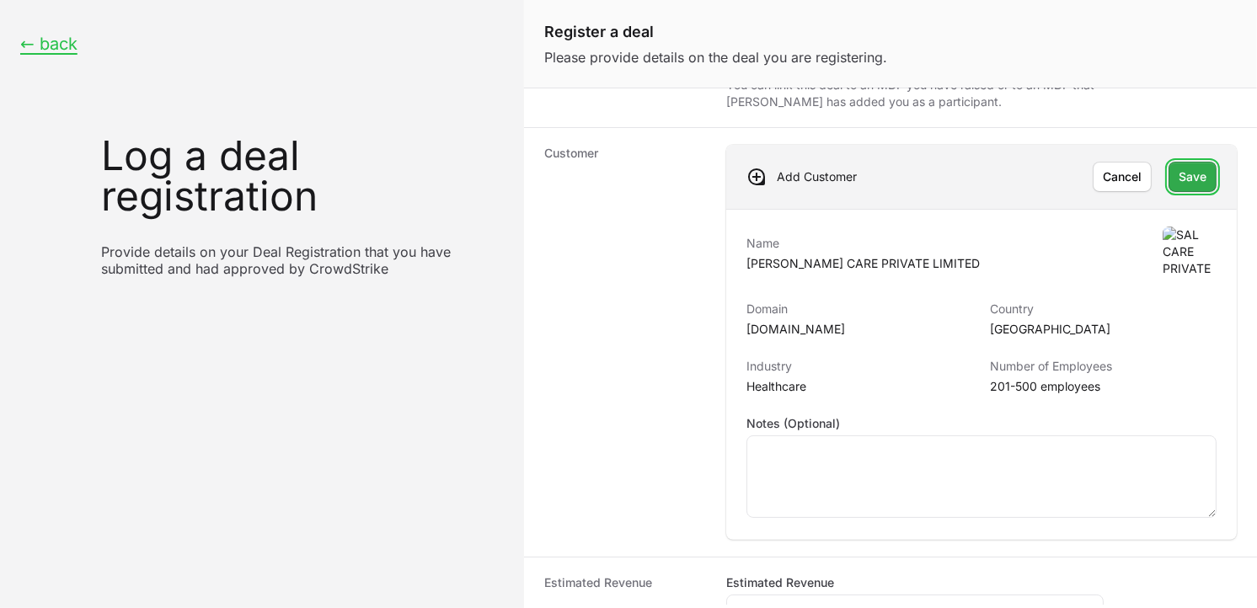
click at [1130, 171] on span "Save" at bounding box center [1192, 177] width 28 height 20
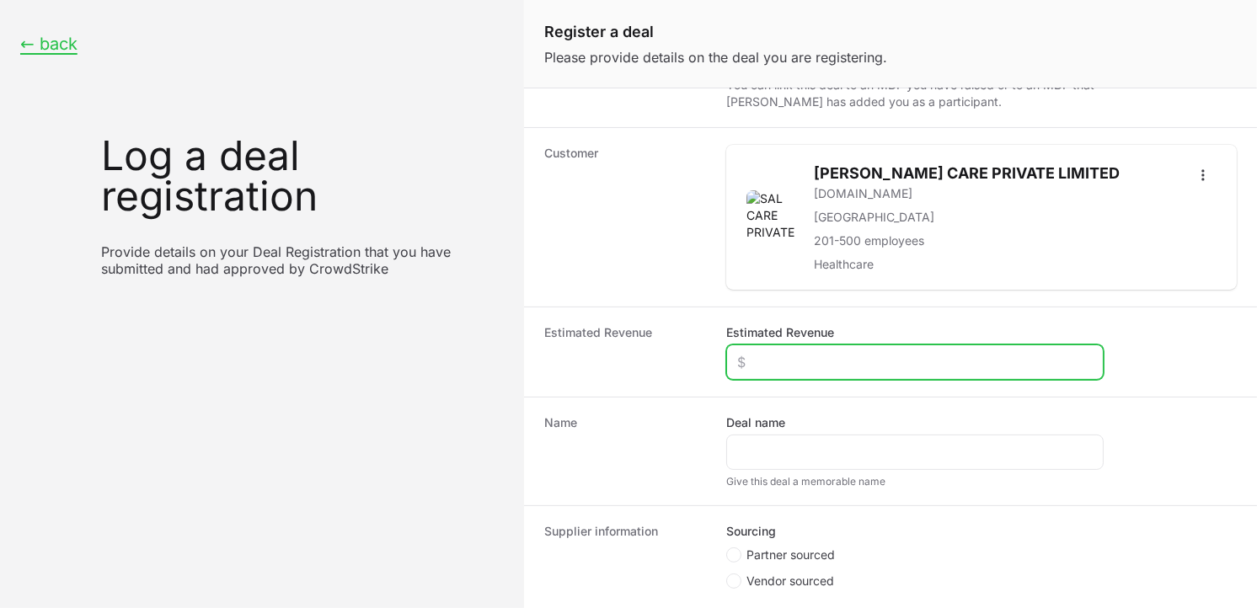
click at [888, 366] on input "Estimated Revenue" at bounding box center [914, 362] width 355 height 20
type input "$900"
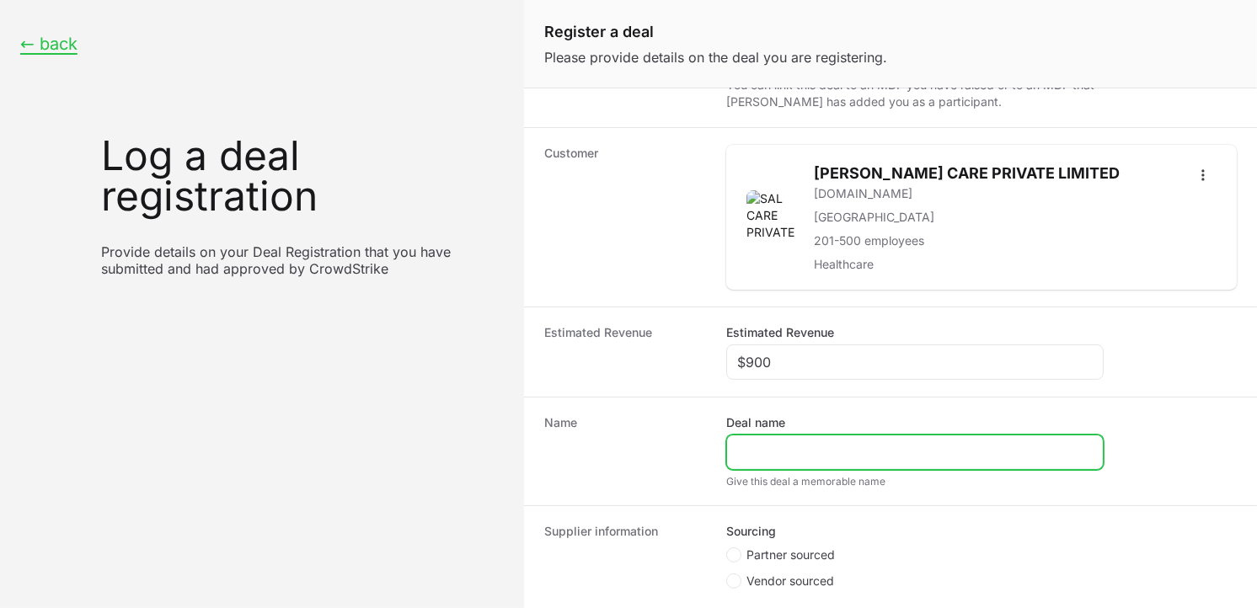
click at [839, 446] on input "Deal name" at bounding box center [914, 452] width 355 height 20
type input "[PERSON_NAME][GEOGRAPHIC_DATA]"
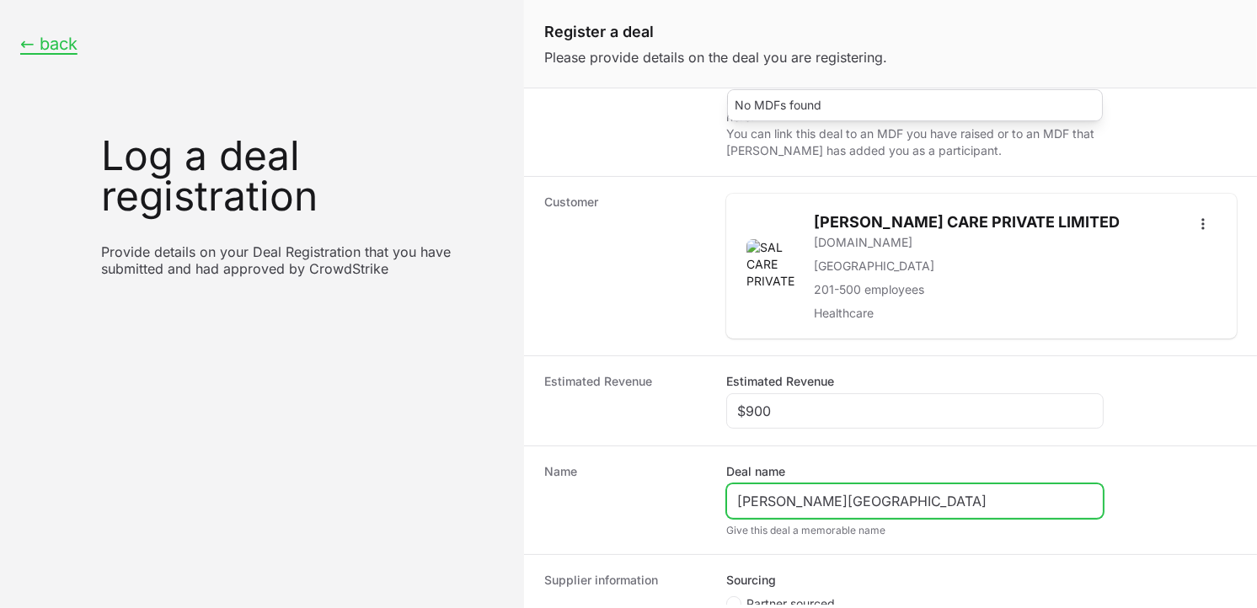
scroll to position [344, 0]
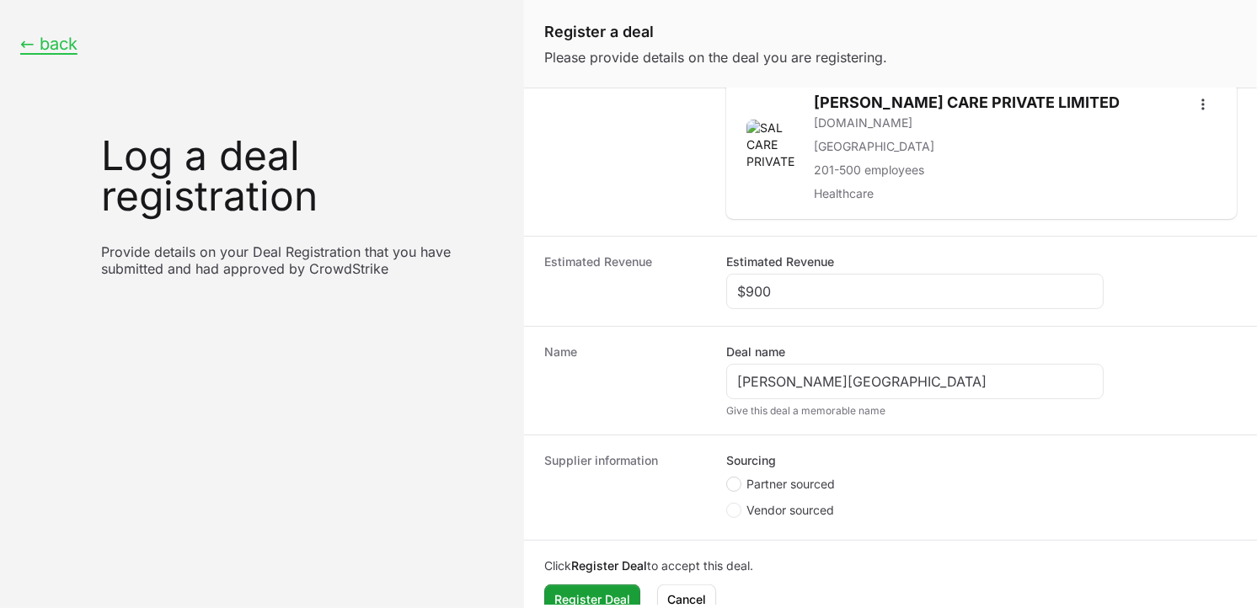
click at [737, 484] on span "Create activity form" at bounding box center [733, 484] width 15 height 15
radio input "true"
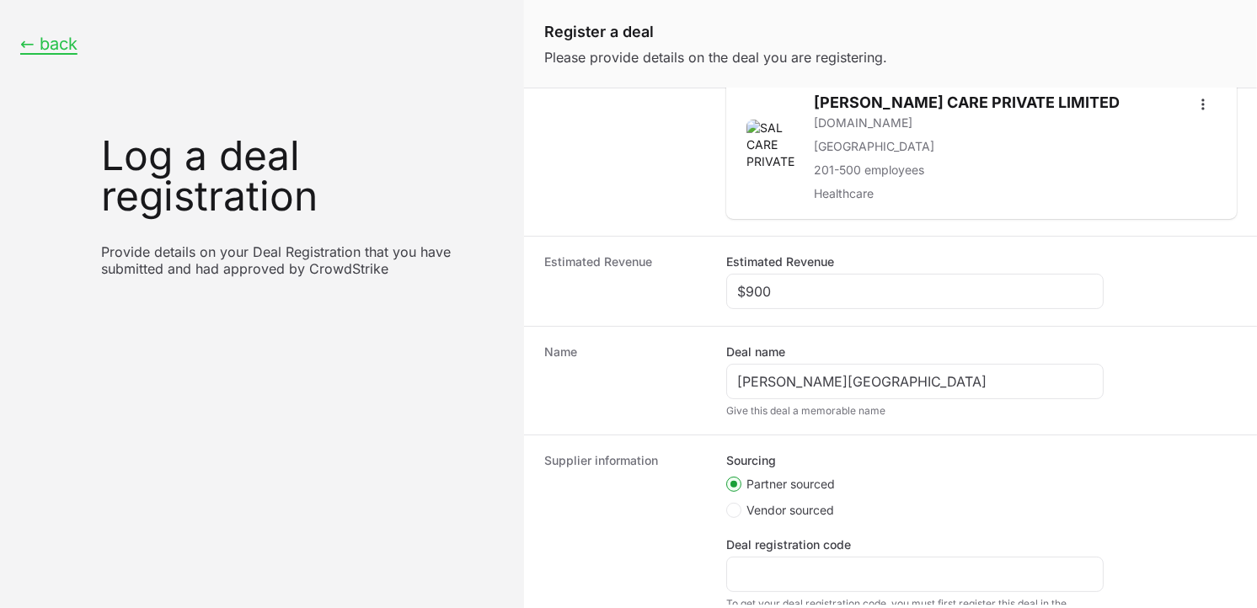
scroll to position [241, 0]
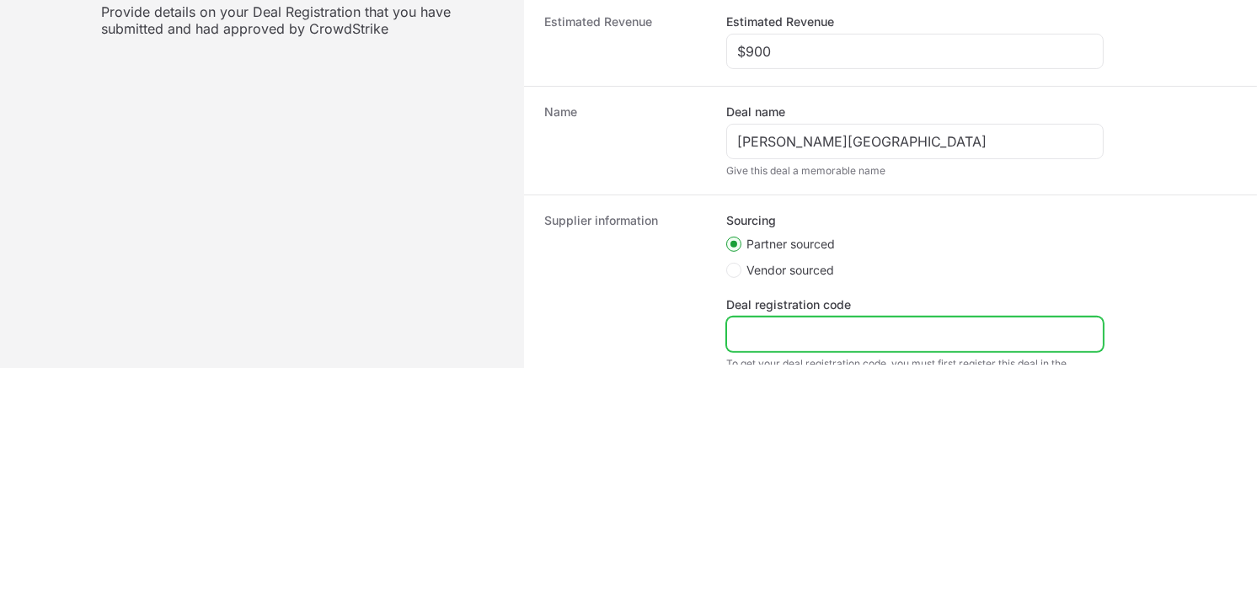
click at [873, 330] on input "Deal registration code" at bounding box center [914, 334] width 355 height 20
paste input "DR-b06f7b8a"
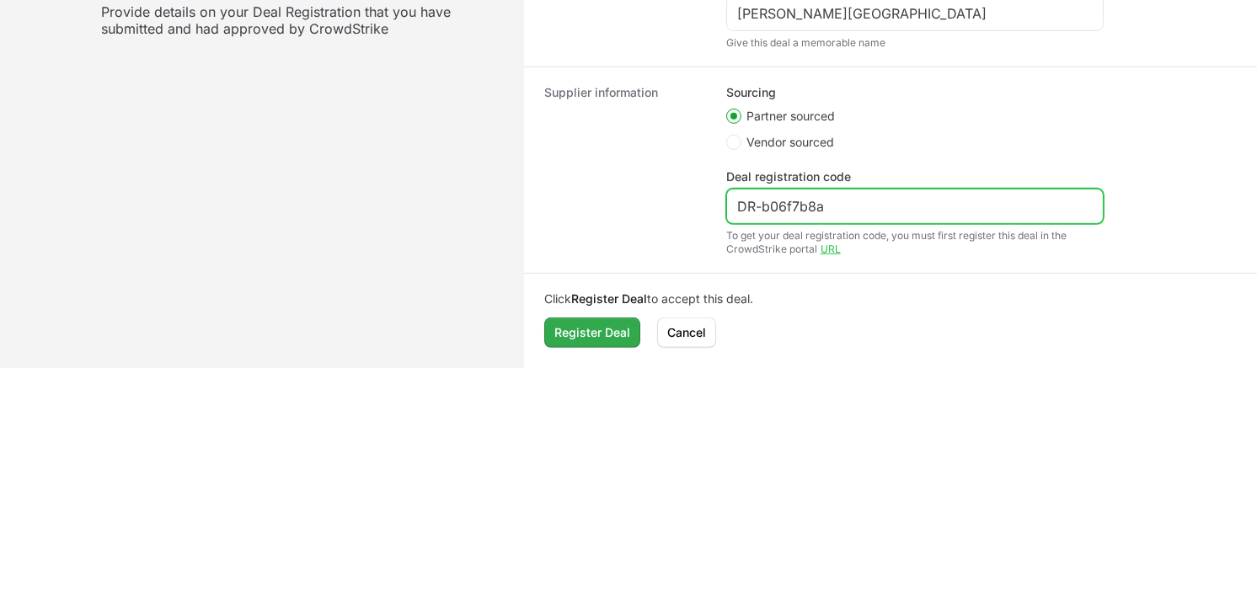
type input "DR-b06f7b8a"
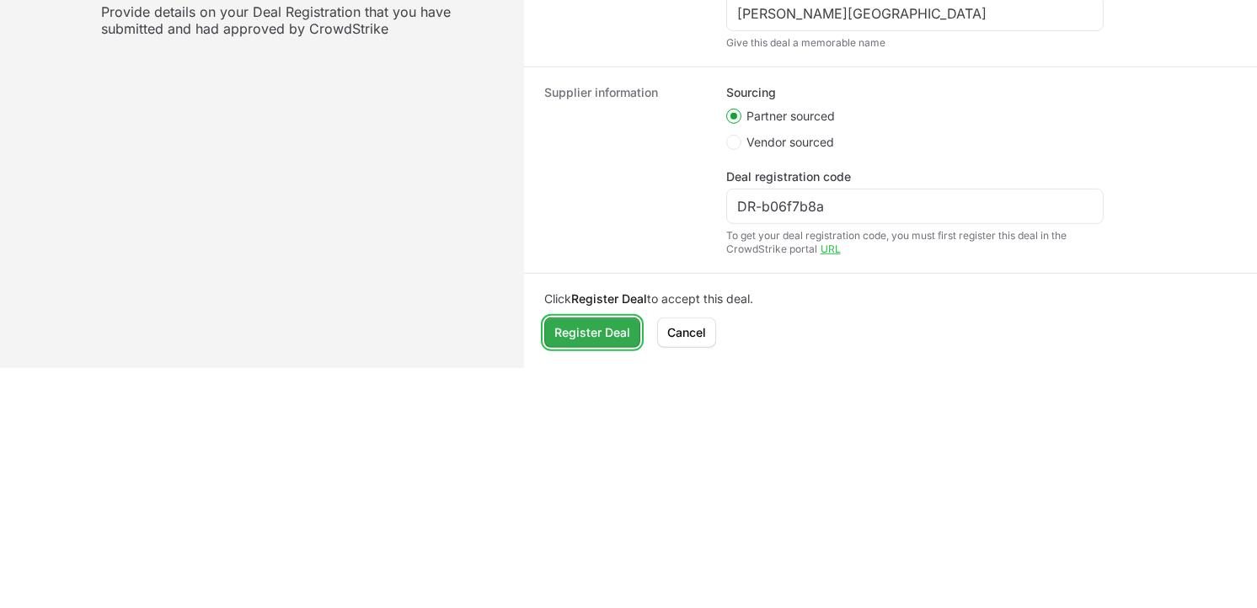
click at [600, 323] on span "Register Deal" at bounding box center [592, 333] width 76 height 20
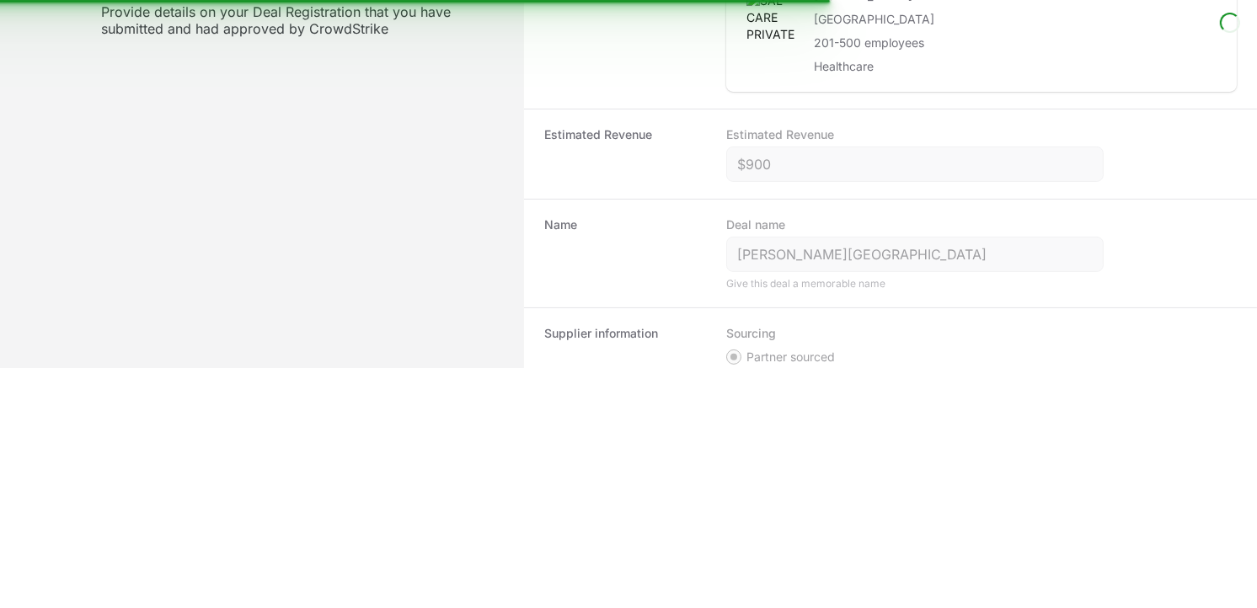
scroll to position [0, 0]
